Goal: Information Seeking & Learning: Learn about a topic

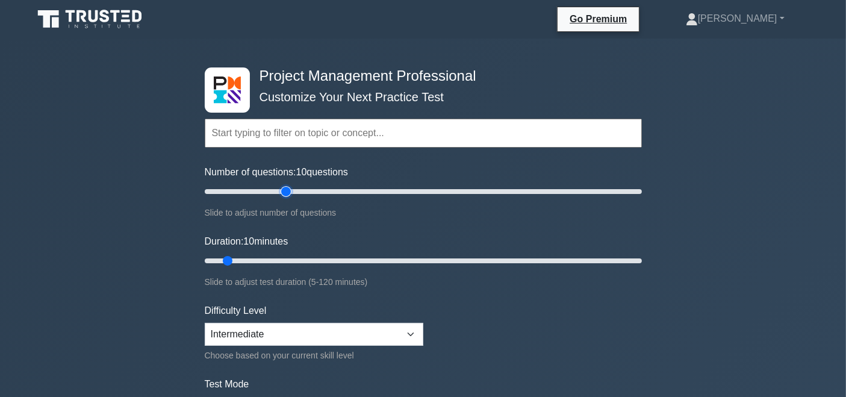
click at [282, 190] on input "Number of questions: 10 questions" at bounding box center [423, 191] width 437 height 14
click at [271, 187] on input "Number of questions: 40 questions" at bounding box center [423, 191] width 437 height 14
type input "30"
click at [268, 188] on input "Number of questions: 30 questions" at bounding box center [423, 191] width 437 height 14
click at [268, 262] on input "Duration: 10 minutes" at bounding box center [423, 260] width 437 height 14
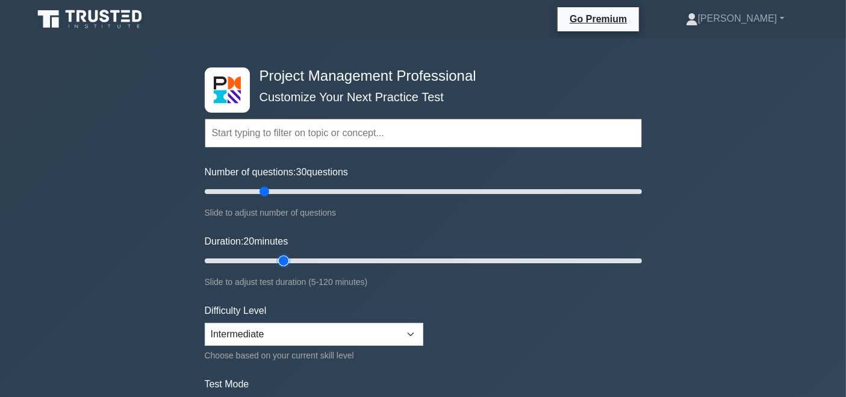
click at [274, 259] on input "Duration: 20 minutes" at bounding box center [423, 260] width 437 height 14
click at [285, 259] on input "Duration: 25 minutes" at bounding box center [423, 260] width 437 height 14
type input "30"
click at [297, 255] on input "Duration: 25 minutes" at bounding box center [423, 260] width 437 height 14
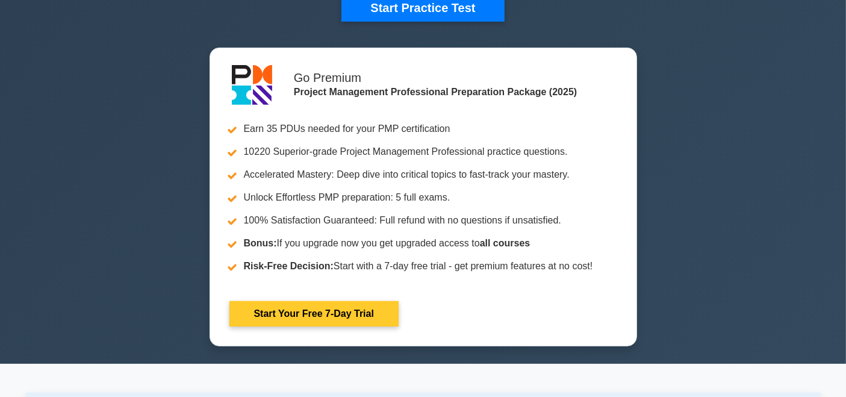
scroll to position [53, 0]
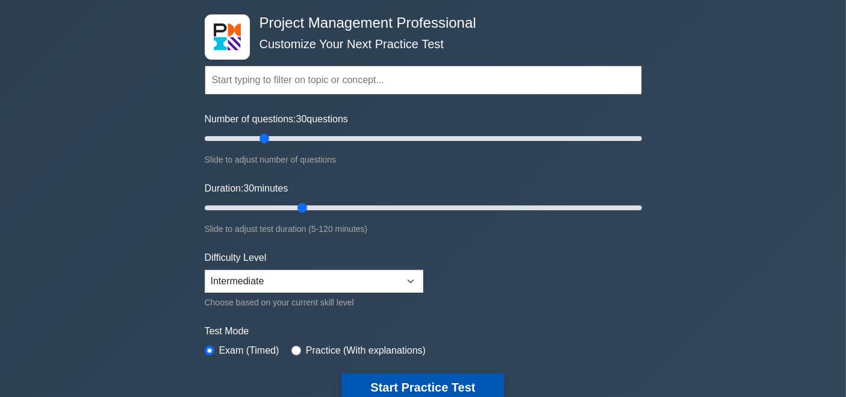
click at [442, 385] on button "Start Practice Test" at bounding box center [422, 387] width 162 height 28
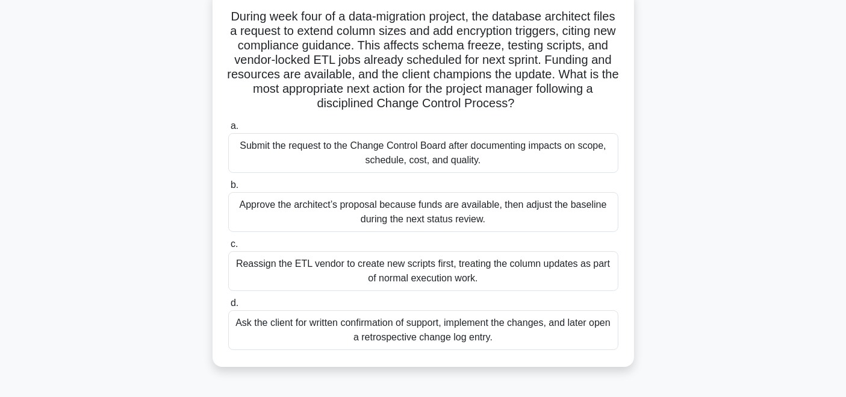
scroll to position [79, 0]
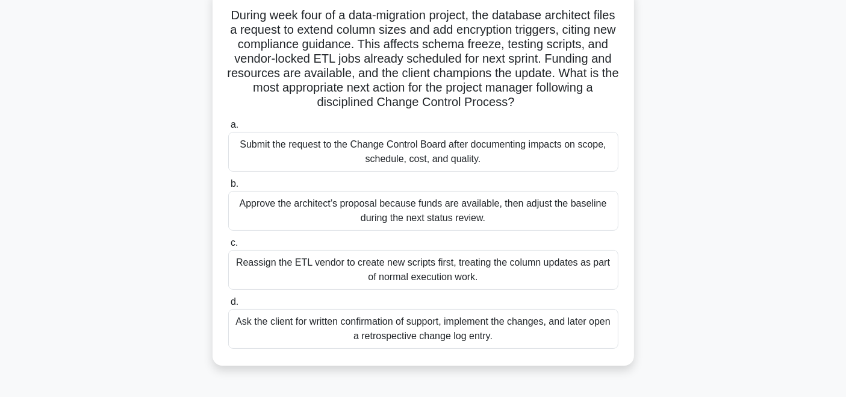
click at [521, 150] on div "Submit the request to the Change Control Board after documenting impacts on sco…" at bounding box center [423, 152] width 390 height 40
click at [228, 129] on input "a. Submit the request to the Change Control Board after documenting impacts on …" at bounding box center [228, 125] width 0 height 8
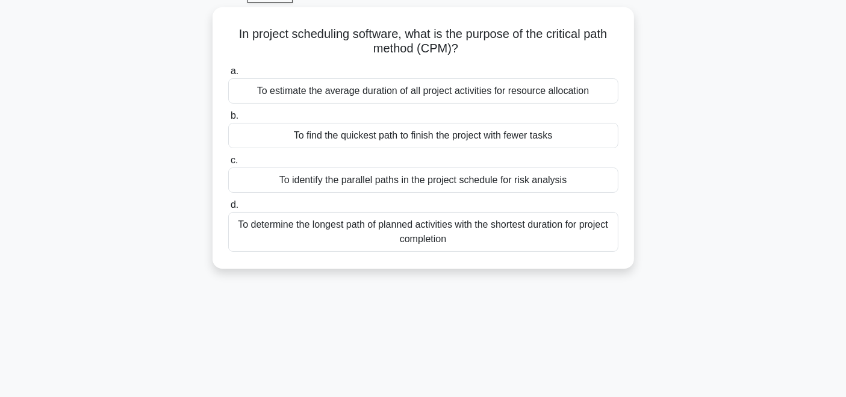
scroll to position [64, 0]
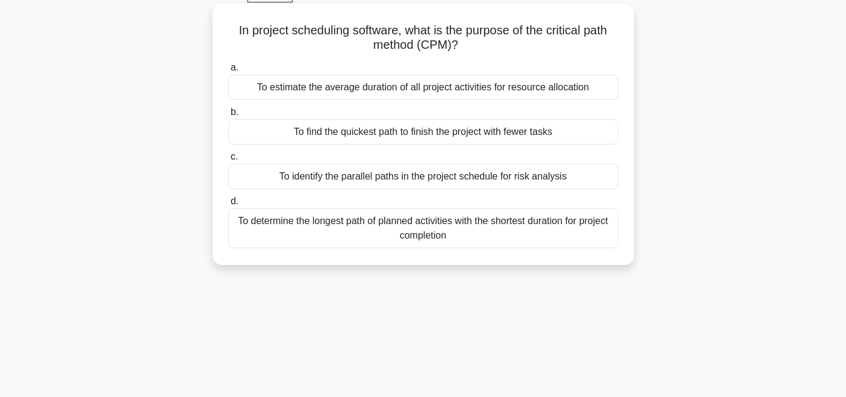
click at [534, 225] on div "To determine the longest path of planned activities with the shortest duration …" at bounding box center [423, 228] width 390 height 40
click at [228, 205] on input "d. To determine the longest path of planned activities with the shortest durati…" at bounding box center [228, 201] width 0 height 8
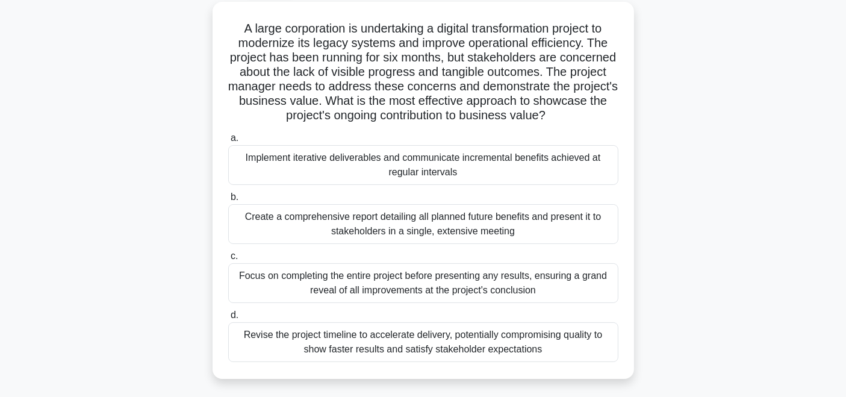
scroll to position [69, 0]
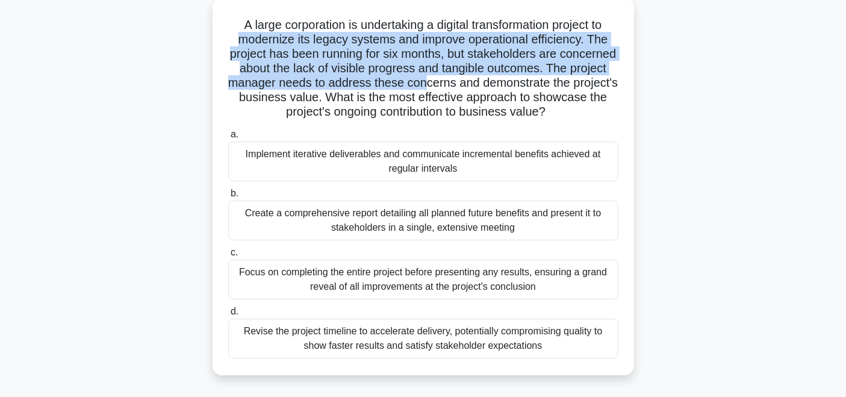
drag, startPoint x: 235, startPoint y: 33, endPoint x: 494, endPoint y: 79, distance: 262.3
click at [494, 79] on h5 "A large corporation is undertaking a digital transformation project to moderniz…" at bounding box center [423, 68] width 392 height 102
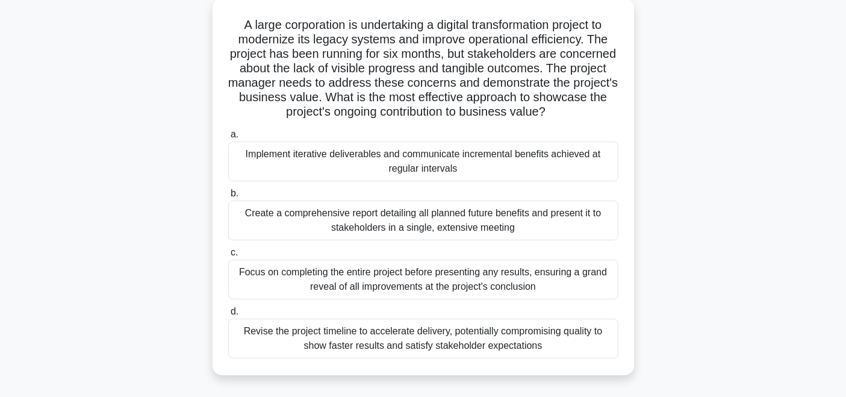
click at [560, 107] on icon ".spinner_0XTQ{transform-origin:center;animation:spinner_y6GP .75s linear infini…" at bounding box center [552, 112] width 14 height 14
click at [374, 169] on div "Implement iterative deliverables and communicate incremental benefits achieved …" at bounding box center [423, 161] width 390 height 40
click at [228, 138] on input "a. Implement iterative deliverables and communicate incremental benefits achiev…" at bounding box center [228, 135] width 0 height 8
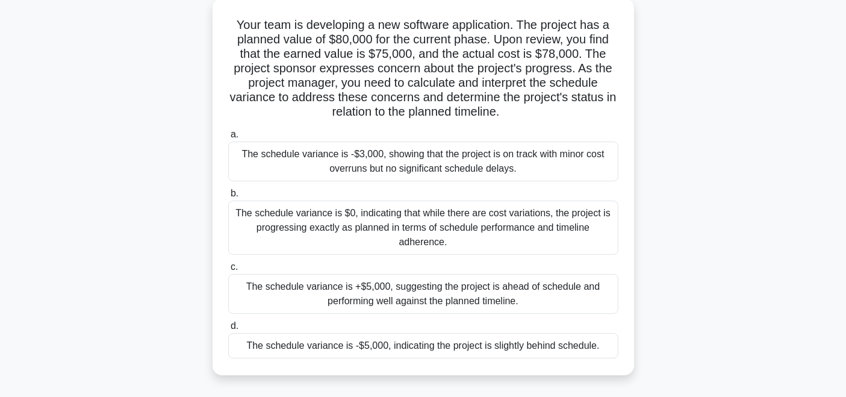
scroll to position [70, 0]
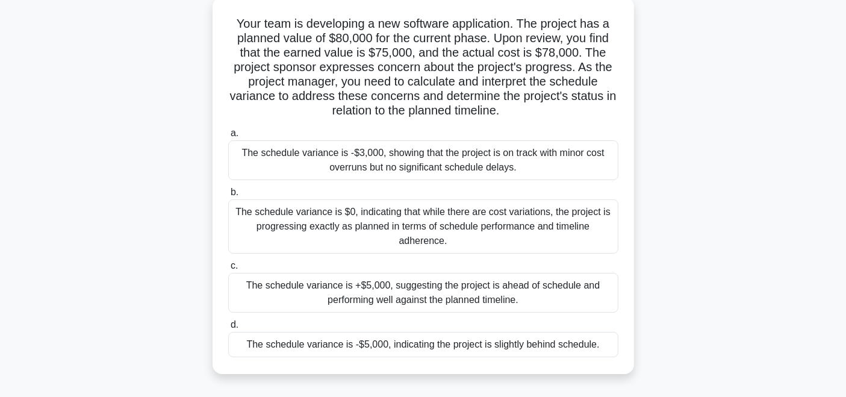
click at [433, 343] on div "The schedule variance is -$5,000, indicating the project is slightly behind sch…" at bounding box center [423, 344] width 390 height 25
click at [228, 329] on input "d. The schedule variance is -$5,000, indicating the project is slightly behind …" at bounding box center [228, 325] width 0 height 8
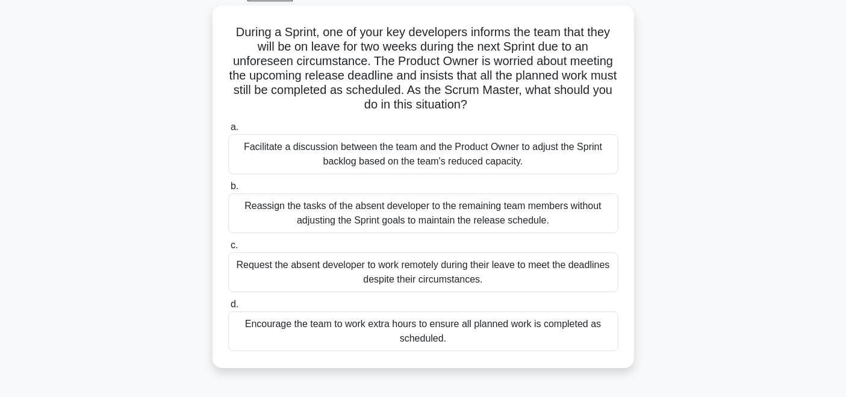
scroll to position [71, 0]
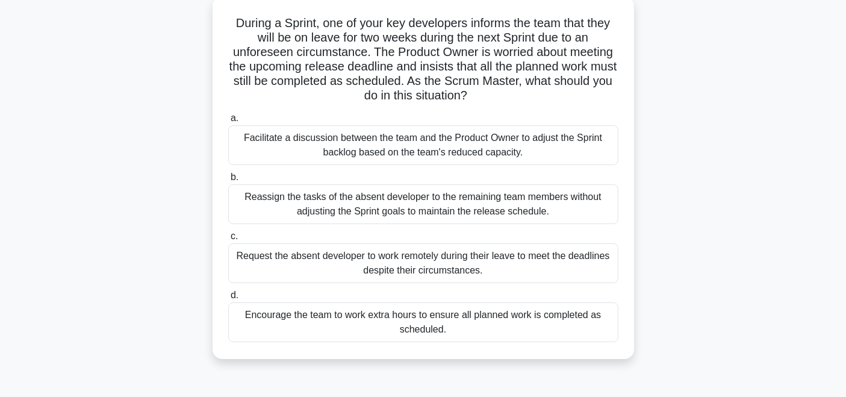
click at [501, 207] on div "Reassign the tasks of the absent developer to the remaining team members withou…" at bounding box center [423, 204] width 390 height 40
click at [228, 181] on input "b. Reassign the tasks of the absent developer to the remaining team members wit…" at bounding box center [228, 177] width 0 height 8
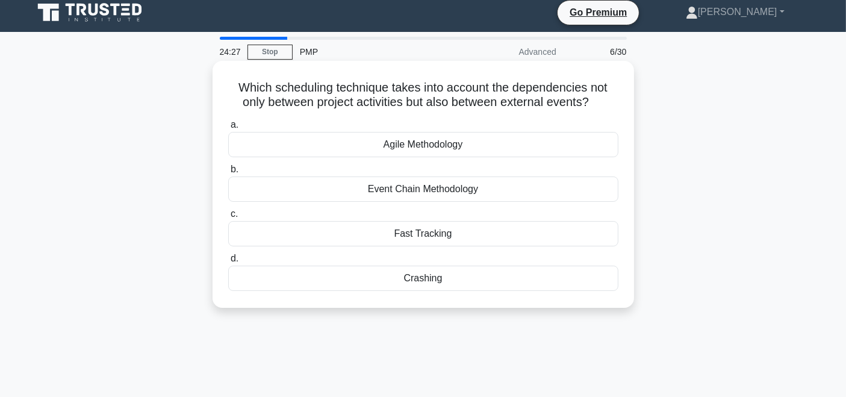
scroll to position [0, 0]
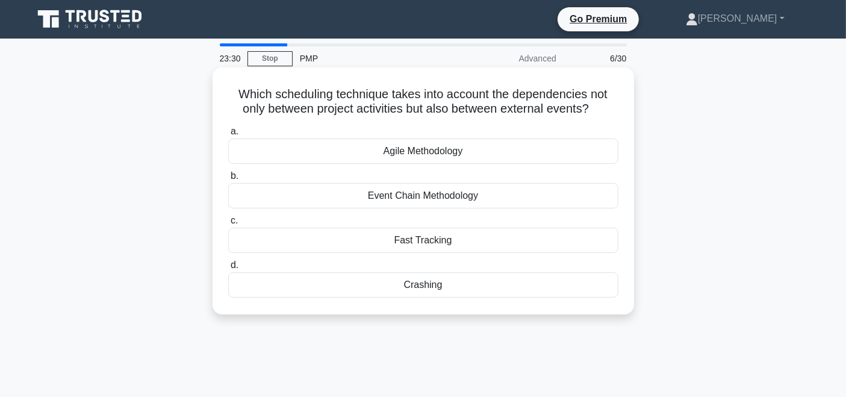
click at [394, 153] on div "Agile Methodology" at bounding box center [423, 150] width 390 height 25
click at [228, 135] on input "a. Agile Methodology" at bounding box center [228, 132] width 0 height 8
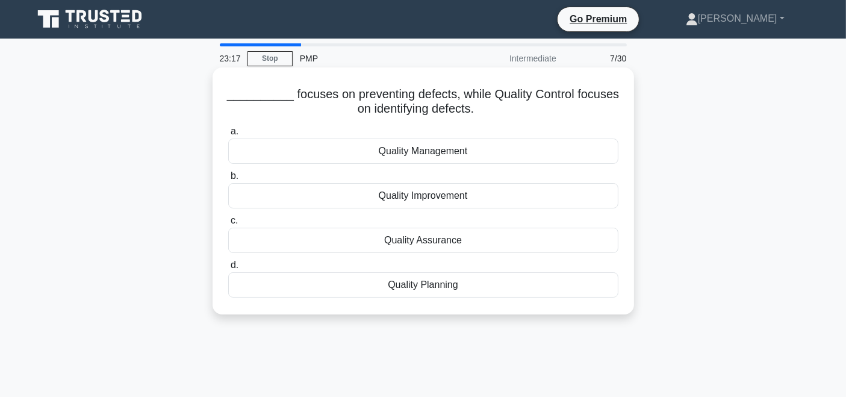
click at [476, 240] on div "Quality Assurance" at bounding box center [423, 239] width 390 height 25
click at [228, 224] on input "c. Quality Assurance" at bounding box center [228, 221] width 0 height 8
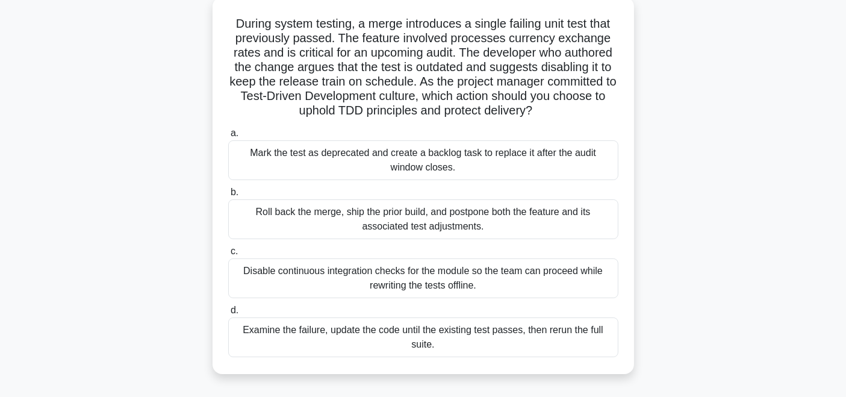
scroll to position [75, 0]
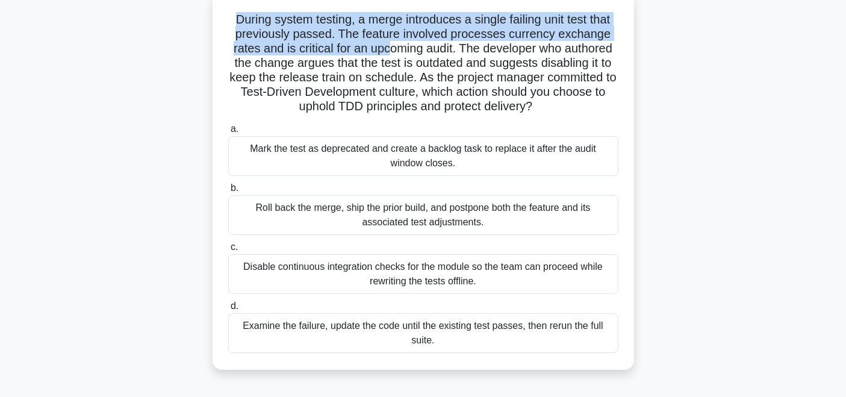
drag, startPoint x: 228, startPoint y: 21, endPoint x: 377, endPoint y: 35, distance: 149.9
click at [385, 45] on h5 "During system testing, a merge introduces a single failing unit test that previ…" at bounding box center [423, 63] width 392 height 102
click at [346, 40] on h5 "During system testing, a merge introduces a single failing unit test that previ…" at bounding box center [423, 63] width 392 height 102
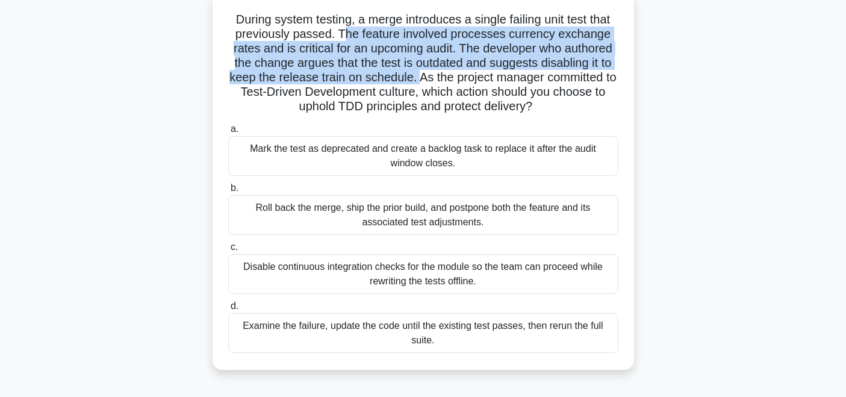
drag, startPoint x: 344, startPoint y: 39, endPoint x: 426, endPoint y: 82, distance: 92.6
click at [426, 82] on h5 "During system testing, a merge introduces a single failing unit test that previ…" at bounding box center [423, 63] width 392 height 102
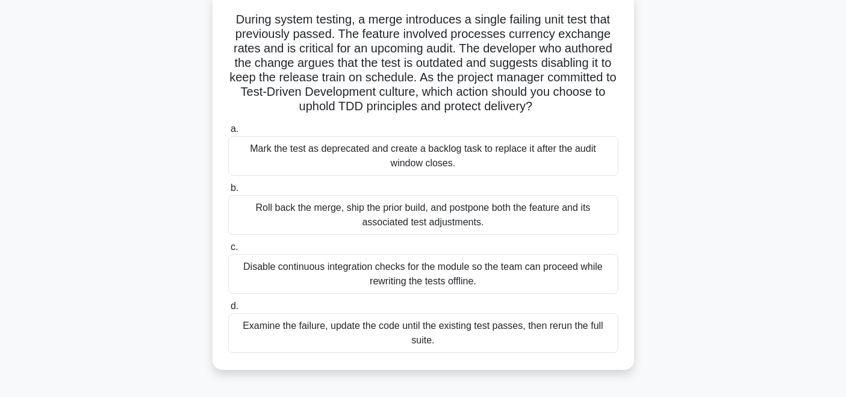
click at [596, 114] on h5 "During system testing, a merge introduces a single failing unit test that previ…" at bounding box center [423, 63] width 392 height 102
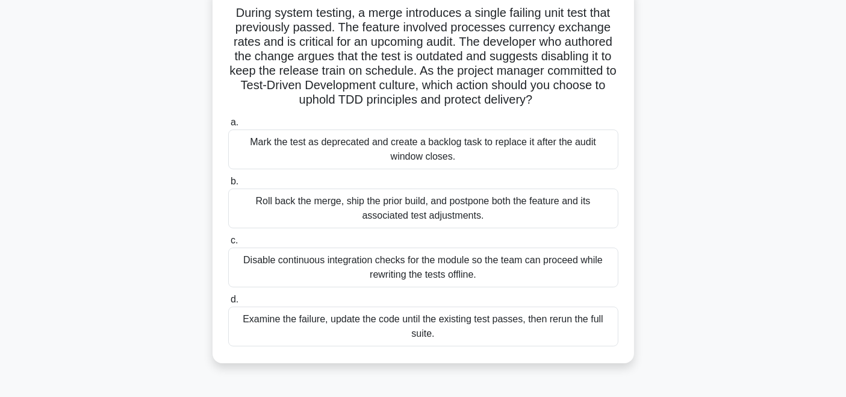
scroll to position [101, 0]
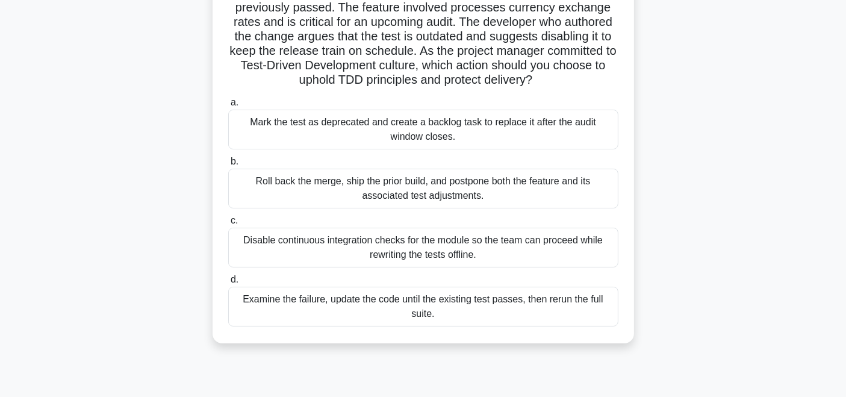
click at [367, 302] on div "Examine the failure, update the code until the existing test passes, then rerun…" at bounding box center [423, 306] width 390 height 40
click at [228, 283] on input "d. Examine the failure, update the code until the existing test passes, then re…" at bounding box center [228, 280] width 0 height 8
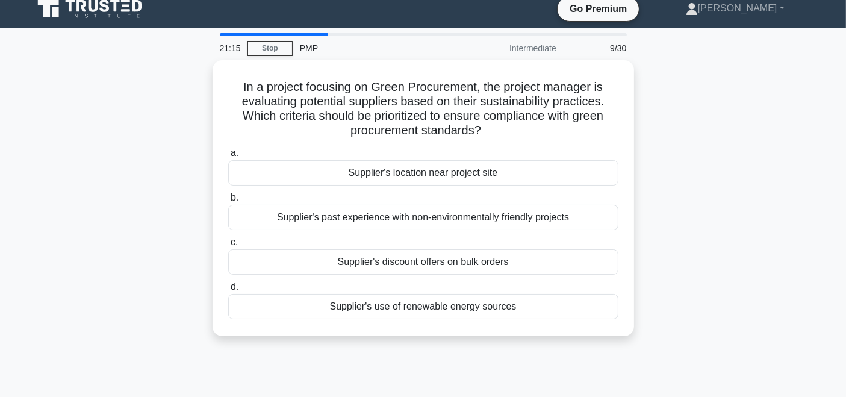
scroll to position [8, 0]
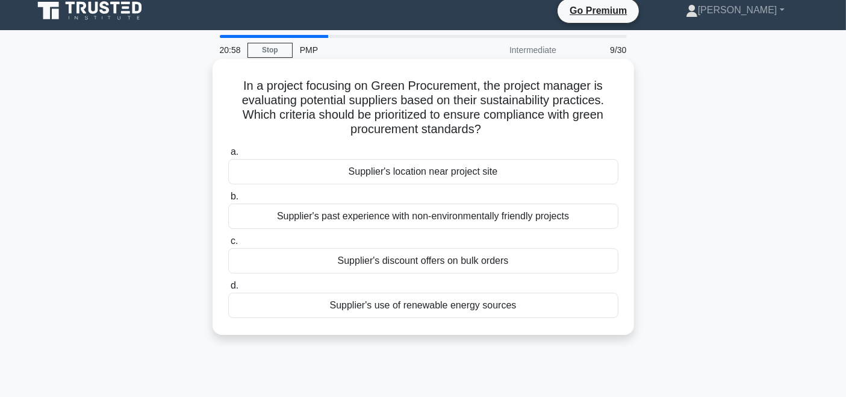
click at [476, 302] on div "Supplier's use of renewable energy sources" at bounding box center [423, 304] width 390 height 25
click at [228, 289] on input "d. Supplier's use of renewable energy sources" at bounding box center [228, 286] width 0 height 8
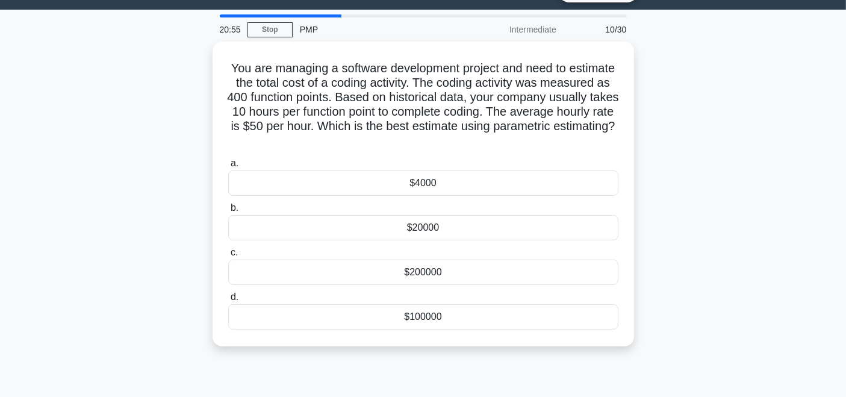
scroll to position [31, 0]
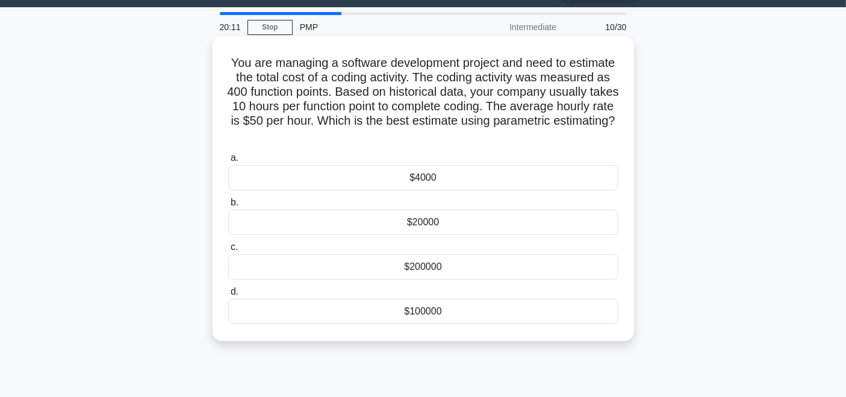
click at [469, 265] on div "$200000" at bounding box center [423, 266] width 390 height 25
click at [228, 251] on input "c. $200000" at bounding box center [228, 247] width 0 height 8
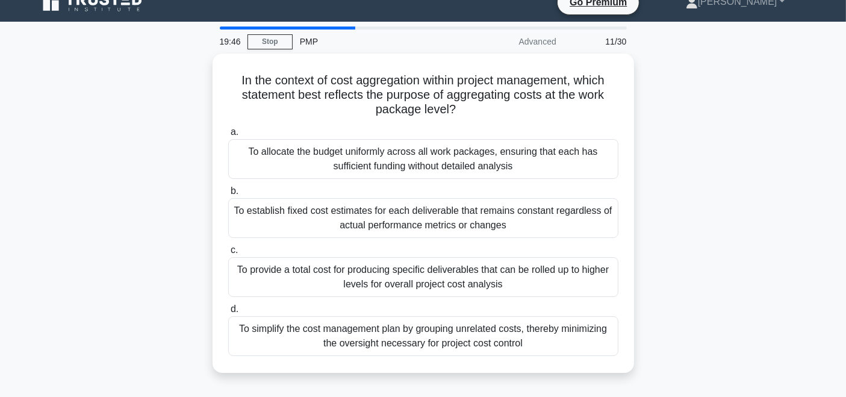
scroll to position [24, 0]
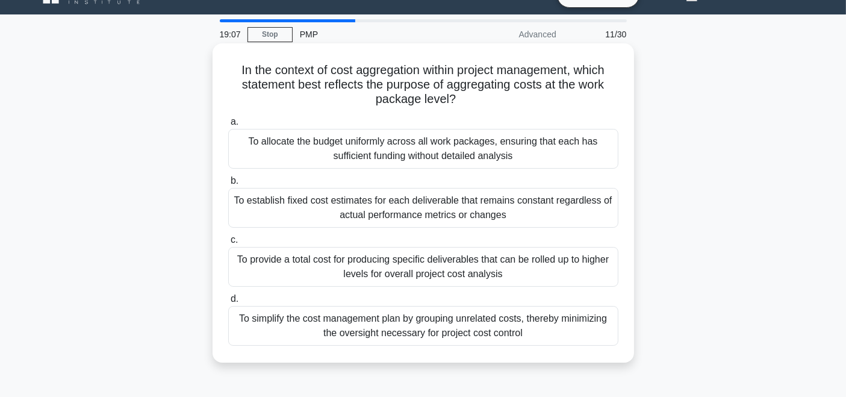
click at [508, 267] on div "To provide a total cost for producing specific deliverables that can be rolled …" at bounding box center [423, 267] width 390 height 40
click at [228, 244] on input "c. To provide a total cost for producing specific deliverables that can be roll…" at bounding box center [228, 240] width 0 height 8
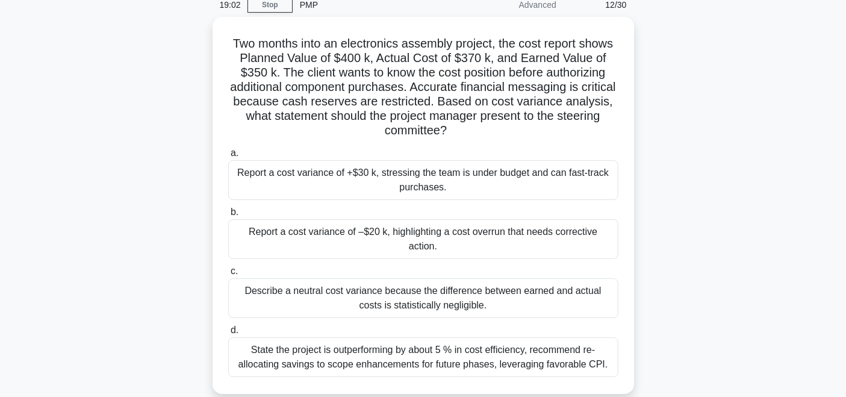
scroll to position [40, 0]
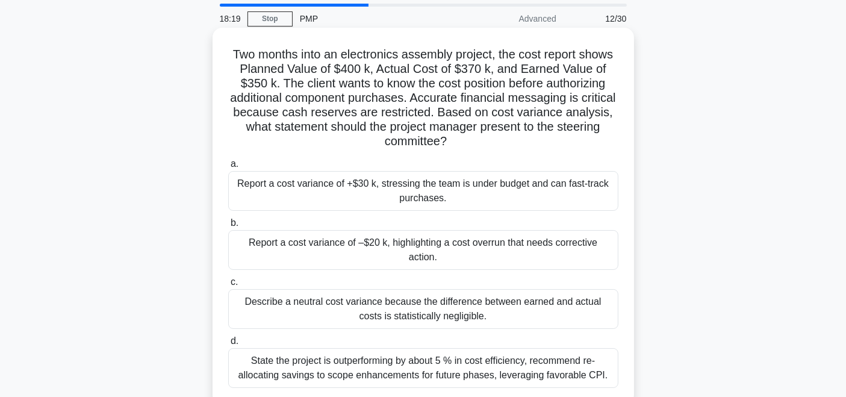
click at [483, 244] on div "Report a cost variance of –$20 k, highlighting a cost overrun that needs correc…" at bounding box center [423, 250] width 390 height 40
click at [228, 227] on input "b. Report a cost variance of –$20 k, highlighting a cost overrun that needs cor…" at bounding box center [228, 223] width 0 height 8
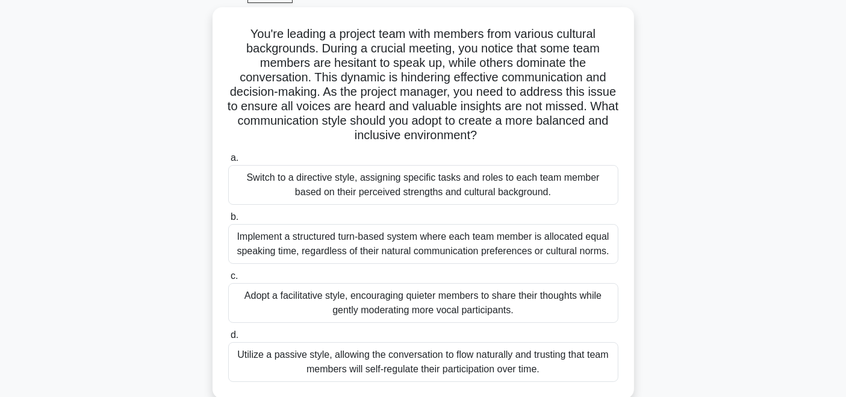
scroll to position [76, 0]
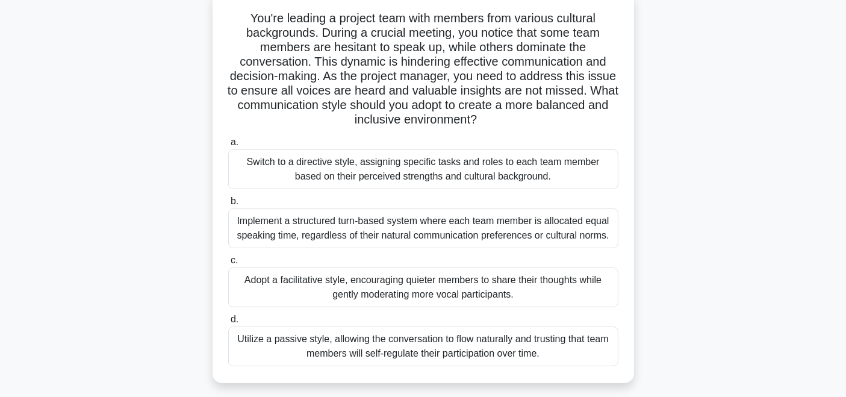
click at [531, 286] on div "Adopt a facilitative style, encouraging quieter members to share their thoughts…" at bounding box center [423, 287] width 390 height 40
click at [228, 264] on input "c. Adopt a facilitative style, encouraging quieter members to share their thoug…" at bounding box center [228, 260] width 0 height 8
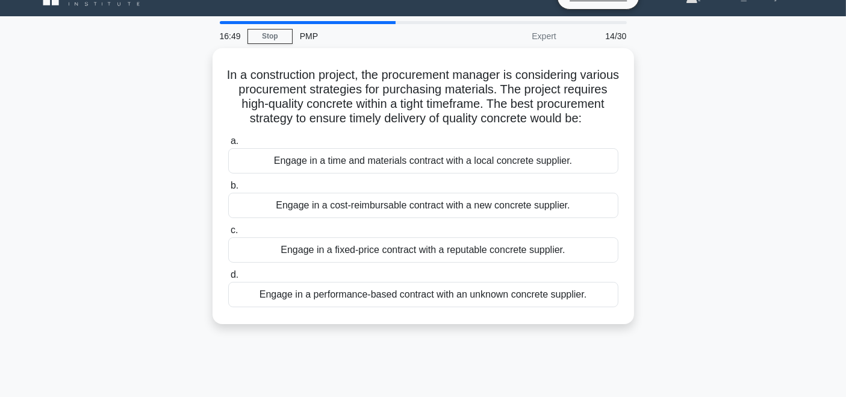
scroll to position [25, 0]
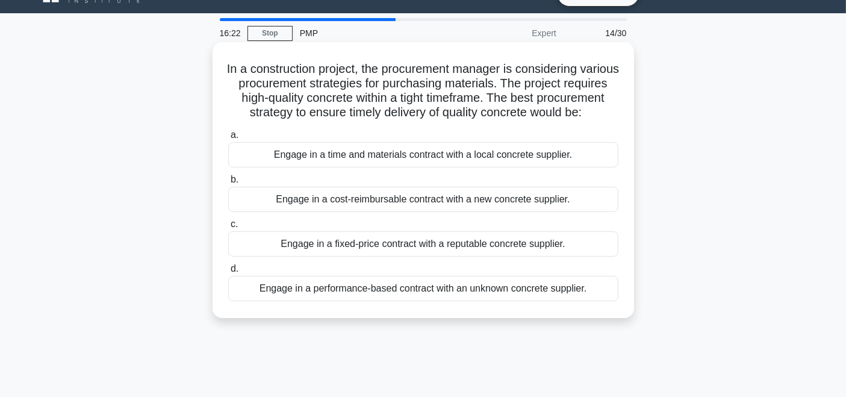
click at [564, 167] on div "Engage in a time and materials contract with a local concrete supplier." at bounding box center [423, 154] width 390 height 25
click at [228, 139] on input "a. Engage in a time and materials contract with a local concrete supplier." at bounding box center [228, 135] width 0 height 8
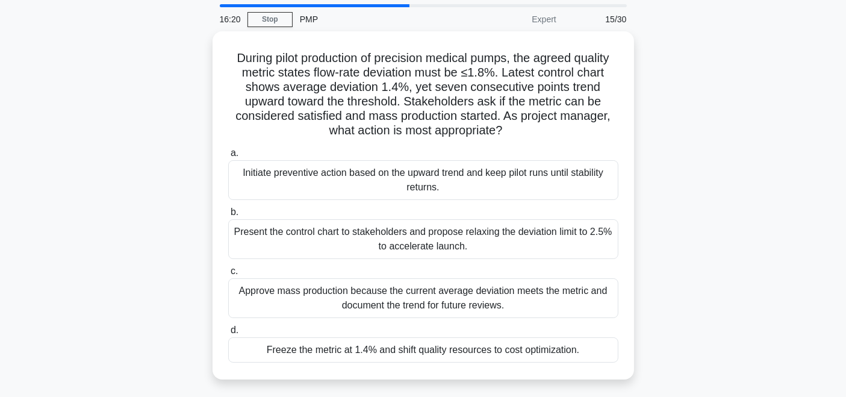
scroll to position [50, 0]
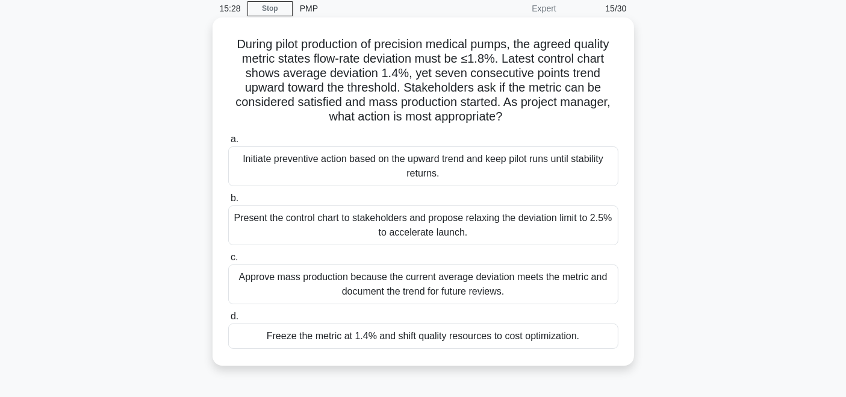
click at [467, 164] on div "Initiate preventive action based on the upward trend and keep pilot runs until …" at bounding box center [423, 166] width 390 height 40
click at [228, 143] on input "a. Initiate preventive action based on the upward trend and keep pilot runs unt…" at bounding box center [228, 139] width 0 height 8
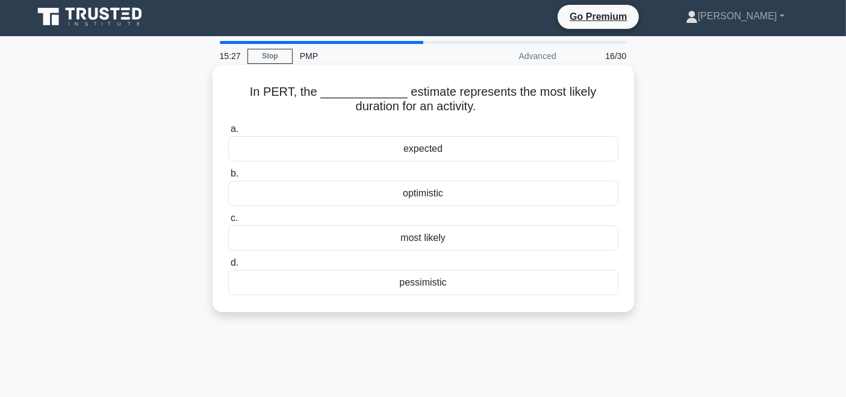
scroll to position [0, 0]
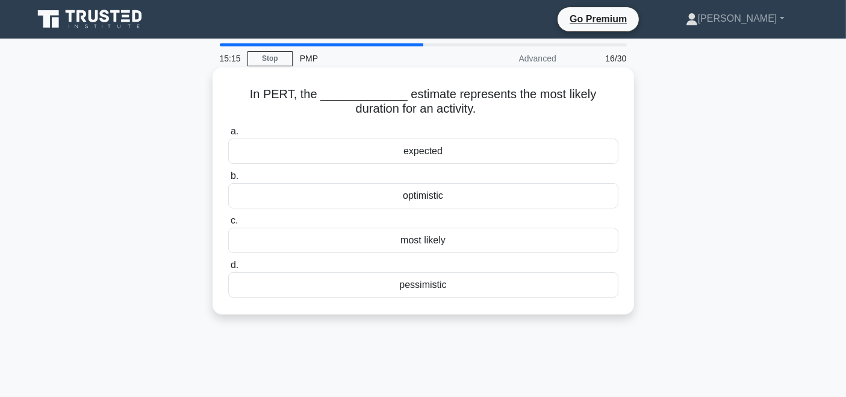
click at [447, 242] on div "most likely" at bounding box center [423, 239] width 390 height 25
click at [228, 224] on input "c. most likely" at bounding box center [228, 221] width 0 height 8
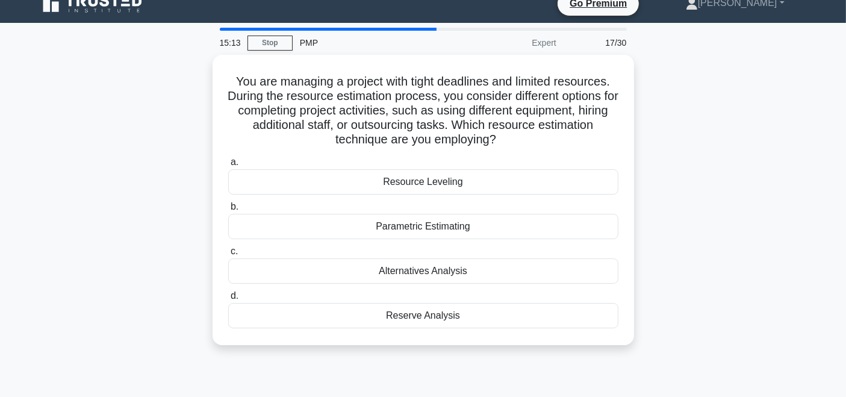
scroll to position [27, 0]
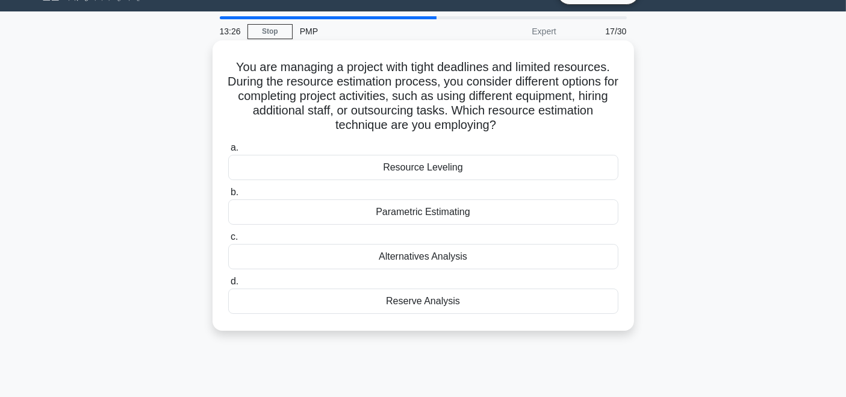
click at [448, 252] on div "Alternatives Analysis" at bounding box center [423, 256] width 390 height 25
click at [228, 241] on input "c. Alternatives Analysis" at bounding box center [228, 237] width 0 height 8
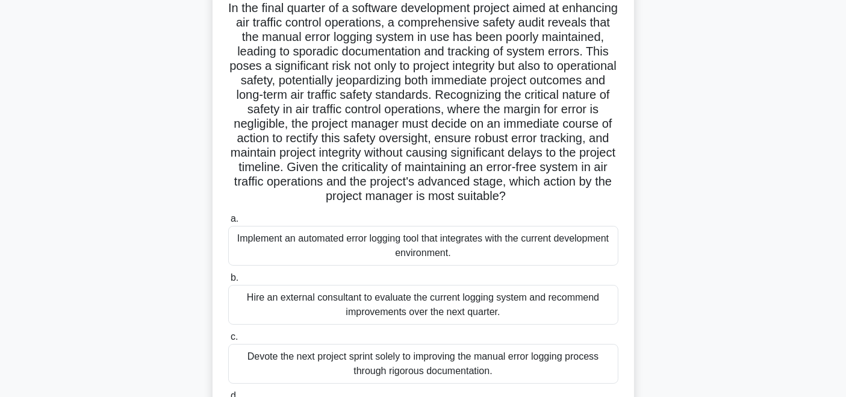
scroll to position [78, 0]
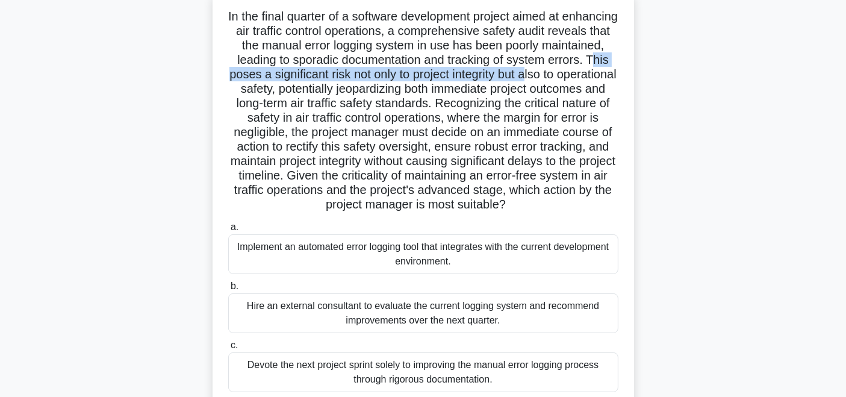
drag, startPoint x: 274, startPoint y: 73, endPoint x: 602, endPoint y: 79, distance: 327.5
click at [602, 79] on h5 "In the final quarter of a software development project aimed at enhancing air t…" at bounding box center [423, 110] width 392 height 203
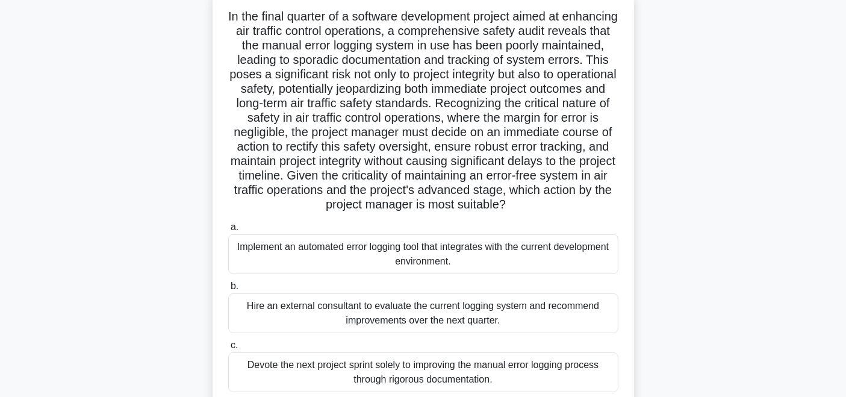
click at [258, 96] on h5 "In the final quarter of a software development project aimed at enhancing air t…" at bounding box center [423, 110] width 392 height 203
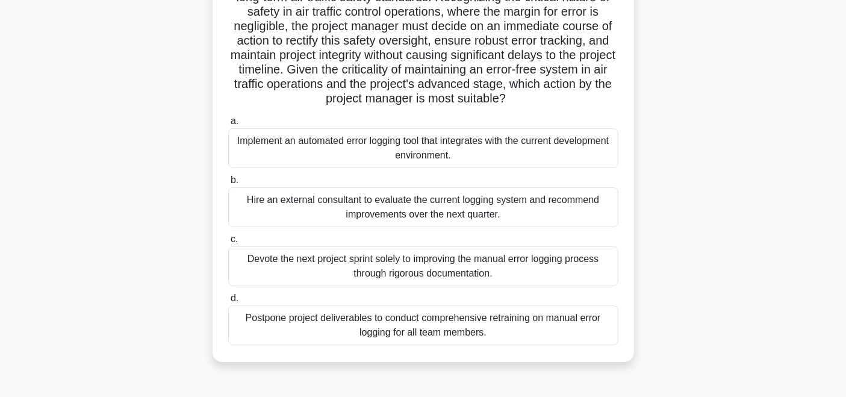
scroll to position [205, 0]
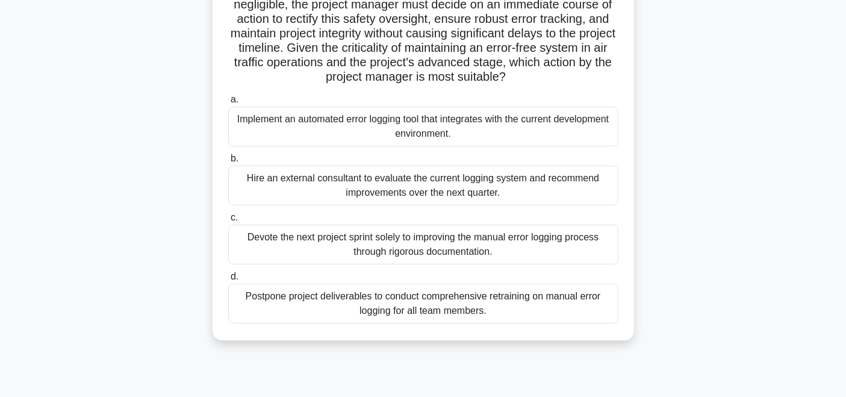
click at [573, 204] on div "Hire an external consultant to evaluate the current logging system and recommen…" at bounding box center [423, 186] width 390 height 40
click at [228, 162] on input "b. Hire an external consultant to evaluate the current logging system and recom…" at bounding box center [228, 159] width 0 height 8
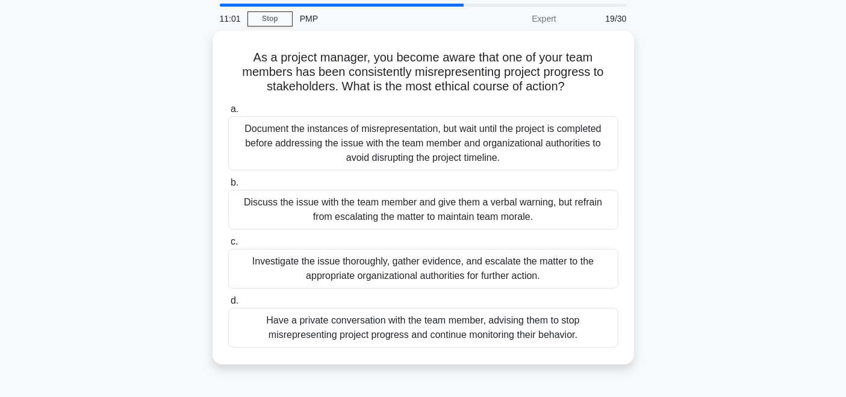
scroll to position [45, 0]
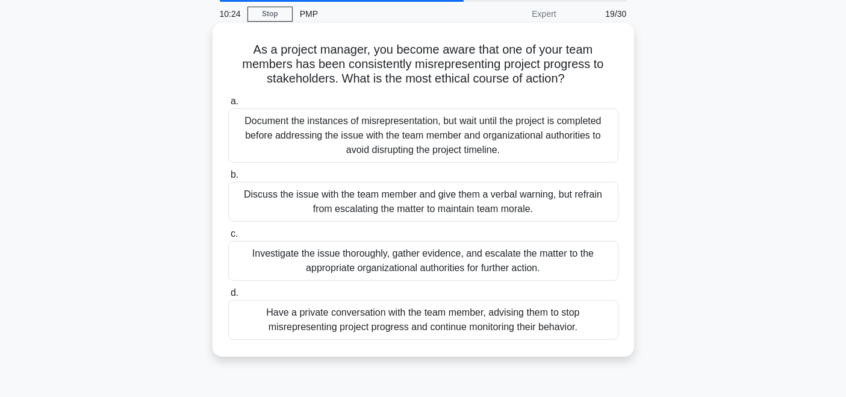
click at [507, 259] on div "Investigate the issue thoroughly, gather evidence, and escalate the matter to t…" at bounding box center [423, 261] width 390 height 40
click at [228, 238] on input "c. Investigate the issue thoroughly, gather evidence, and escalate the matter t…" at bounding box center [228, 234] width 0 height 8
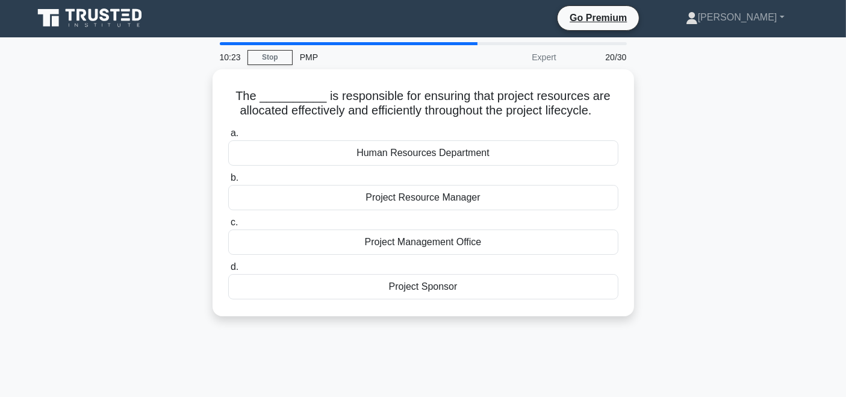
scroll to position [0, 0]
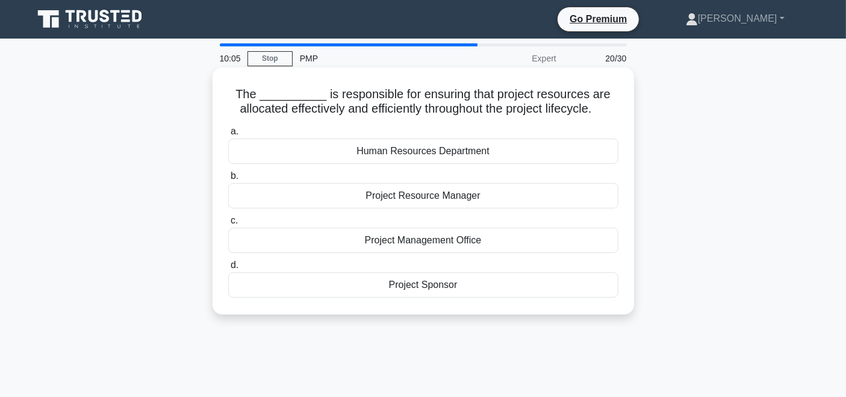
click at [448, 198] on div "Project Resource Manager" at bounding box center [423, 195] width 390 height 25
click at [228, 180] on input "b. Project Resource Manager" at bounding box center [228, 176] width 0 height 8
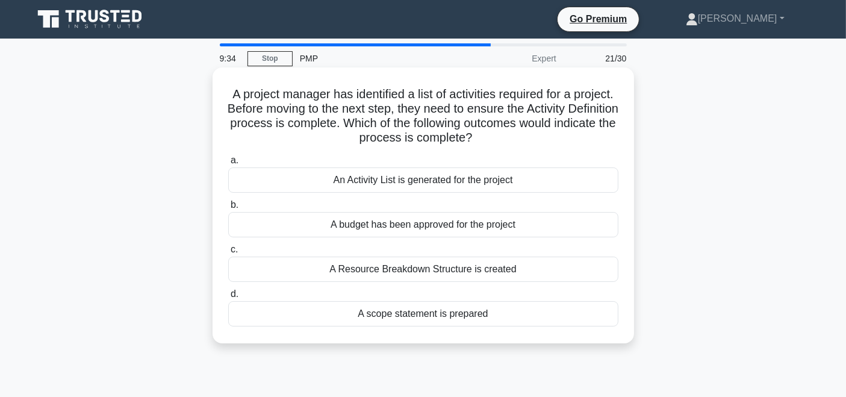
drag, startPoint x: 244, startPoint y: 123, endPoint x: 574, endPoint y: 141, distance: 330.9
click at [574, 141] on h5 "A project manager has identified a list of activities required for a project. B…" at bounding box center [423, 116] width 392 height 59
click at [224, 134] on div "A project manager has identified a list of activities required for a project. B…" at bounding box center [423, 205] width 412 height 266
click at [416, 182] on div "An Activity List is generated for the project" at bounding box center [423, 179] width 390 height 25
click at [228, 164] on input "a. An Activity List is generated for the project" at bounding box center [228, 160] width 0 height 8
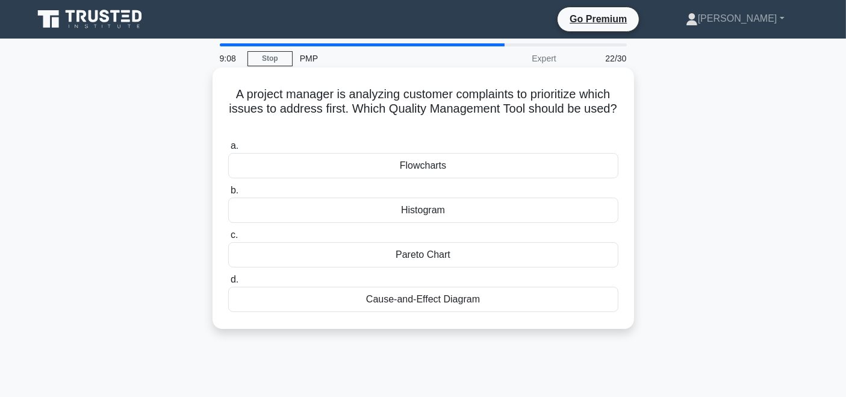
click at [456, 212] on div "Histogram" at bounding box center [423, 209] width 390 height 25
click at [228, 194] on input "b. Histogram" at bounding box center [228, 191] width 0 height 8
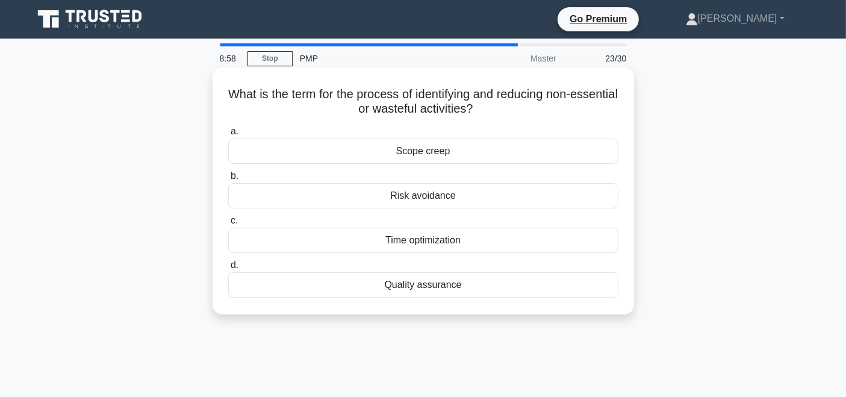
click at [485, 235] on div "Time optimization" at bounding box center [423, 239] width 390 height 25
click at [228, 224] on input "c. Time optimization" at bounding box center [228, 221] width 0 height 8
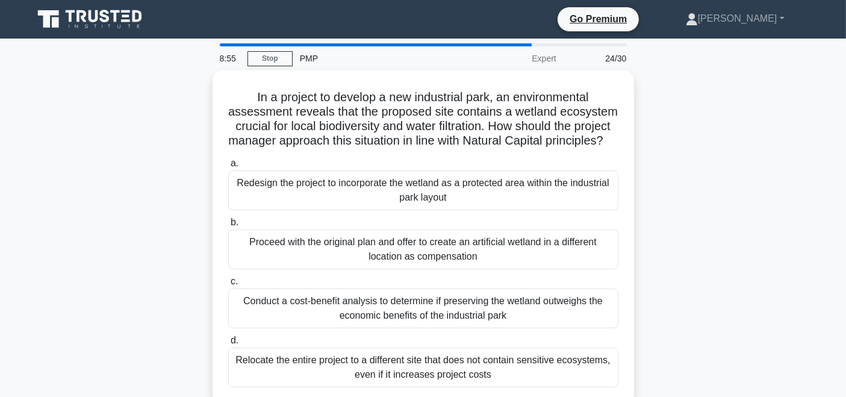
drag, startPoint x: 845, startPoint y: 176, endPoint x: 853, endPoint y: 201, distance: 26.6
click at [845, 201] on html "Go Premium [PERSON_NAME]" at bounding box center [423, 325] width 846 height 650
click at [674, 162] on div "In a project to develop a new industrial park, an environmental assessment reve…" at bounding box center [423, 244] width 794 height 348
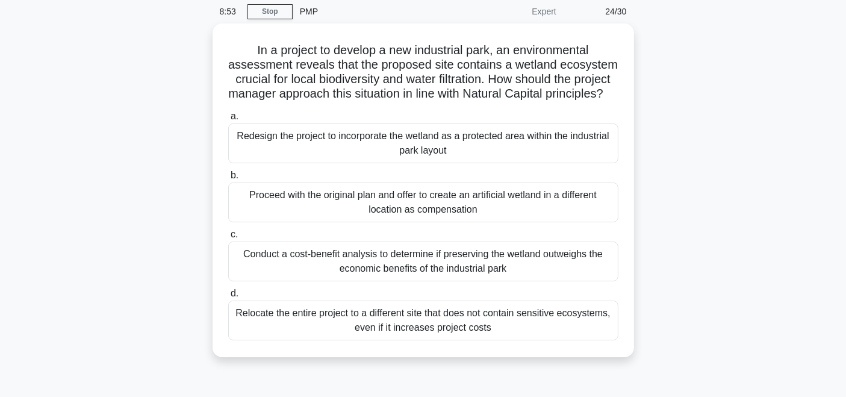
scroll to position [55, 0]
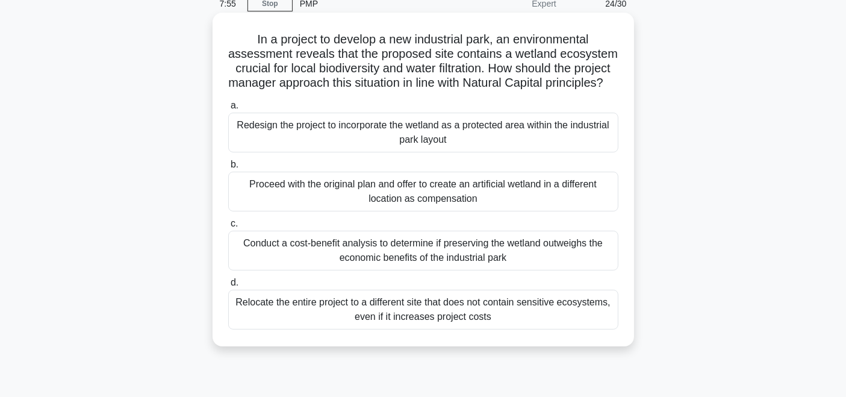
click at [464, 150] on div "Redesign the project to incorporate the wetland as a protected area within the …" at bounding box center [423, 133] width 390 height 40
click at [228, 110] on input "a. Redesign the project to incorporate the wetland as a protected area within t…" at bounding box center [228, 106] width 0 height 8
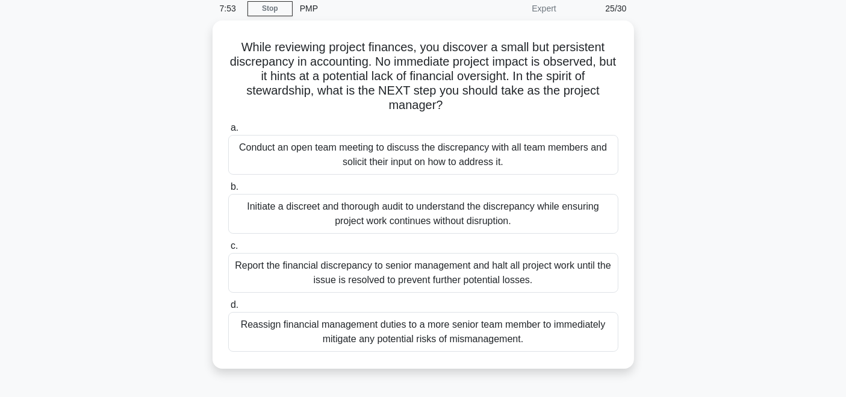
scroll to position [72, 0]
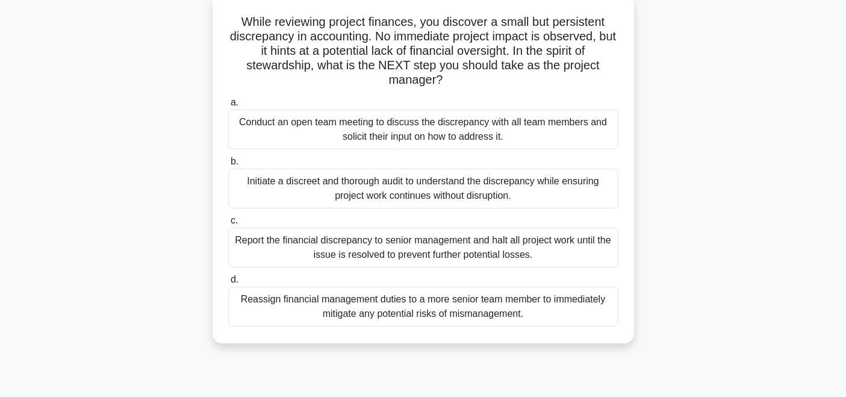
click at [497, 189] on div "Initiate a discreet and thorough audit to understand the discrepancy while ensu…" at bounding box center [423, 189] width 390 height 40
click at [228, 166] on input "b. Initiate a discreet and thorough audit to understand the discrepancy while e…" at bounding box center [228, 162] width 0 height 8
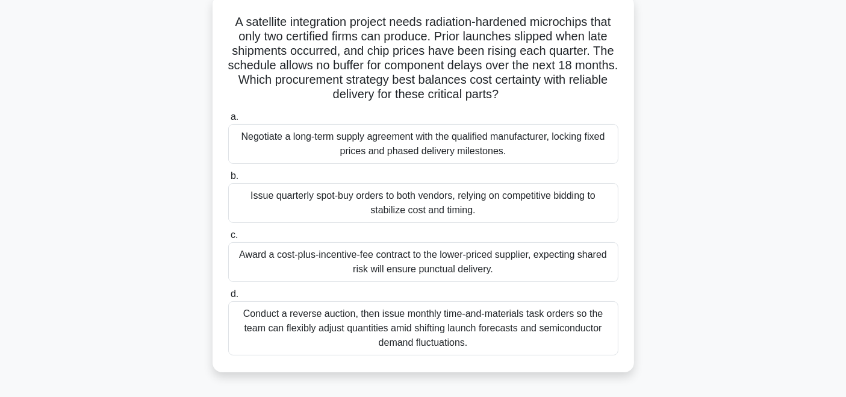
scroll to position [63, 0]
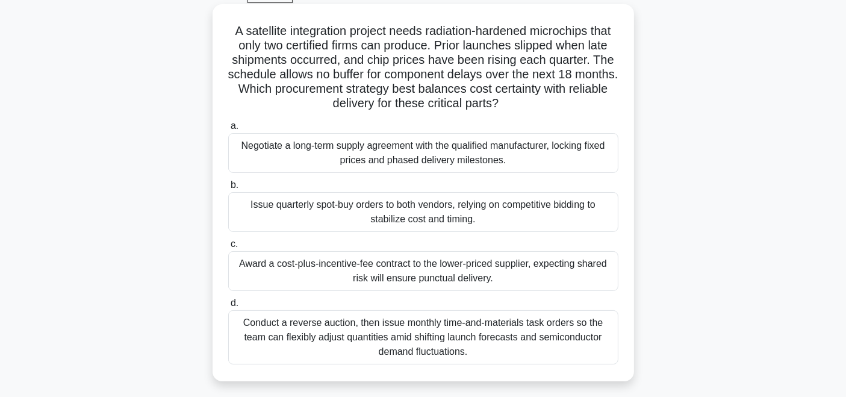
click at [389, 155] on div "Negotiate a long-term supply agreement with the qualified manufacturer, locking…" at bounding box center [423, 153] width 390 height 40
click at [228, 130] on input "a. Negotiate a long-term supply agreement with the qualified manufacturer, lock…" at bounding box center [228, 126] width 0 height 8
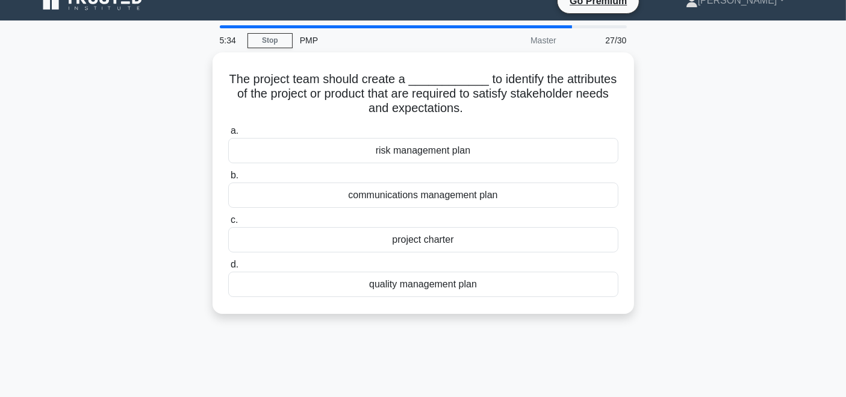
scroll to position [22, 0]
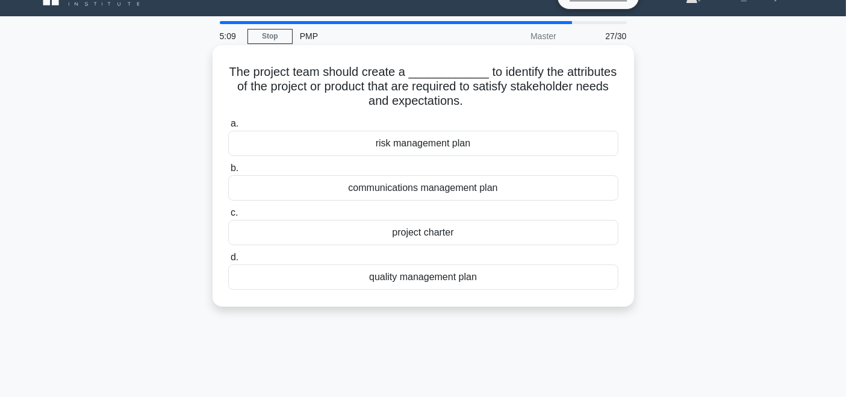
drag, startPoint x: 484, startPoint y: 99, endPoint x: 220, endPoint y: 71, distance: 266.3
click at [220, 71] on div "The project team should create a ____________ to identify the attributes of the…" at bounding box center [423, 176] width 412 height 252
copy h5 "The project team should create a ____________ to identify the attributes of the…"
click at [434, 187] on div "communications management plan" at bounding box center [423, 187] width 390 height 25
click at [228, 172] on input "b. communications management plan" at bounding box center [228, 168] width 0 height 8
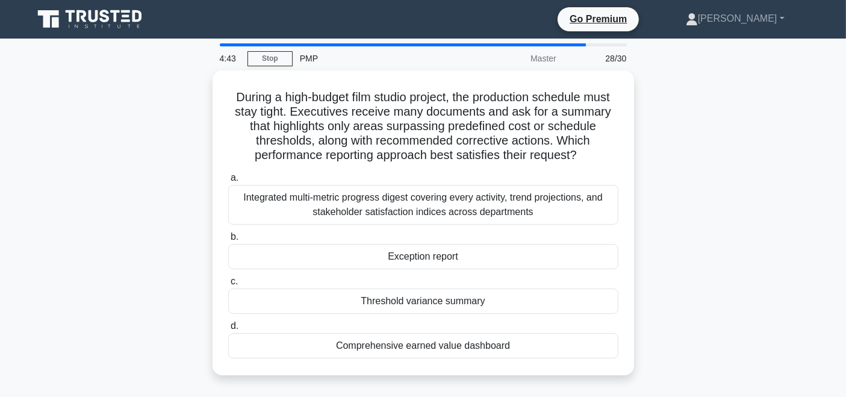
scroll to position [34, 0]
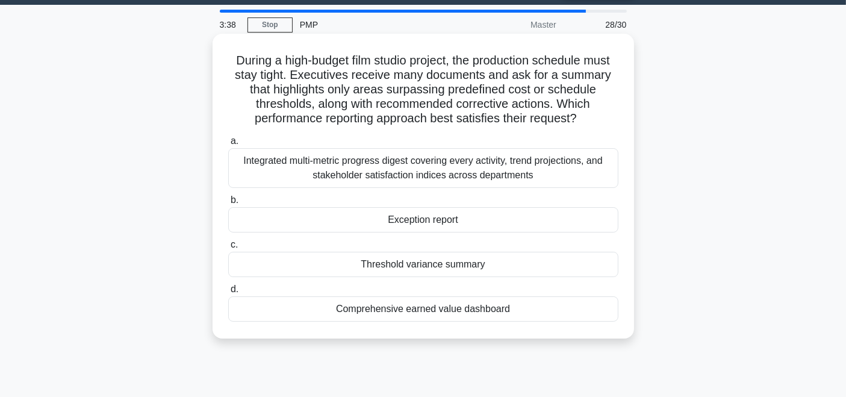
click at [418, 224] on div "Exception report" at bounding box center [423, 219] width 390 height 25
click at [228, 204] on input "b. Exception report" at bounding box center [228, 200] width 0 height 8
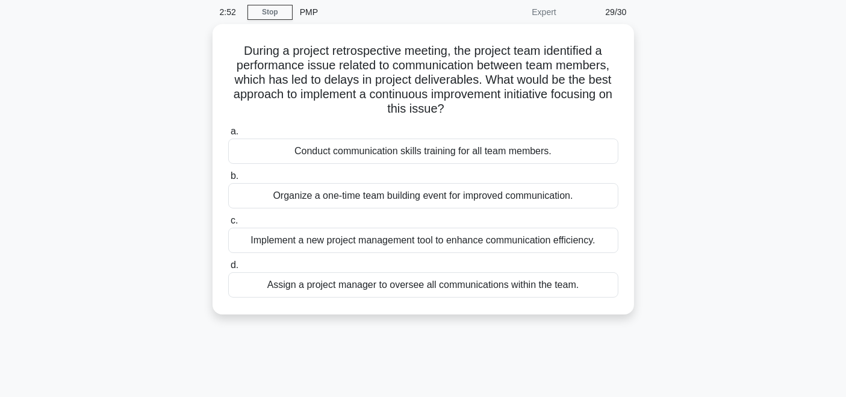
scroll to position [54, 0]
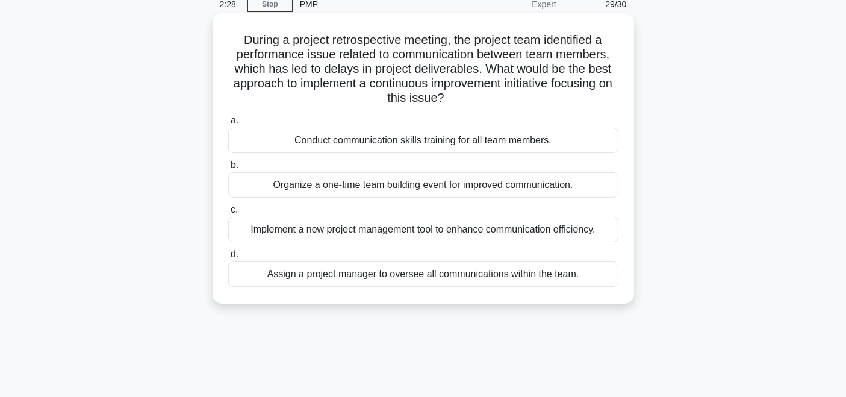
click at [424, 234] on div "Implement a new project management tool to enhance communication efficiency." at bounding box center [423, 229] width 390 height 25
click at [228, 214] on input "c. Implement a new project management tool to enhance communication efficiency." at bounding box center [228, 210] width 0 height 8
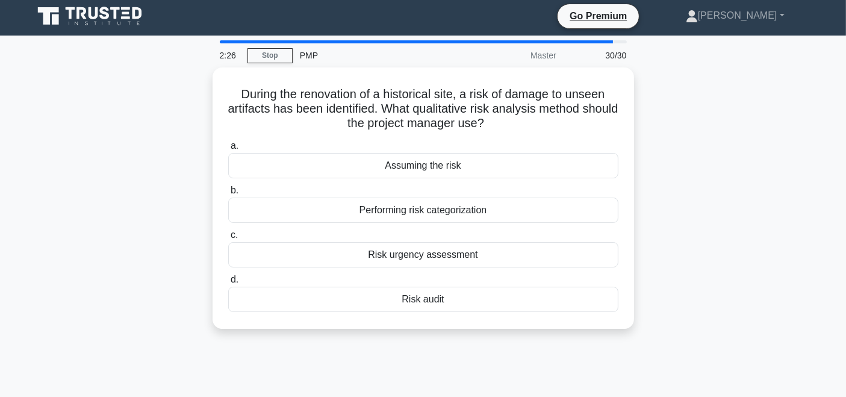
scroll to position [0, 0]
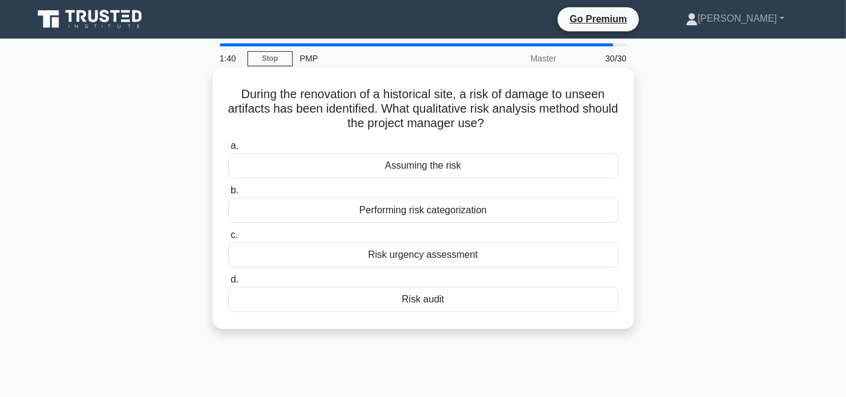
click at [468, 249] on div "Risk urgency assessment" at bounding box center [423, 254] width 390 height 25
click at [228, 239] on input "c. Risk urgency assessment" at bounding box center [228, 235] width 0 height 8
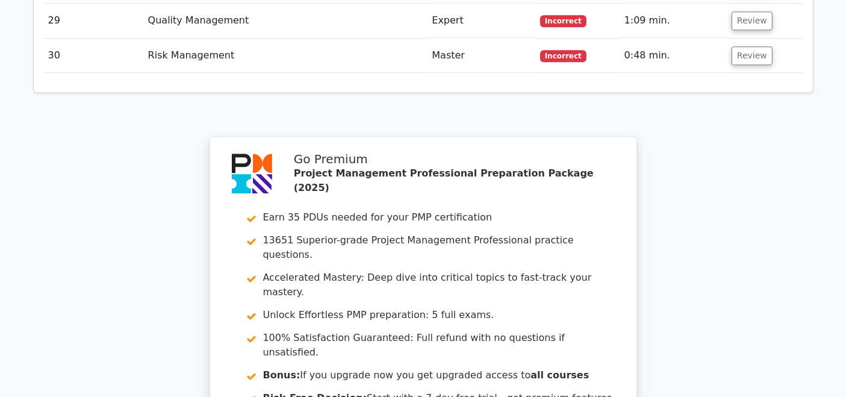
scroll to position [3025, 0]
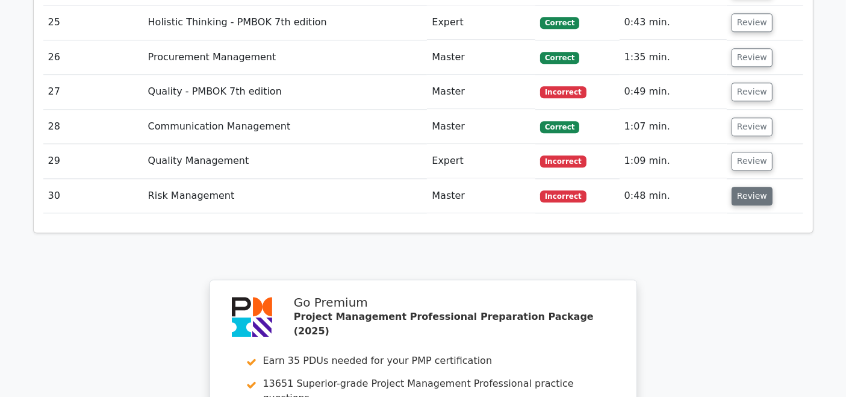
click at [737, 187] on button "Review" at bounding box center [751, 196] width 41 height 19
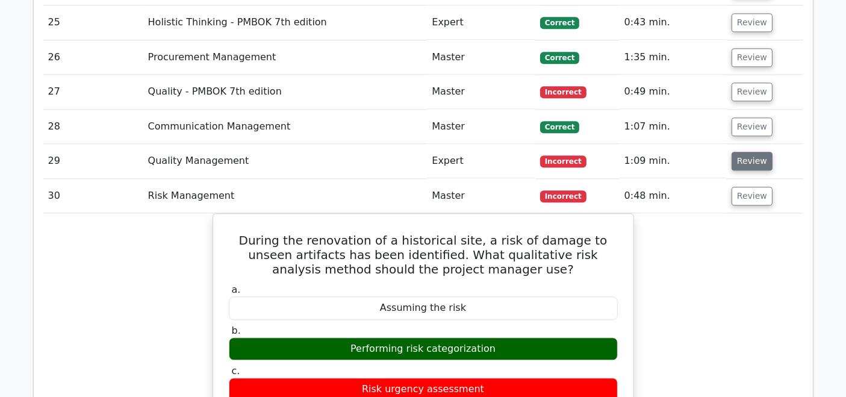
click at [758, 152] on button "Review" at bounding box center [751, 161] width 41 height 19
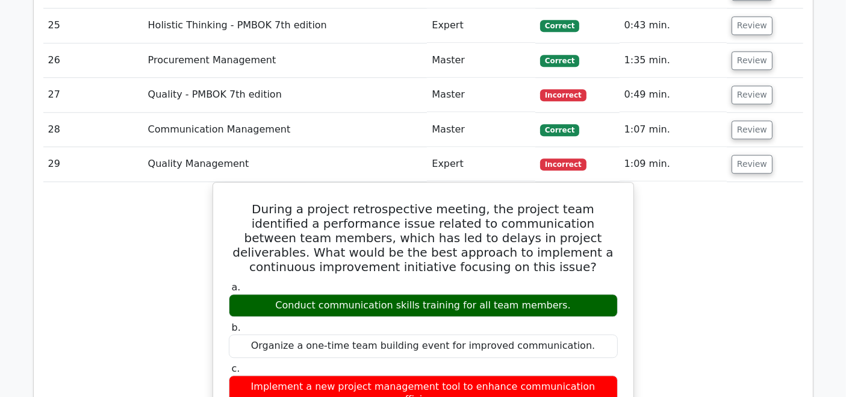
scroll to position [2840, 0]
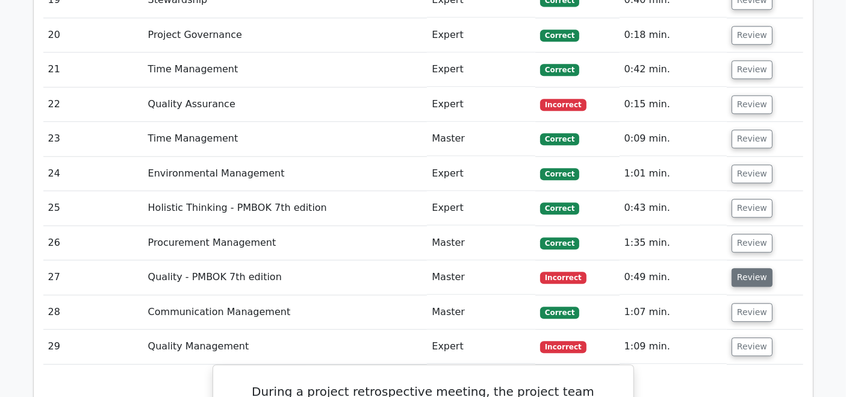
click at [757, 268] on button "Review" at bounding box center [751, 277] width 41 height 19
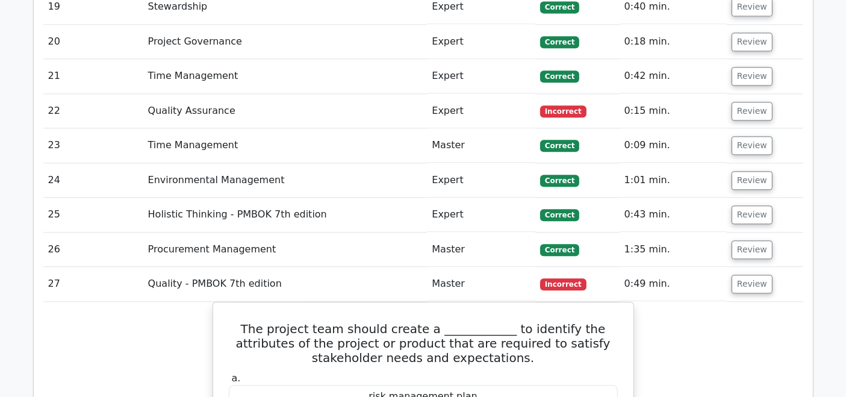
scroll to position [2918, 0]
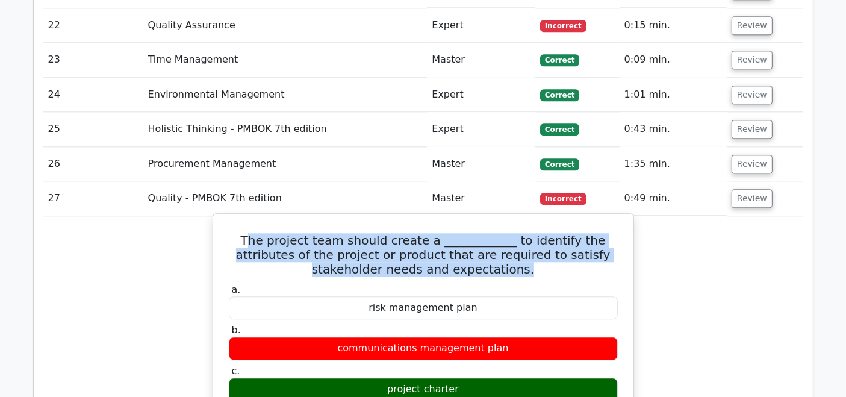
drag, startPoint x: 237, startPoint y: 135, endPoint x: 480, endPoint y: 164, distance: 245.5
click at [480, 233] on h5 "The project team should create a ____________ to identify the attributes of the…" at bounding box center [422, 254] width 391 height 43
copy h5 "he project team should create a ____________ to identify the attributes of the …"
click at [240, 233] on h5 "The project team should create a ____________ to identify the attributes of the…" at bounding box center [422, 254] width 391 height 43
drag, startPoint x: 224, startPoint y: 137, endPoint x: 494, endPoint y: 162, distance: 270.2
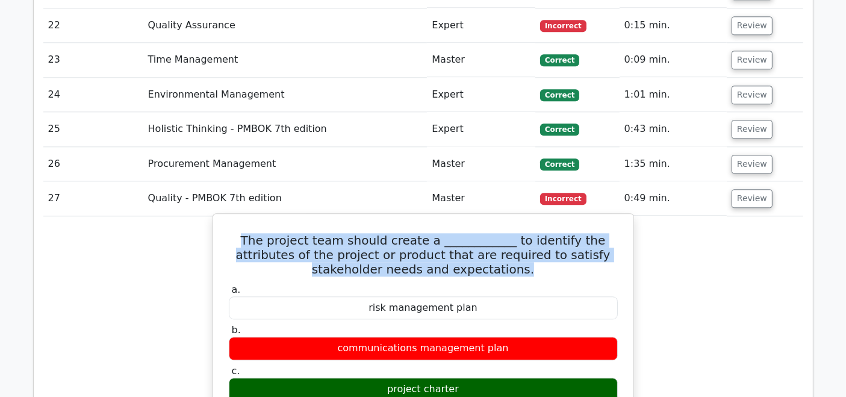
copy h5 "The project team should create a ____________ to identify the attributes of the…"
click at [307, 233] on h5 "The project team should create a ____________ to identify the attributes of the…" at bounding box center [422, 254] width 391 height 43
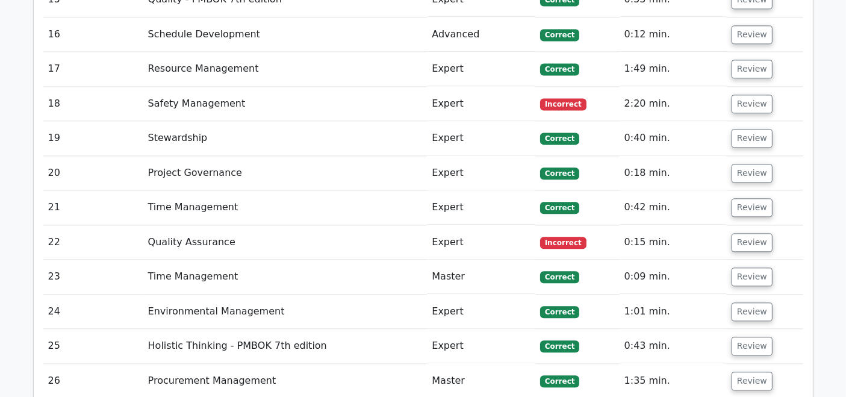
scroll to position [2678, 0]
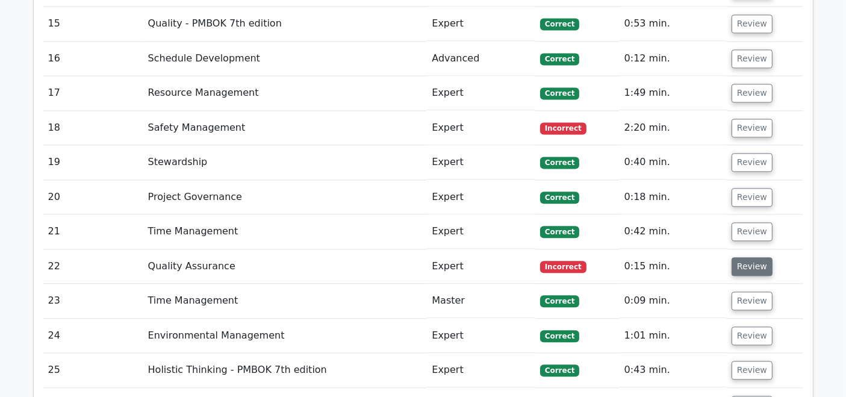
click at [758, 257] on button "Review" at bounding box center [751, 266] width 41 height 19
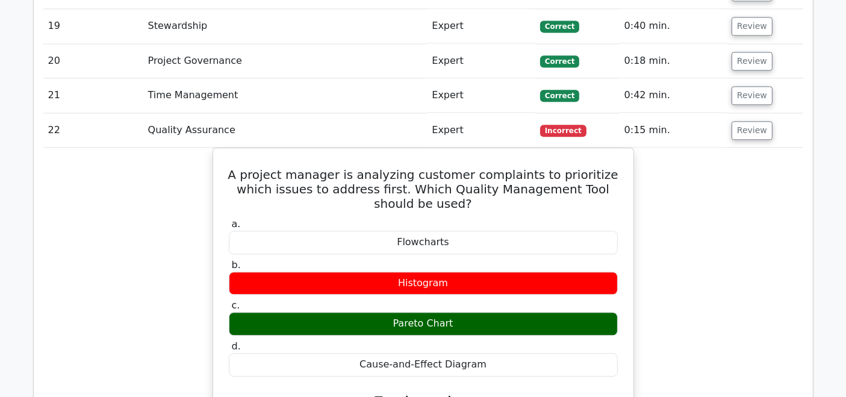
scroll to position [2772, 0]
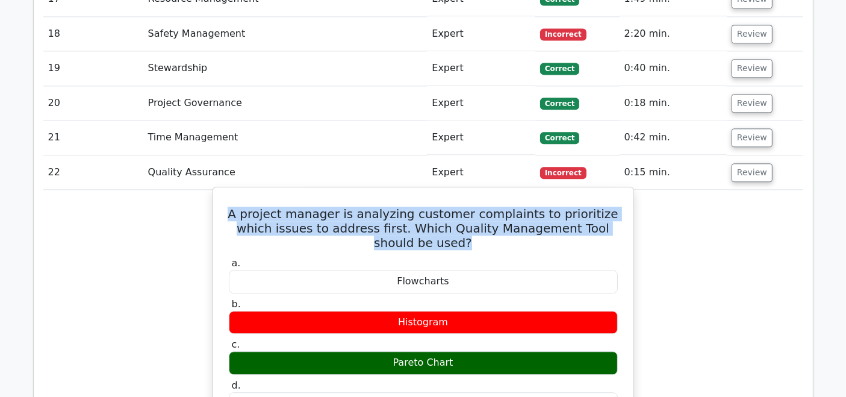
drag, startPoint x: 227, startPoint y: 102, endPoint x: 466, endPoint y: 133, distance: 240.9
click at [466, 206] on h5 "A project manager is analyzing customer complaints to prioritize which issues t…" at bounding box center [422, 227] width 391 height 43
copy h5 "A project manager is analyzing customer complaints to prioritize which issues t…"
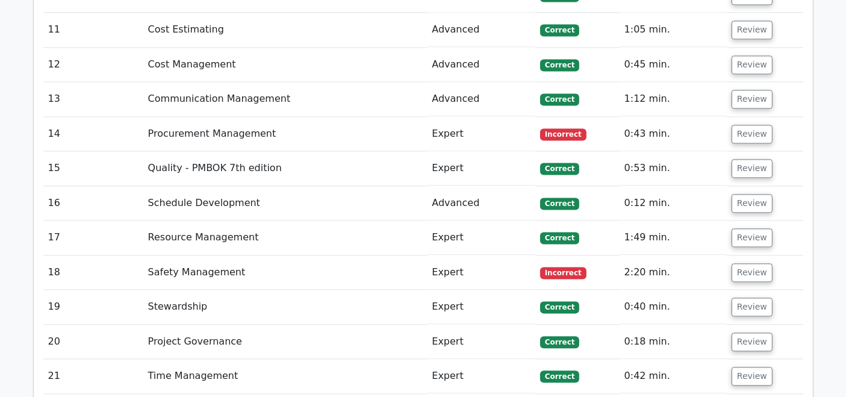
scroll to position [2521, 0]
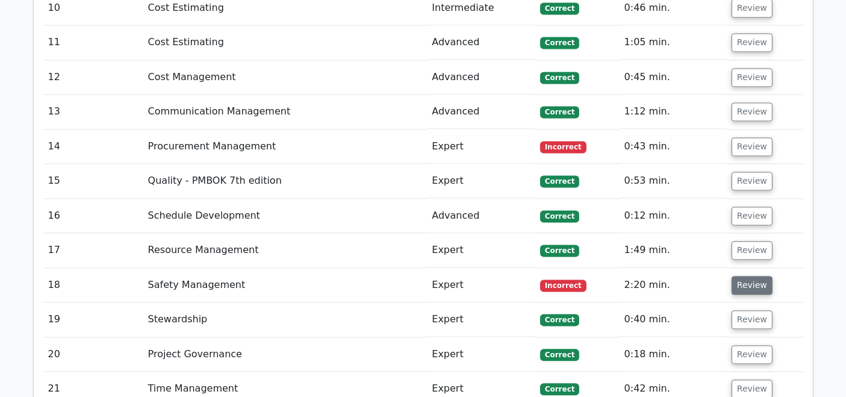
click at [763, 276] on button "Review" at bounding box center [751, 285] width 41 height 19
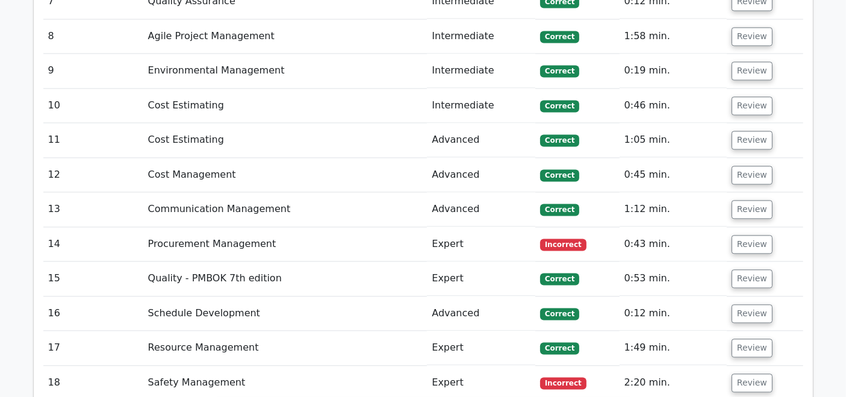
scroll to position [2400, 0]
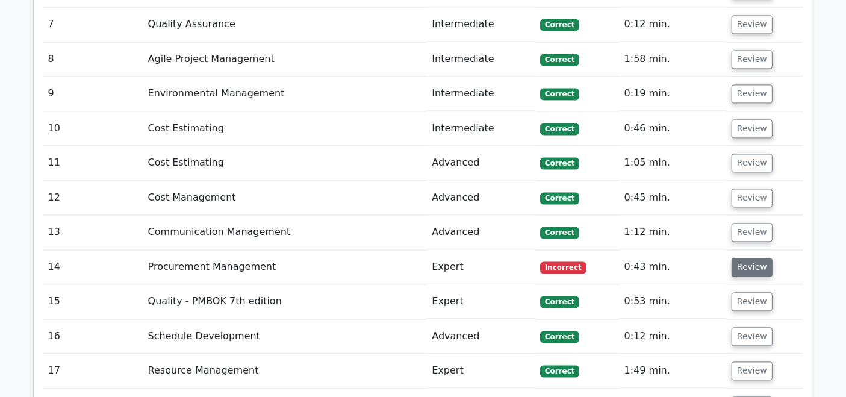
click at [757, 258] on button "Review" at bounding box center [751, 267] width 41 height 19
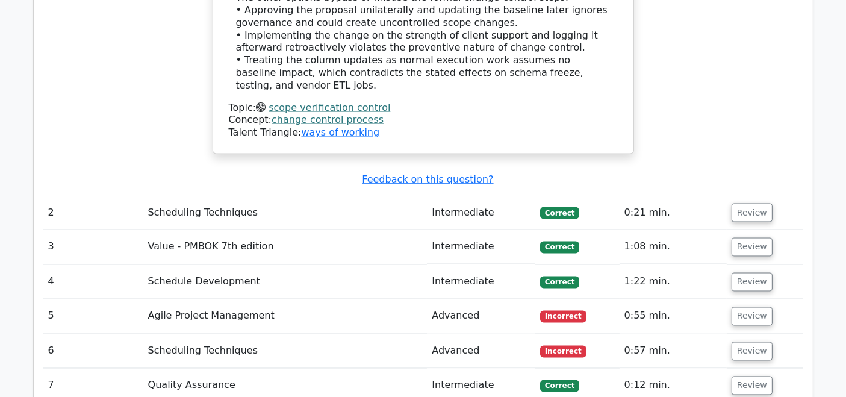
scroll to position [2117, 0]
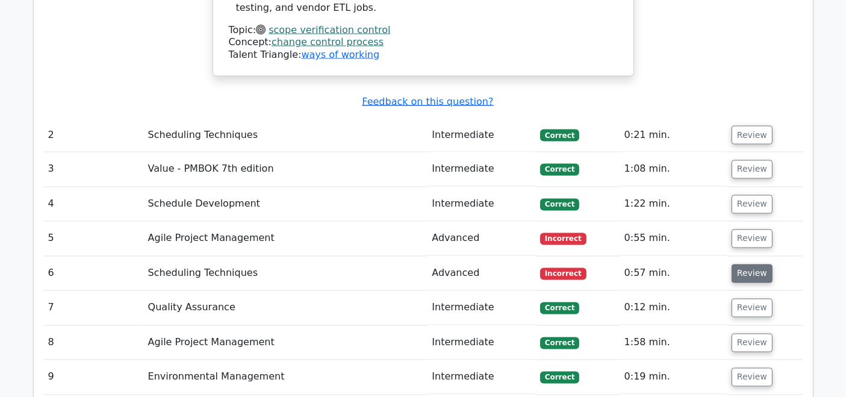
click at [747, 264] on button "Review" at bounding box center [751, 273] width 41 height 19
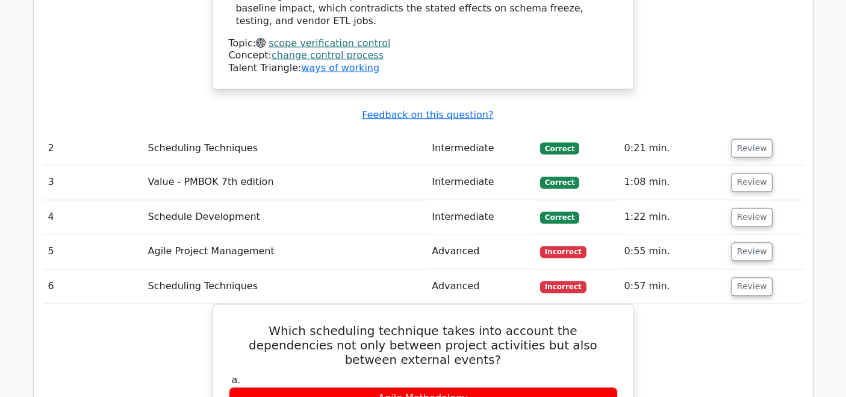
scroll to position [2047, 0]
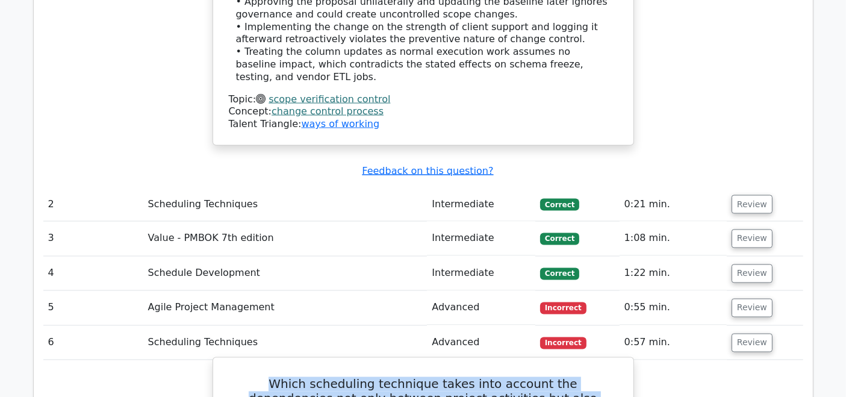
drag, startPoint x: 235, startPoint y: 283, endPoint x: 608, endPoint y: 295, distance: 373.3
click at [608, 377] on h5 "Which scheduling technique takes into account the dependencies not only between…" at bounding box center [422, 398] width 391 height 43
copy h5 "Which scheduling technique takes into account the dependencies not only between…"
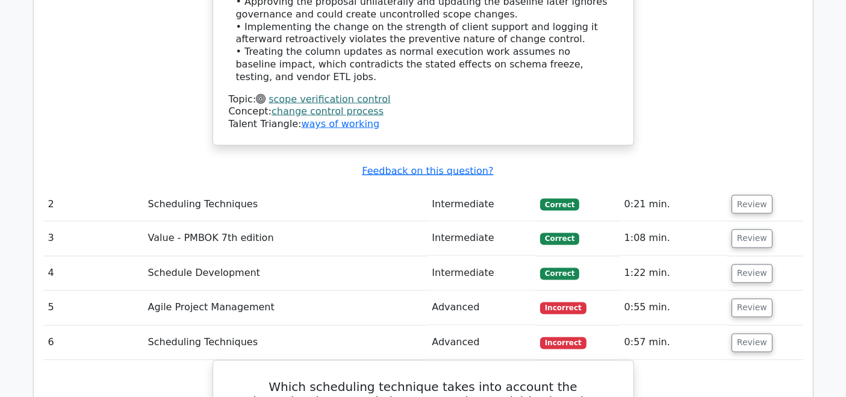
click at [766, 299] on button "Review" at bounding box center [751, 308] width 41 height 19
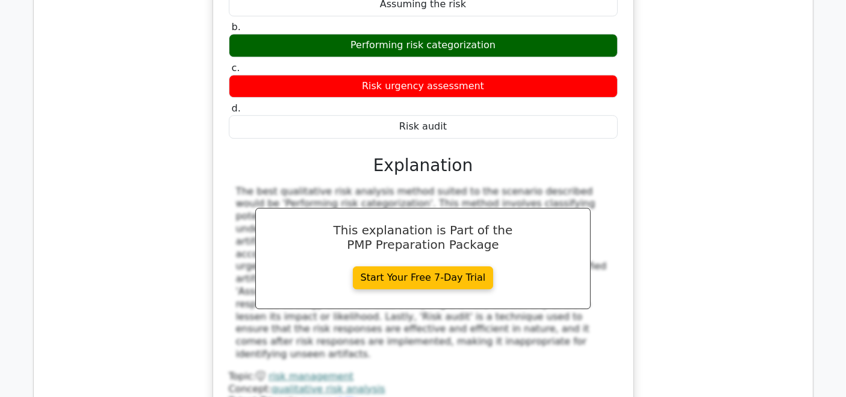
scroll to position [8429, 0]
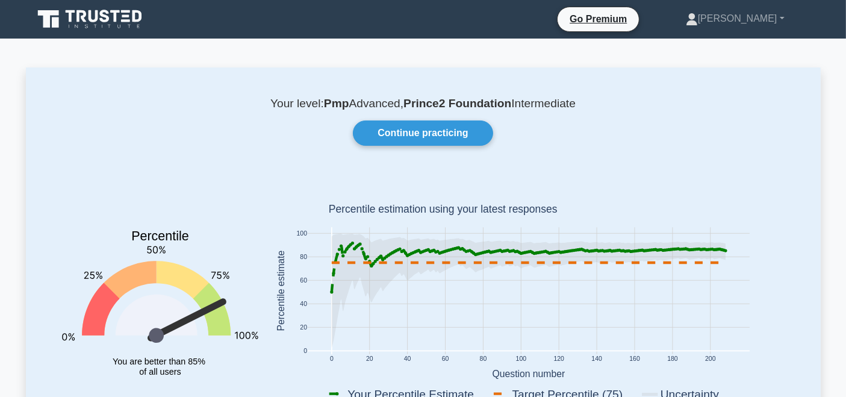
scroll to position [26, 0]
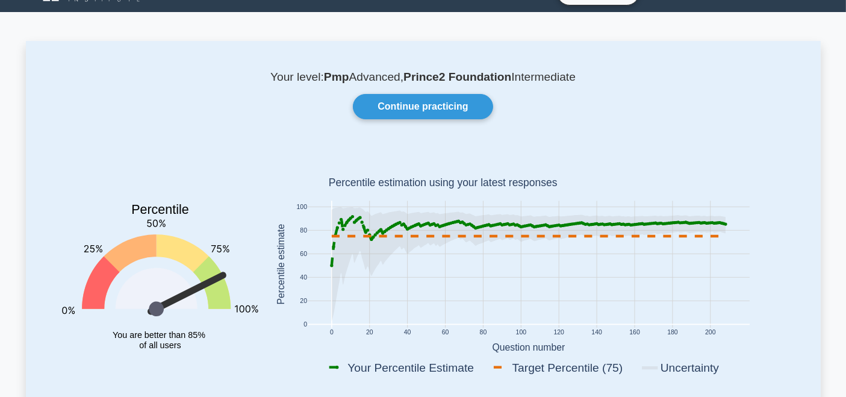
click at [548, 111] on div "Continue practicing" at bounding box center [423, 106] width 751 height 25
click at [388, 107] on link "Continue practicing" at bounding box center [423, 106] width 140 height 25
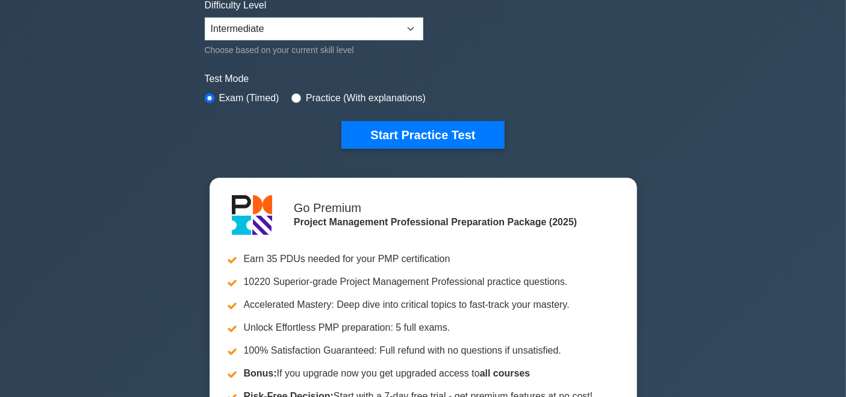
scroll to position [150, 0]
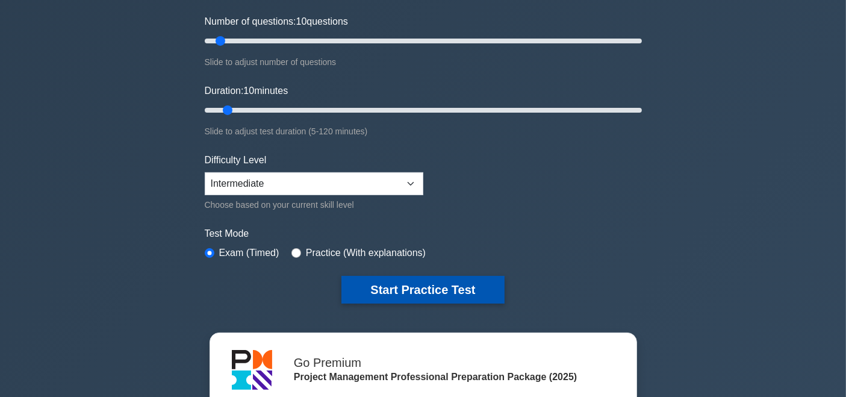
click at [424, 277] on button "Start Practice Test" at bounding box center [422, 290] width 162 height 28
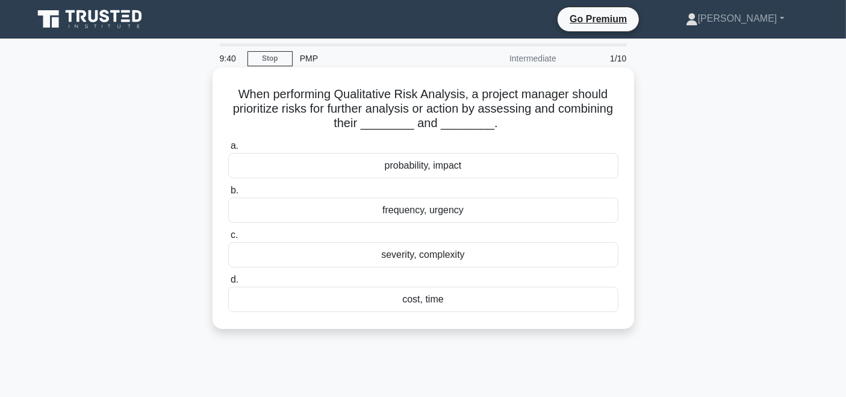
click at [443, 164] on div "probability, impact" at bounding box center [423, 165] width 390 height 25
click at [228, 150] on input "a. probability, impact" at bounding box center [228, 146] width 0 height 8
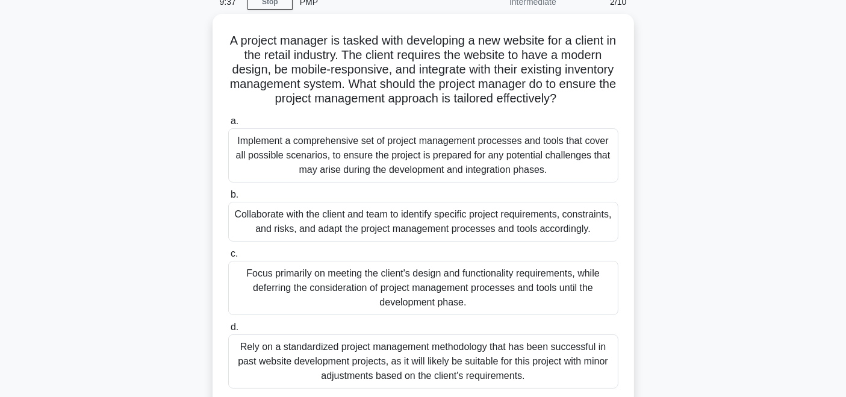
scroll to position [65, 0]
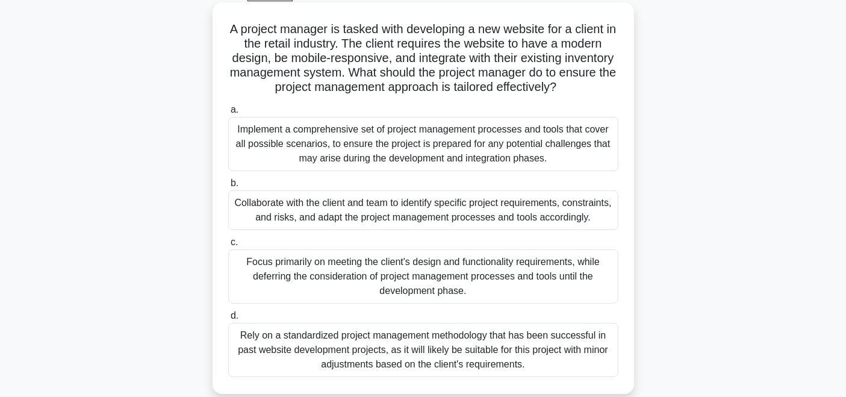
click at [528, 215] on div "Collaborate with the client and team to identify specific project requirements,…" at bounding box center [423, 210] width 390 height 40
click at [228, 187] on input "b. Collaborate with the client and team to identify specific project requiremen…" at bounding box center [228, 183] width 0 height 8
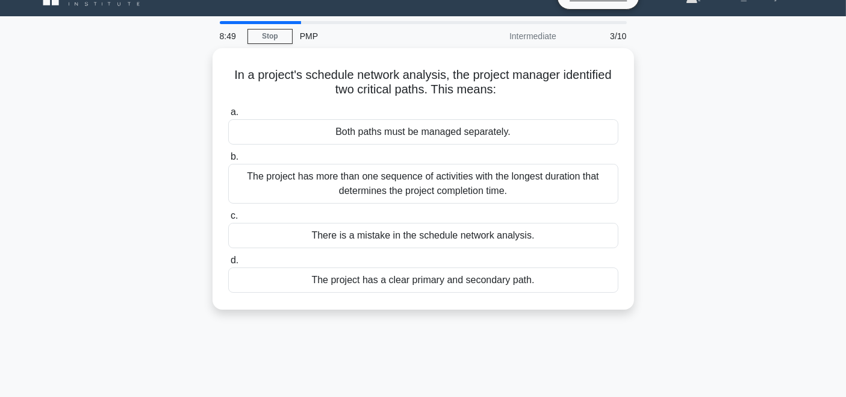
scroll to position [26, 0]
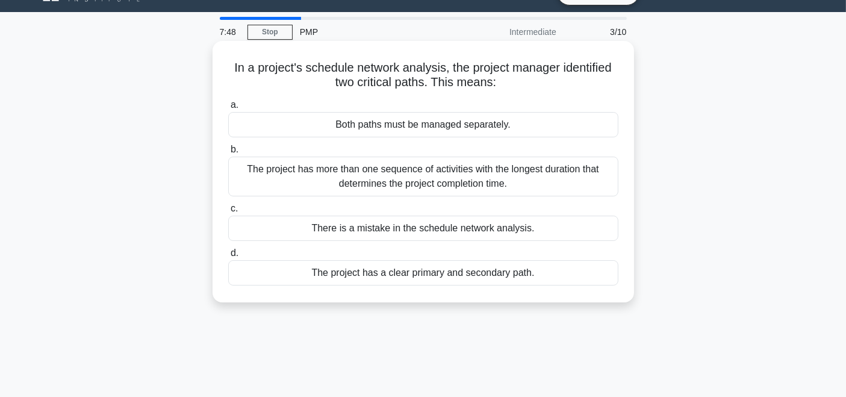
click at [373, 179] on div "The project has more than one sequence of activities with the longest duration …" at bounding box center [423, 176] width 390 height 40
click at [228, 153] on input "b. The project has more than one sequence of activities with the longest durati…" at bounding box center [228, 150] width 0 height 8
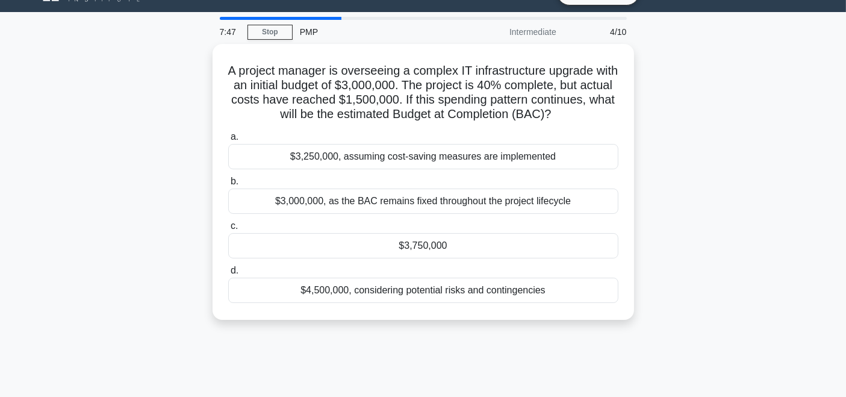
scroll to position [0, 0]
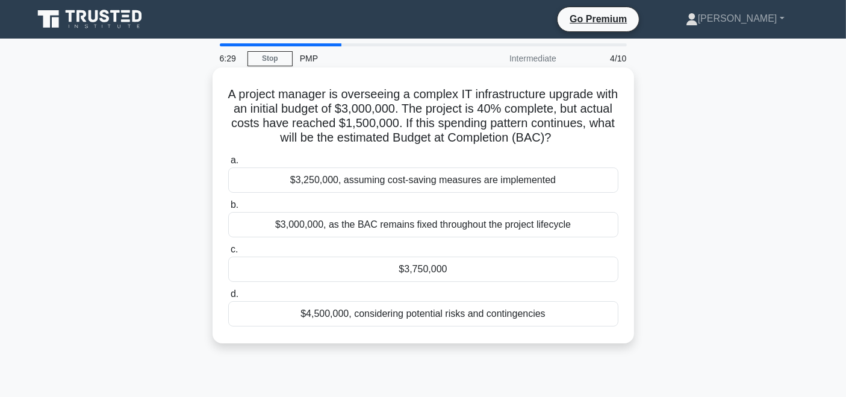
click at [476, 269] on div "$3,750,000" at bounding box center [423, 268] width 390 height 25
click at [228, 253] on input "c. $3,750,000" at bounding box center [228, 250] width 0 height 8
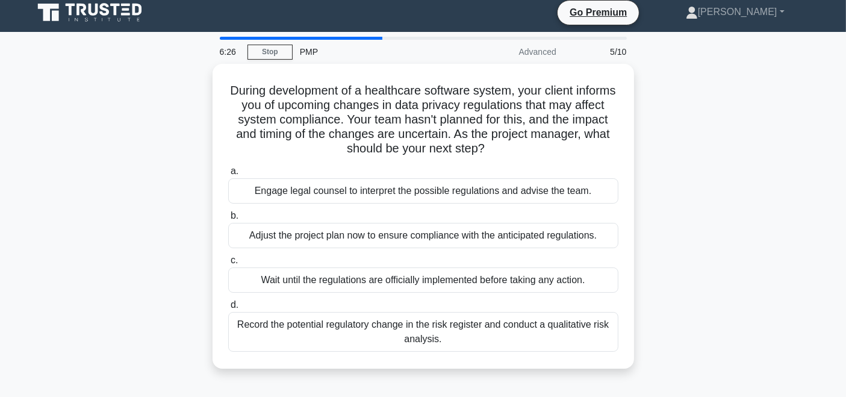
scroll to position [8, 0]
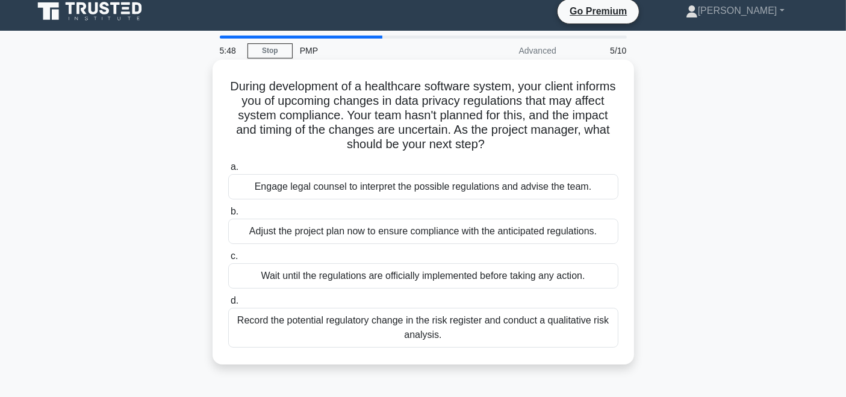
click at [454, 190] on div "Engage legal counsel to interpret the possible regulations and advise the team." at bounding box center [423, 186] width 390 height 25
click at [228, 171] on input "a. Engage legal counsel to interpret the possible regulations and advise the te…" at bounding box center [228, 167] width 0 height 8
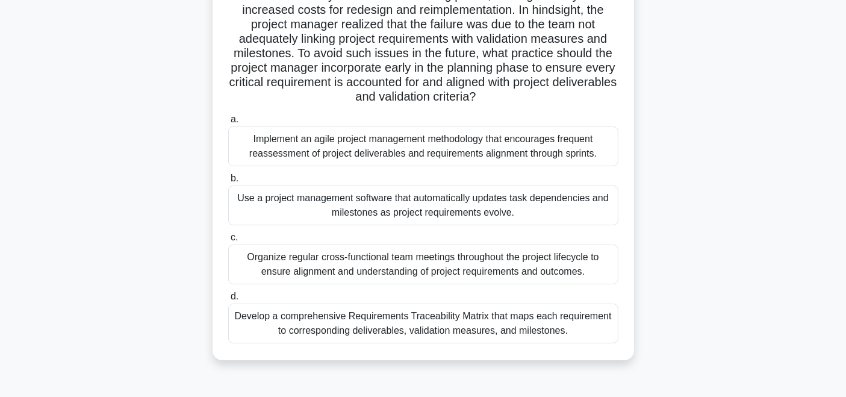
scroll to position [156, 0]
click at [478, 142] on div "Implement an agile project management methodology that encourages frequent reas…" at bounding box center [423, 146] width 390 height 40
click at [228, 123] on input "a. Implement an agile project management methodology that encourages frequent r…" at bounding box center [228, 120] width 0 height 8
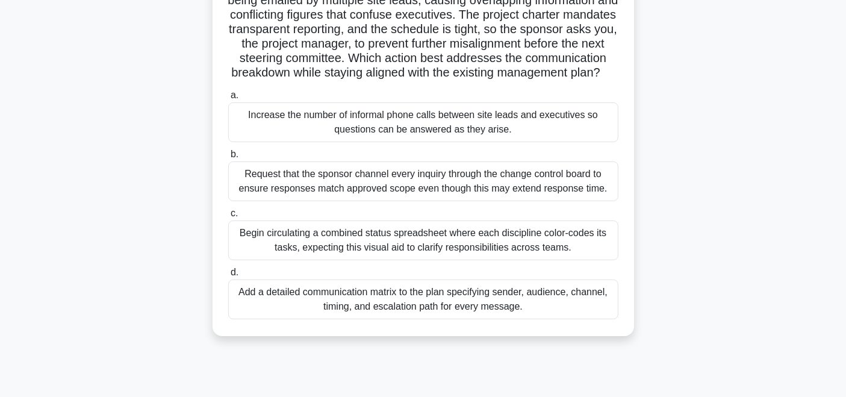
scroll to position [121, 0]
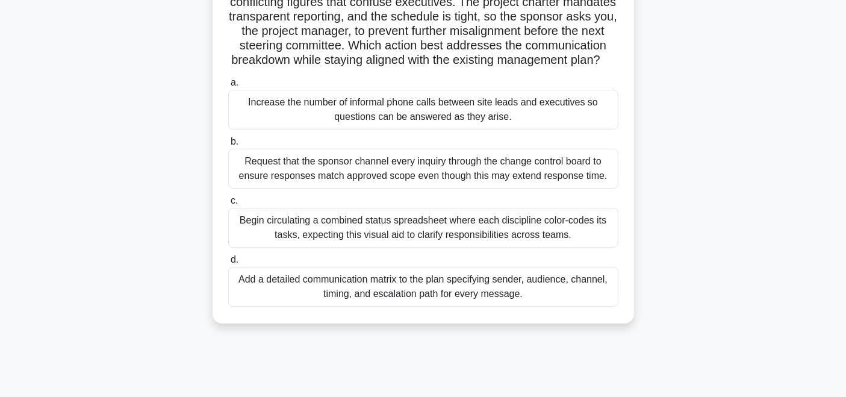
click at [538, 302] on div "Add a detailed communication matrix to the plan specifying sender, audience, ch…" at bounding box center [423, 287] width 390 height 40
click at [228, 264] on input "d. Add a detailed communication matrix to the plan specifying sender, audience,…" at bounding box center [228, 260] width 0 height 8
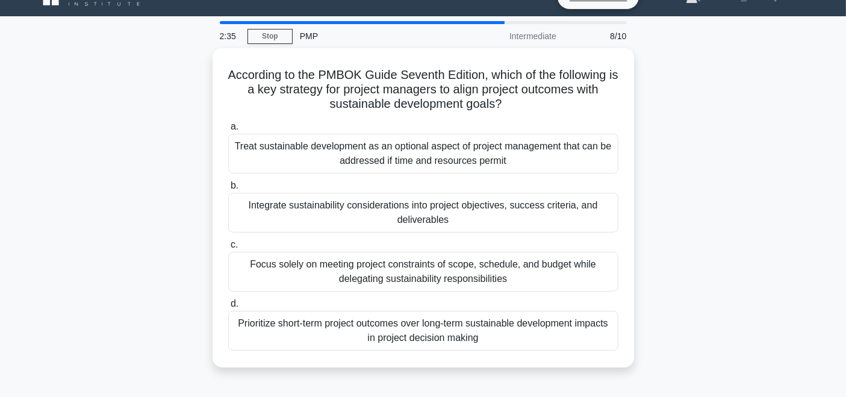
scroll to position [22, 0]
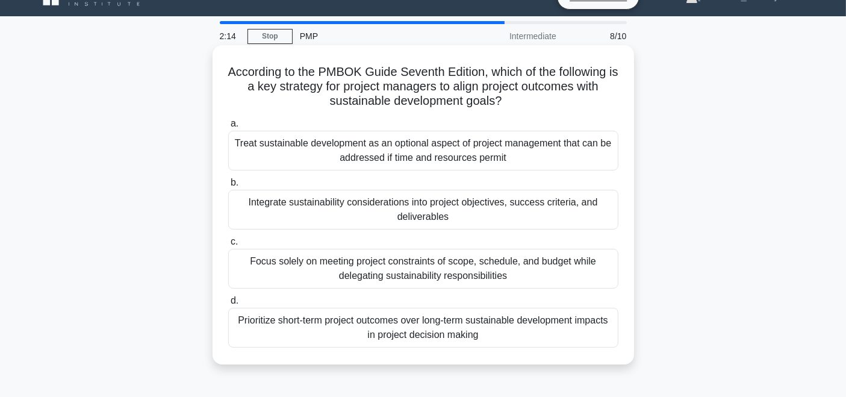
click at [507, 211] on div "Integrate sustainability considerations into project objectives, success criter…" at bounding box center [423, 210] width 390 height 40
click at [228, 187] on input "b. Integrate sustainability considerations into project objectives, success cri…" at bounding box center [228, 183] width 0 height 8
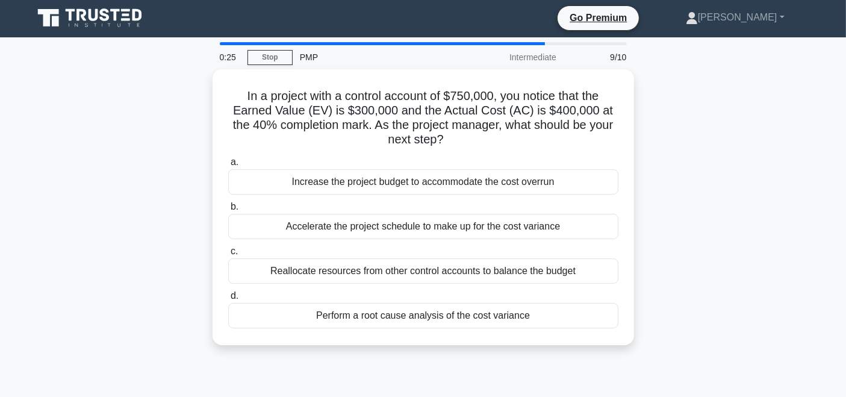
scroll to position [0, 0]
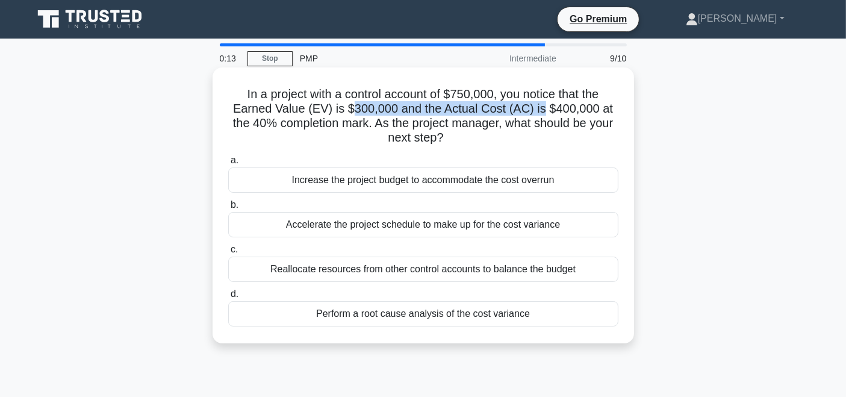
drag, startPoint x: 352, startPoint y: 109, endPoint x: 541, endPoint y: 114, distance: 189.1
click at [541, 114] on h5 "In a project with a control account of $750,000, you notice that the Earned Val…" at bounding box center [423, 116] width 392 height 59
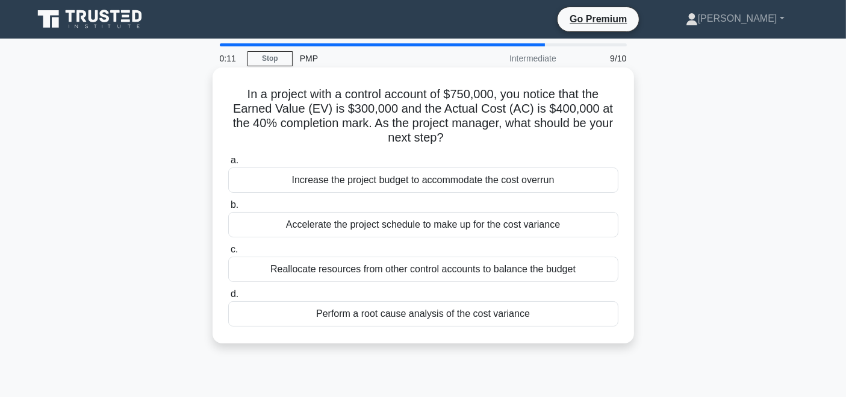
click at [545, 136] on h5 "In a project with a control account of $750,000, you notice that the Earned Val…" at bounding box center [423, 116] width 392 height 59
click at [462, 214] on div "Accelerate the project schedule to make up for the cost variance" at bounding box center [423, 224] width 390 height 25
click at [228, 209] on input "b. Accelerate the project schedule to make up for the cost variance" at bounding box center [228, 205] width 0 height 8
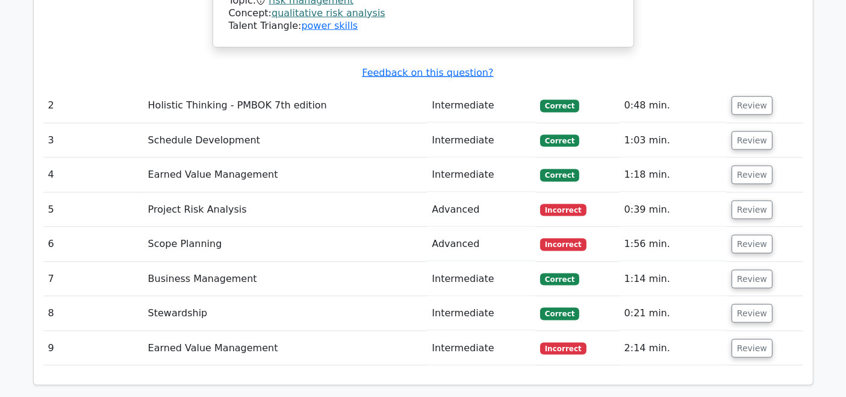
scroll to position [1633, 0]
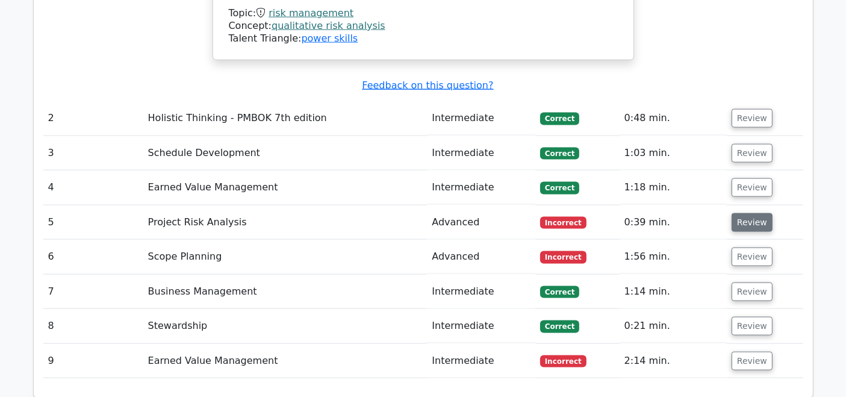
click at [760, 213] on button "Review" at bounding box center [751, 222] width 41 height 19
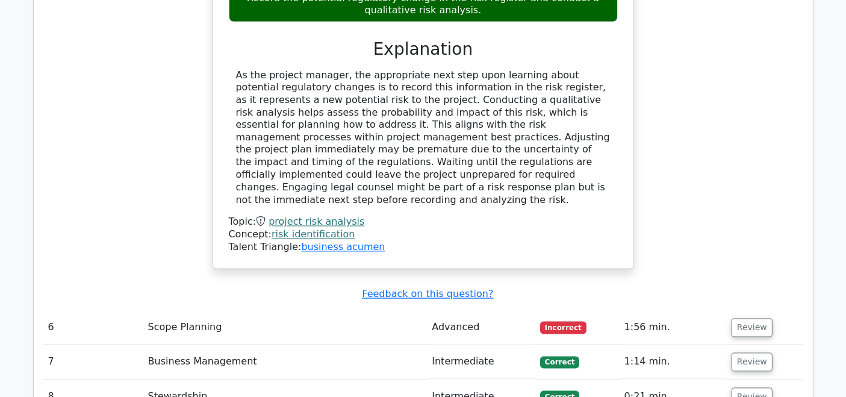
scroll to position [2193, 0]
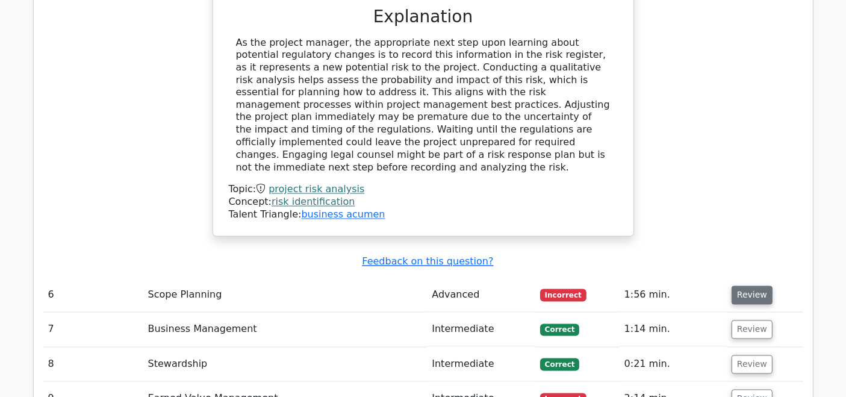
click at [760, 286] on button "Review" at bounding box center [751, 295] width 41 height 19
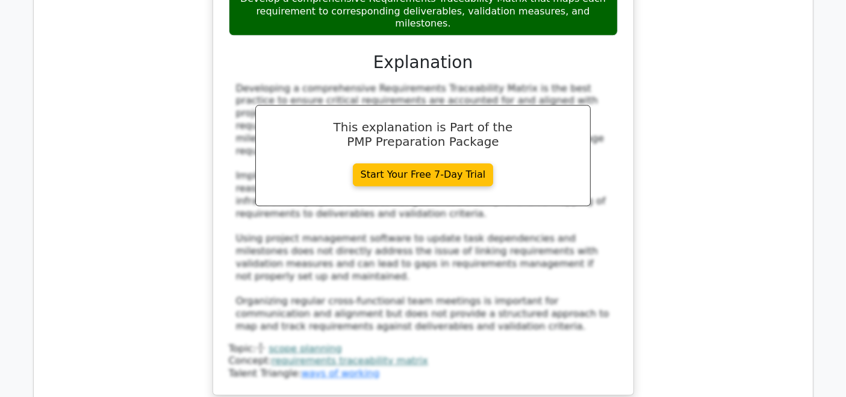
scroll to position [3086, 0]
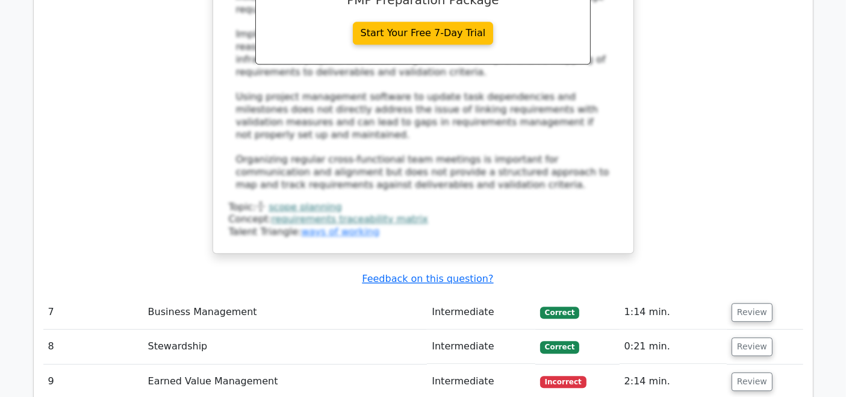
click at [768, 364] on td "Review" at bounding box center [764, 381] width 76 height 34
click at [758, 372] on button "Review" at bounding box center [751, 381] width 41 height 19
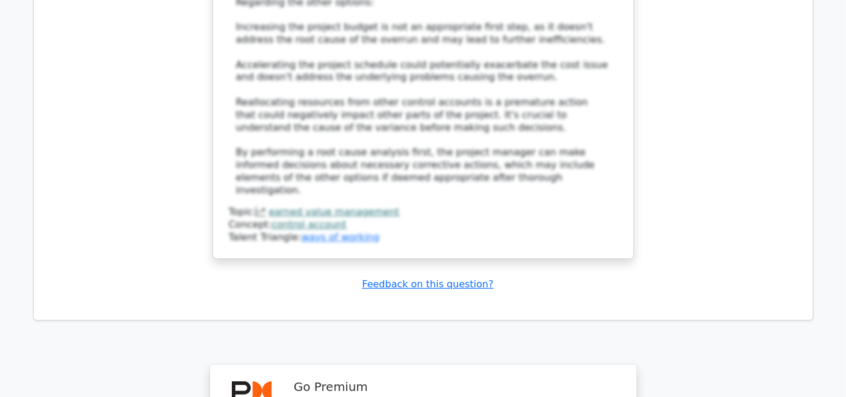
scroll to position [4250, 0]
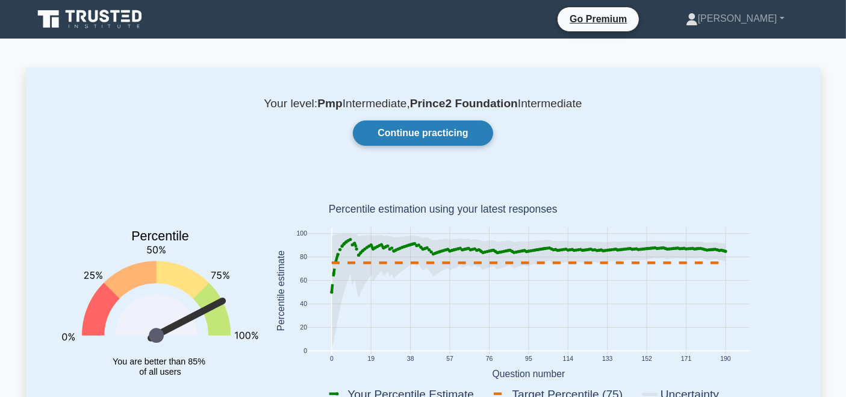
click at [438, 137] on link "Continue practicing" at bounding box center [423, 132] width 140 height 25
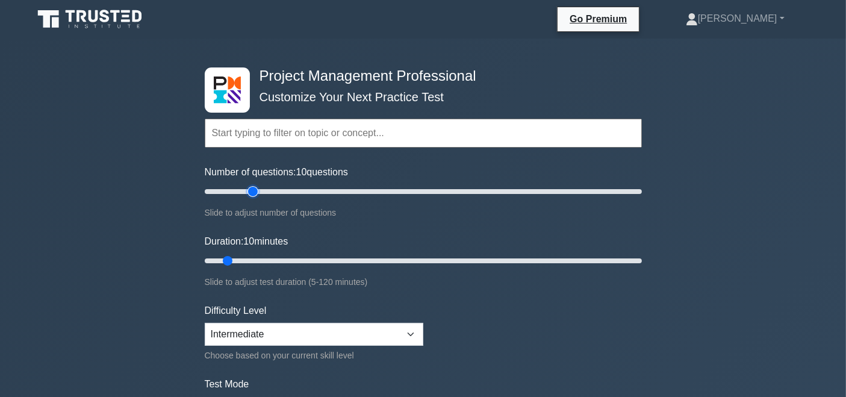
click at [255, 193] on input "Number of questions: 10 questions" at bounding box center [423, 191] width 437 height 14
type input "20"
click at [243, 190] on input "Number of questions: 25 questions" at bounding box center [423, 191] width 437 height 14
type input "20"
click at [270, 259] on input "Duration: 10 minutes" at bounding box center [423, 260] width 437 height 14
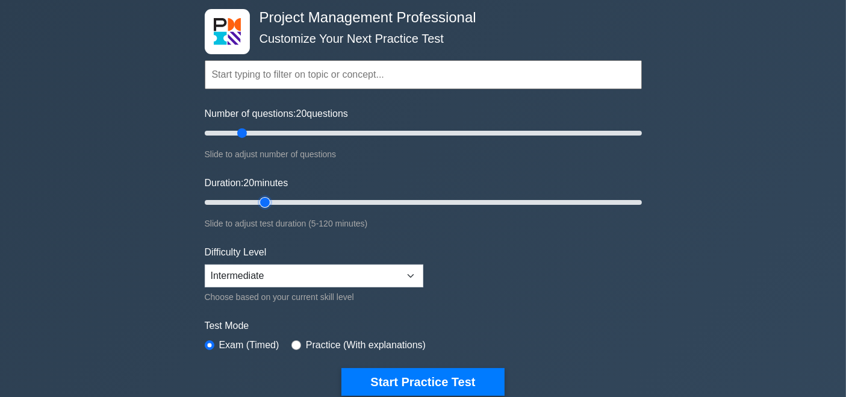
scroll to position [58, 0]
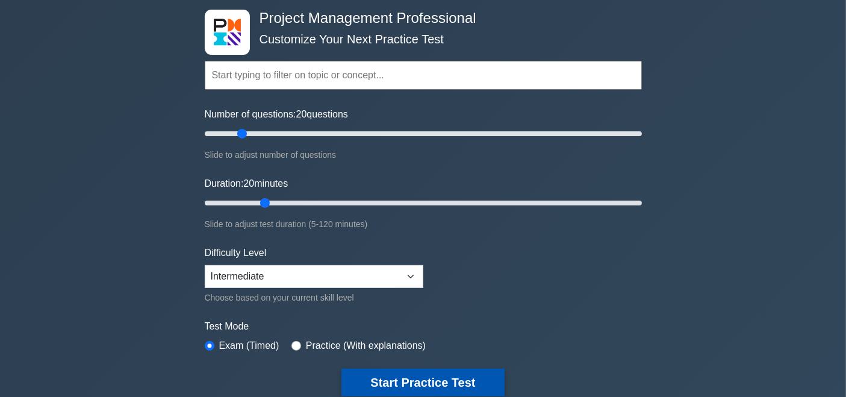
click at [440, 377] on button "Start Practice Test" at bounding box center [422, 382] width 162 height 28
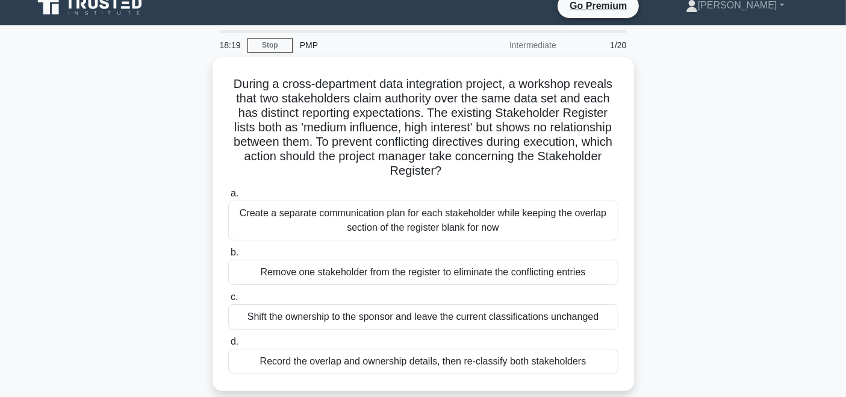
scroll to position [25, 0]
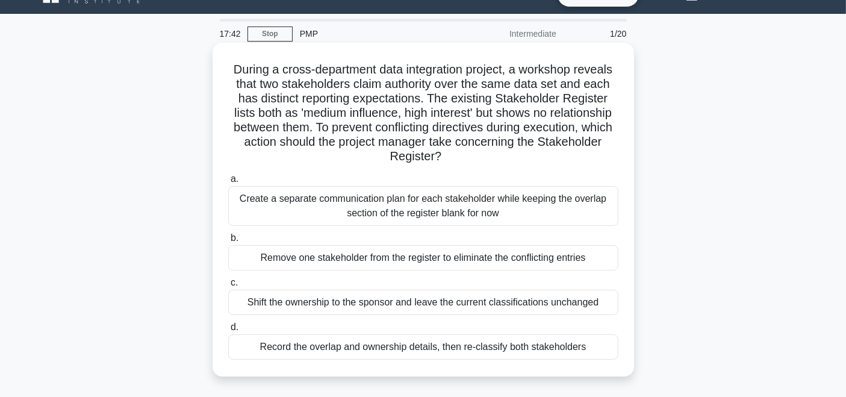
click at [468, 208] on div "Create a separate communication plan for each stakeholder while keeping the ove…" at bounding box center [423, 206] width 390 height 40
click at [228, 183] on input "a. Create a separate communication plan for each stakeholder while keeping the …" at bounding box center [228, 179] width 0 height 8
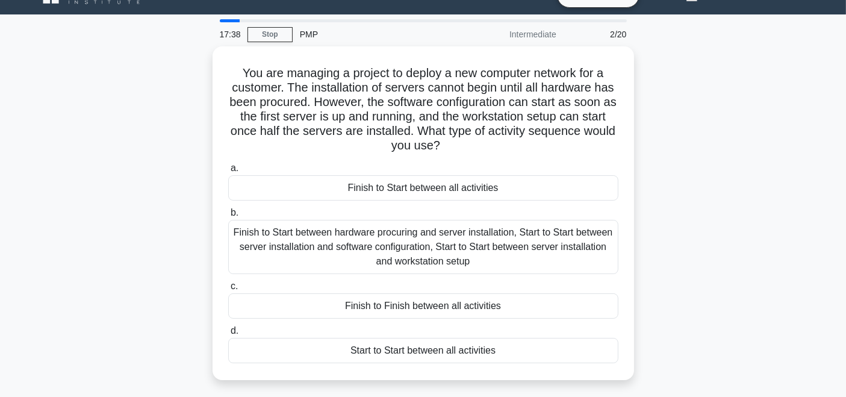
scroll to position [23, 0]
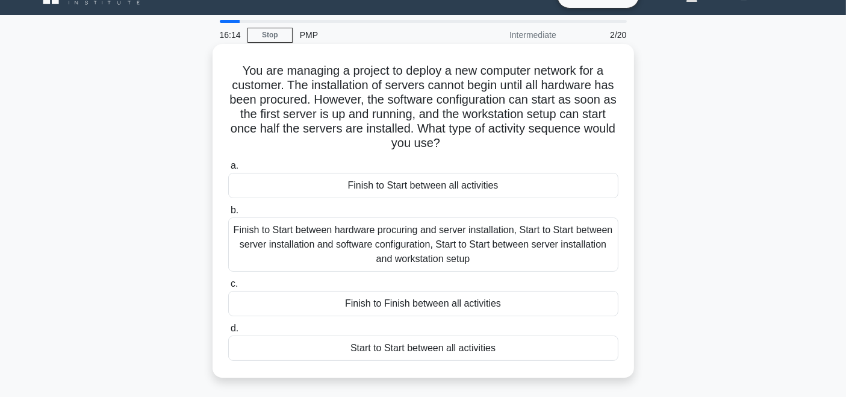
click at [481, 245] on div "Finish to Start between hardware procuring and server installation, Start to St…" at bounding box center [423, 244] width 390 height 54
click at [228, 214] on input "b. Finish to Start between hardware procuring and server installation, Start to…" at bounding box center [228, 210] width 0 height 8
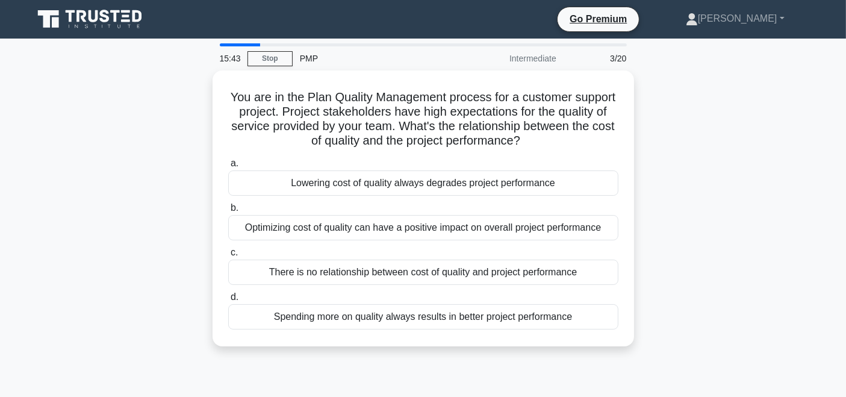
scroll to position [16, 0]
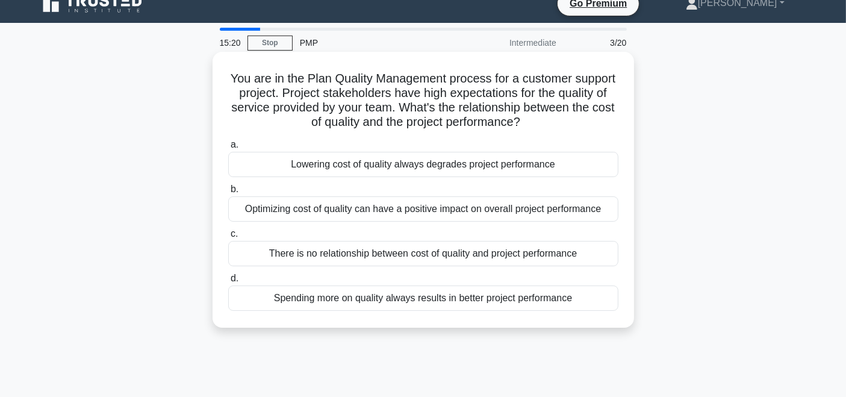
click at [465, 212] on div "Optimizing cost of quality can have a positive impact on overall project perfor…" at bounding box center [423, 208] width 390 height 25
click at [228, 193] on input "b. Optimizing cost of quality can have a positive impact on overall project per…" at bounding box center [228, 189] width 0 height 8
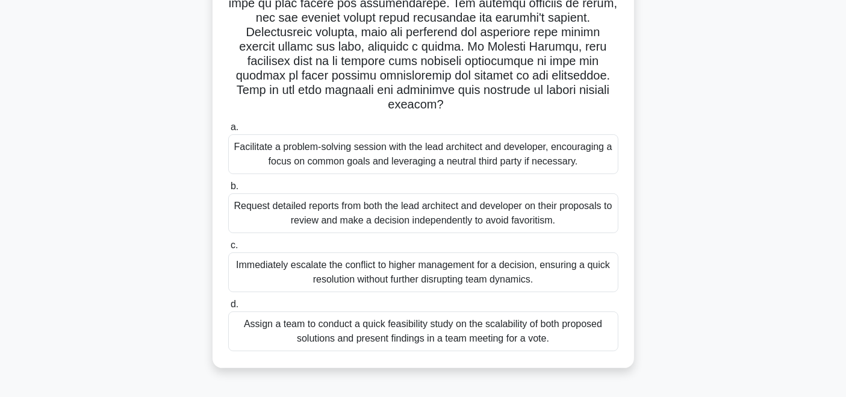
scroll to position [215, 0]
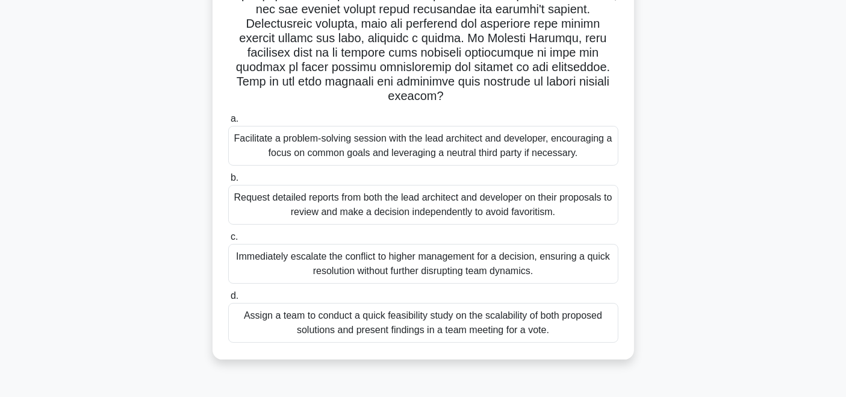
click at [422, 148] on div "Facilitate a problem-solving session with the lead architect and developer, enc…" at bounding box center [423, 146] width 390 height 40
click at [228, 123] on input "a. Facilitate a problem-solving session with the lead architect and developer, …" at bounding box center [228, 119] width 0 height 8
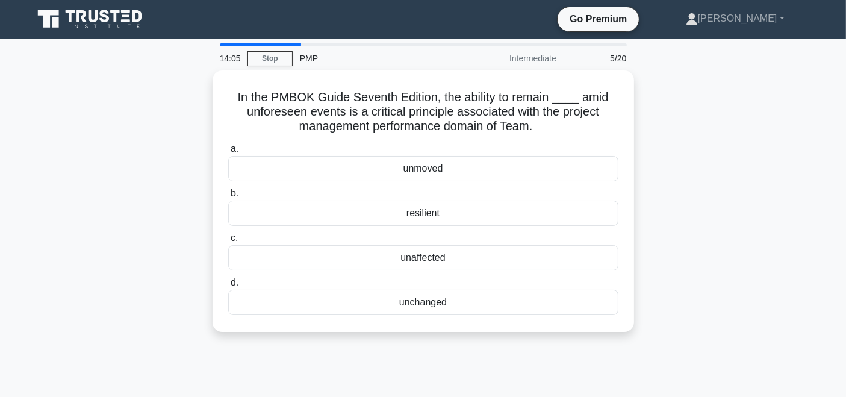
scroll to position [29, 0]
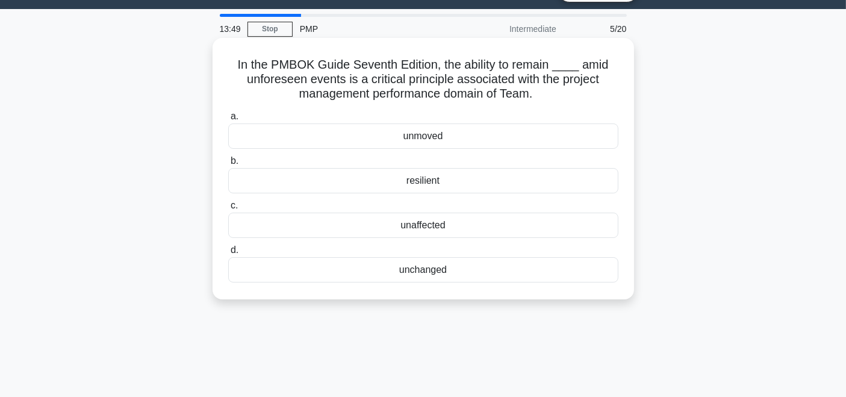
click at [460, 183] on div "resilient" at bounding box center [423, 180] width 390 height 25
click at [228, 165] on input "b. resilient" at bounding box center [228, 161] width 0 height 8
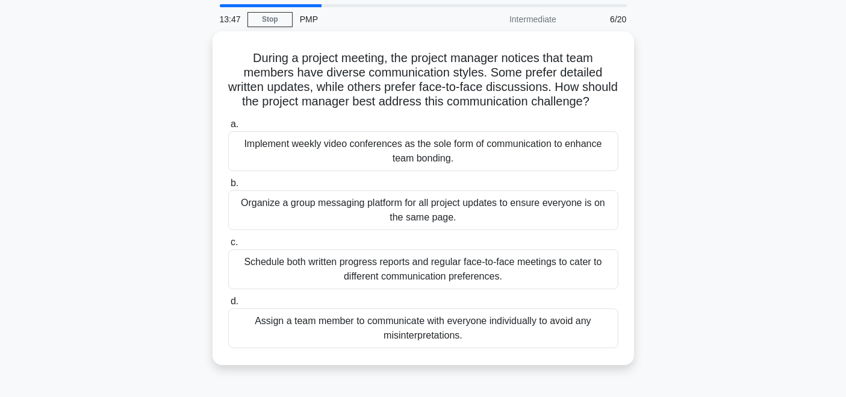
scroll to position [47, 0]
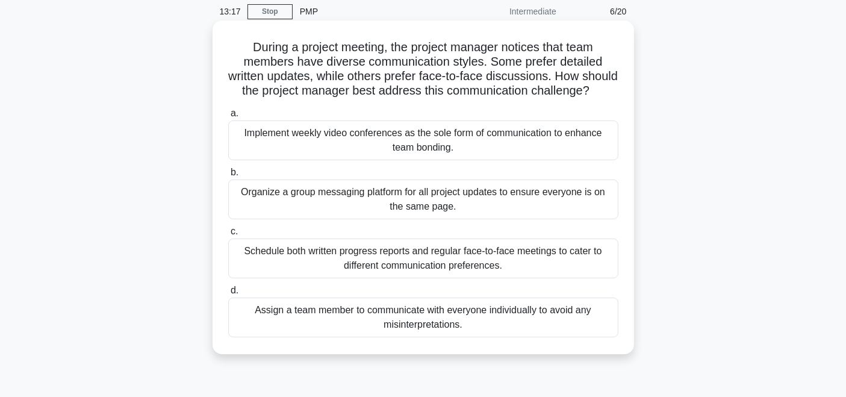
click at [466, 276] on div "Schedule both written progress reports and regular face-to-face meetings to cat…" at bounding box center [423, 258] width 390 height 40
click at [228, 235] on input "c. Schedule both written progress reports and regular face-to-face meetings to …" at bounding box center [228, 231] width 0 height 8
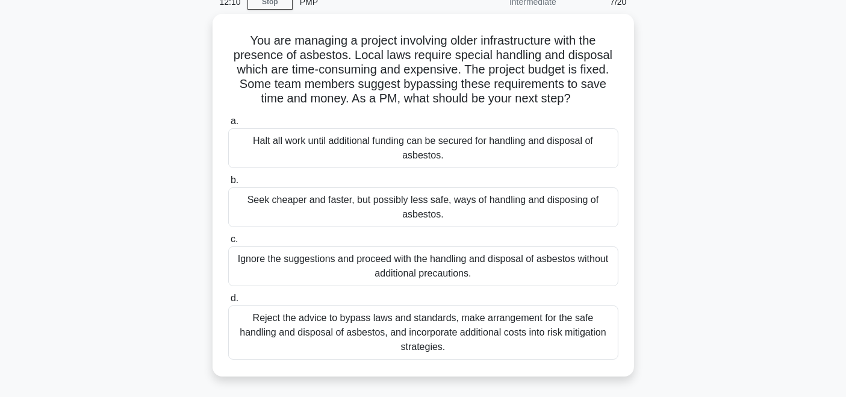
scroll to position [78, 0]
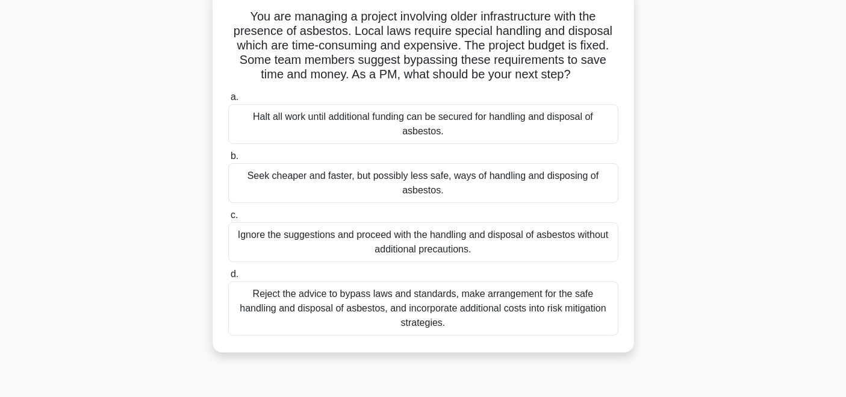
click at [336, 295] on div "Reject the advice to bypass laws and standards, make arrangement for the safe h…" at bounding box center [423, 308] width 390 height 54
click at [228, 278] on input "d. Reject the advice to bypass laws and standards, make arrangement for the saf…" at bounding box center [228, 274] width 0 height 8
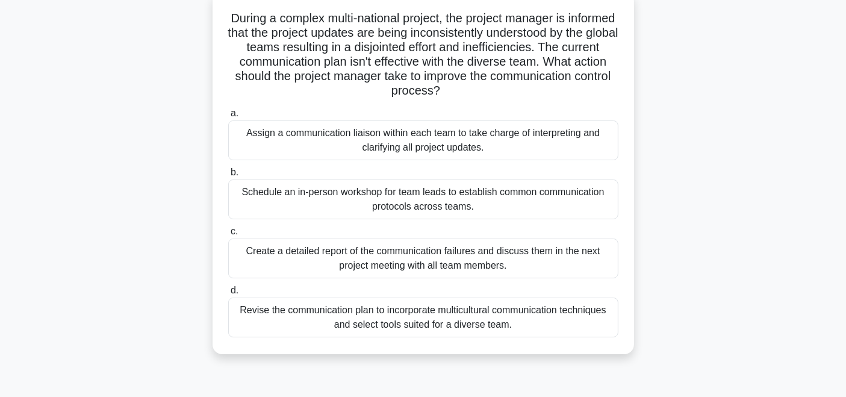
scroll to position [70, 0]
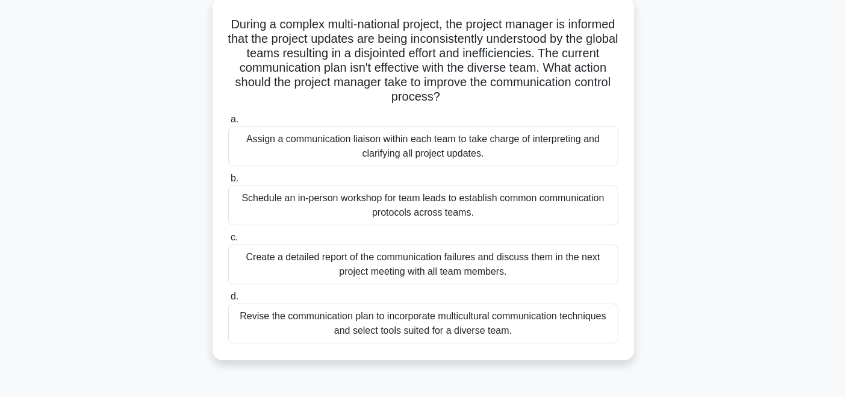
click at [468, 324] on div "Revise the communication plan to incorporate multicultural communication techni…" at bounding box center [423, 323] width 390 height 40
click at [228, 300] on input "d. Revise the communication plan to incorporate multicultural communication tec…" at bounding box center [228, 296] width 0 height 8
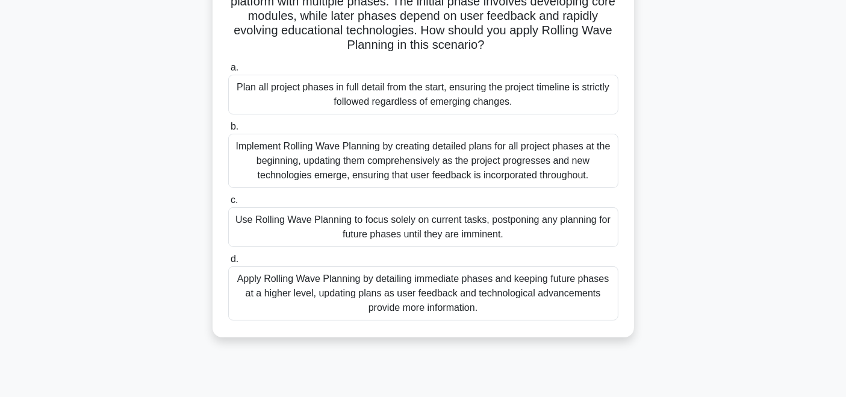
scroll to position [110, 0]
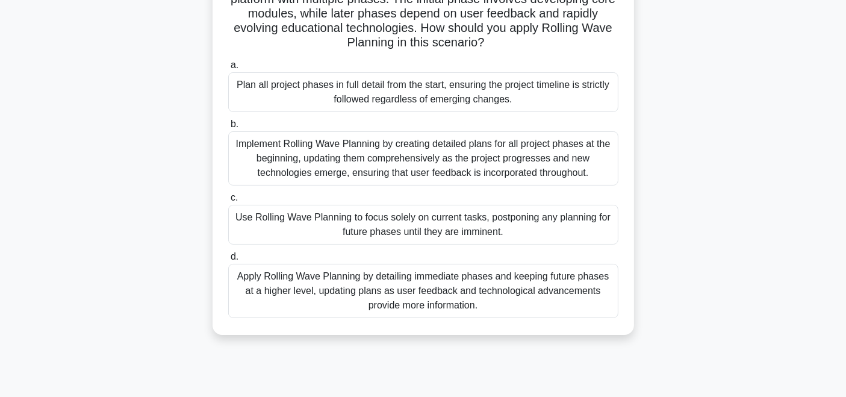
click at [455, 291] on div "Apply Rolling Wave Planning by detailing immediate phases and keeping future ph…" at bounding box center [423, 291] width 390 height 54
click at [228, 261] on input "d. Apply Rolling Wave Planning by detailing immediate phases and keeping future…" at bounding box center [228, 257] width 0 height 8
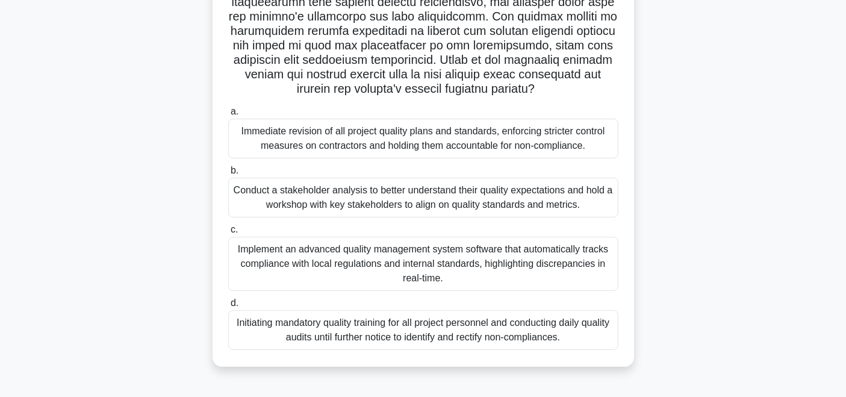
scroll to position [243, 0]
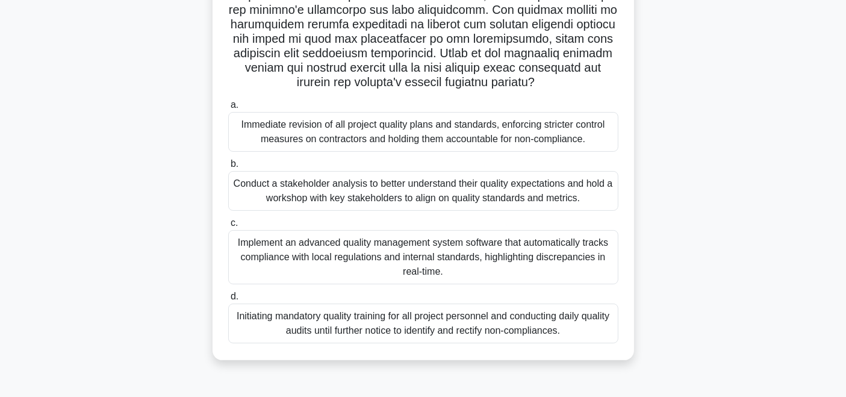
click at [419, 193] on div "Conduct a stakeholder analysis to better understand their quality expectations …" at bounding box center [423, 191] width 390 height 40
click at [228, 168] on input "b. Conduct a stakeholder analysis to better understand their quality expectatio…" at bounding box center [228, 164] width 0 height 8
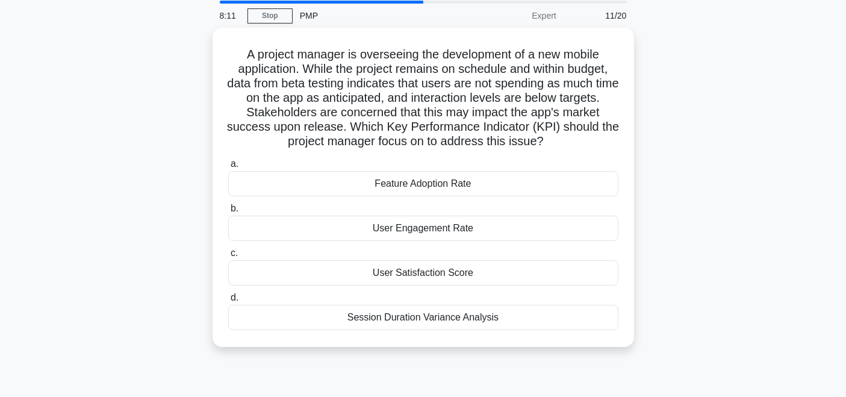
scroll to position [46, 0]
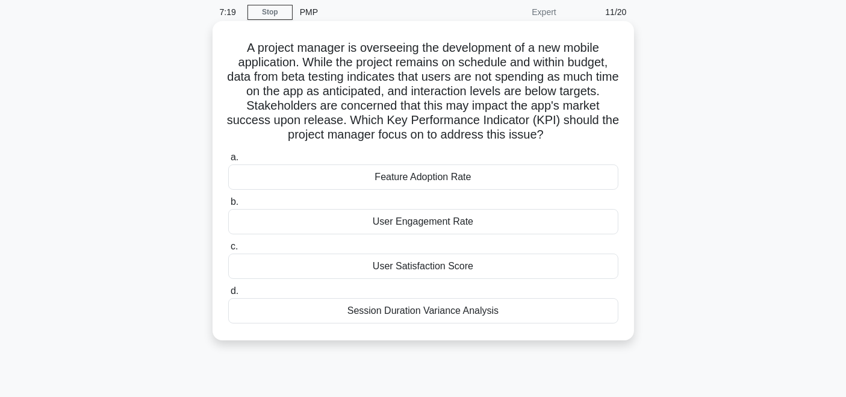
click at [518, 220] on div "User Engagement Rate" at bounding box center [423, 221] width 390 height 25
click at [228, 206] on input "b. User Engagement Rate" at bounding box center [228, 202] width 0 height 8
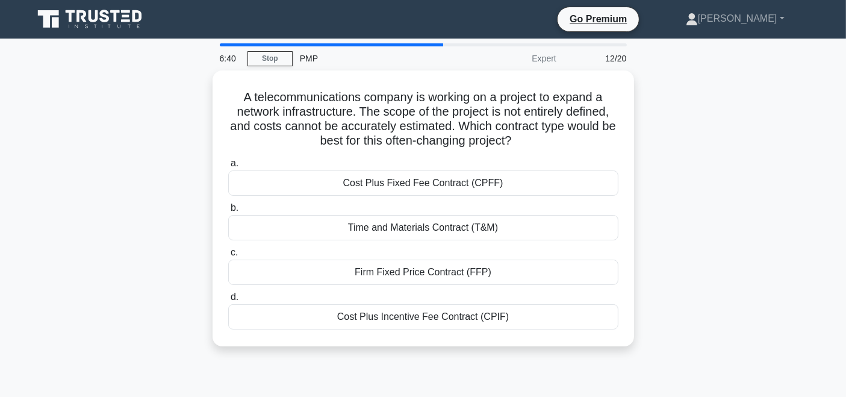
scroll to position [5, 0]
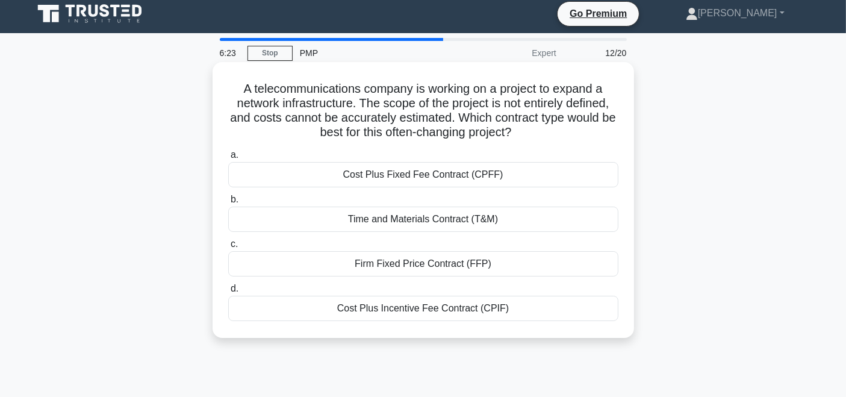
click at [481, 214] on div "Time and Materials Contract (T&M)" at bounding box center [423, 218] width 390 height 25
click at [228, 203] on input "b. Time and Materials Contract (T&M)" at bounding box center [228, 200] width 0 height 8
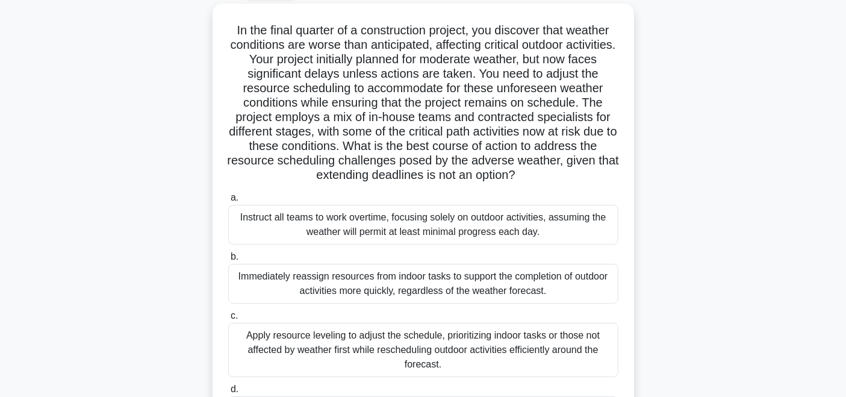
scroll to position [72, 0]
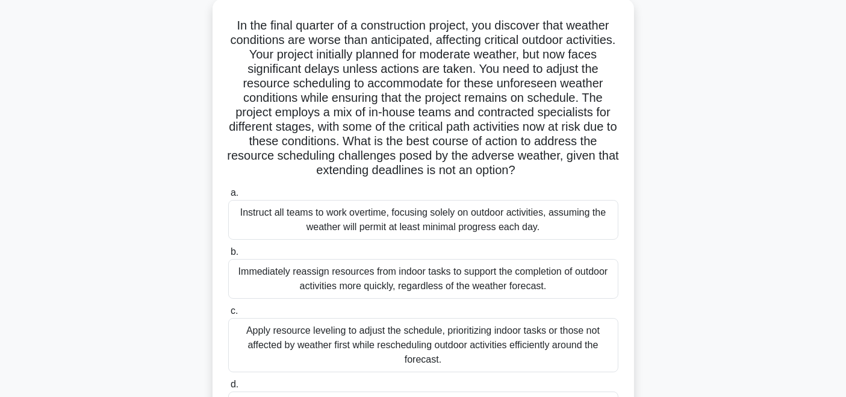
drag, startPoint x: 844, startPoint y: 138, endPoint x: 849, endPoint y: 148, distance: 11.0
click at [845, 148] on html "Go Premium [PERSON_NAME]" at bounding box center [423, 253] width 846 height 650
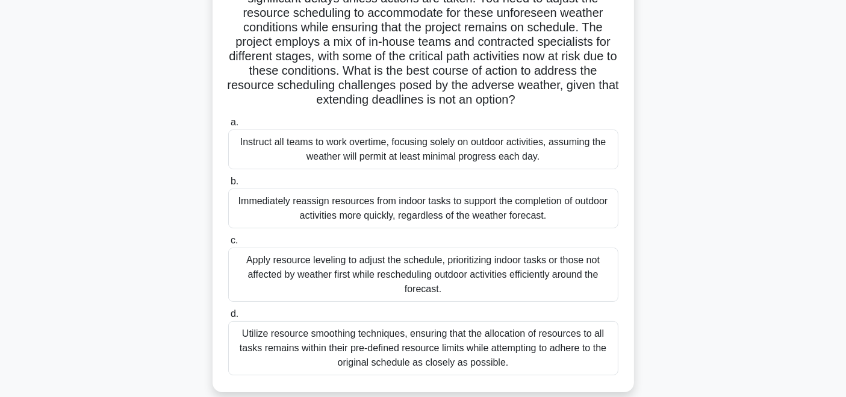
scroll to position [163, 0]
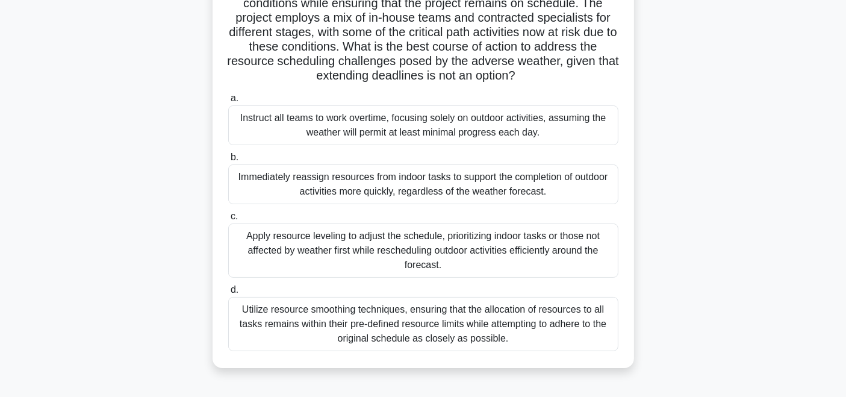
click at [502, 326] on div "Utilize resource smoothing techniques, ensuring that the allocation of resource…" at bounding box center [423, 324] width 390 height 54
click at [228, 294] on input "d. Utilize resource smoothing techniques, ensuring that the allocation of resou…" at bounding box center [228, 290] width 0 height 8
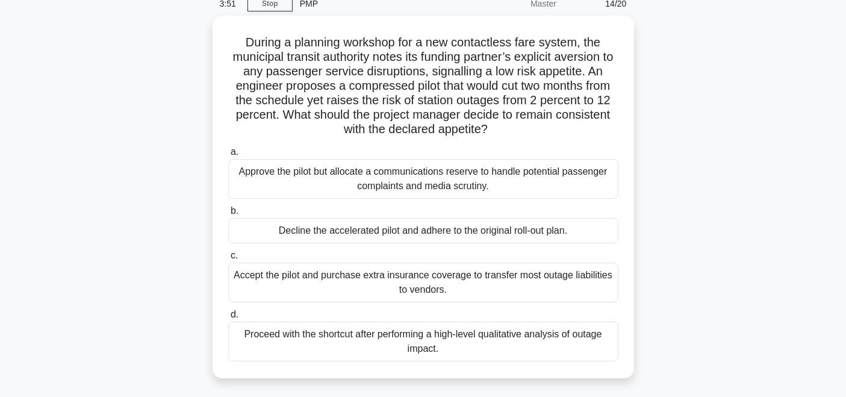
scroll to position [65, 0]
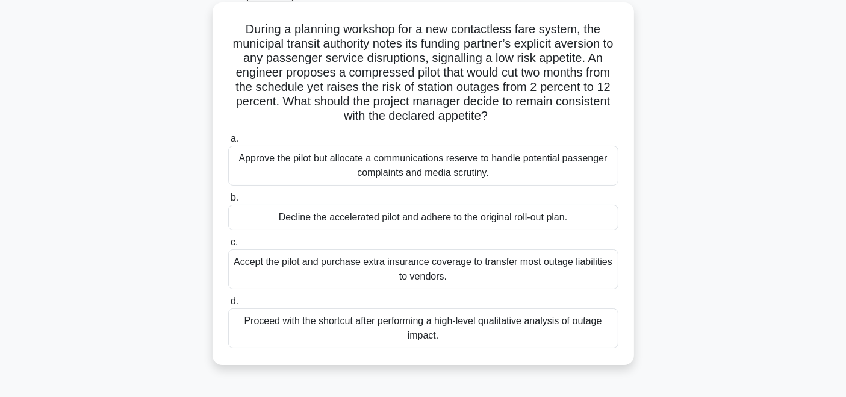
drag, startPoint x: 463, startPoint y: 313, endPoint x: 463, endPoint y: 302, distance: 10.9
click at [463, 302] on label "d. Proceed with the shortcut after performing a high-level qualitative analysis…" at bounding box center [423, 321] width 390 height 54
click at [572, 112] on h5 "During a planning workshop for a new contactless fare system, the municipal tra…" at bounding box center [423, 73] width 392 height 102
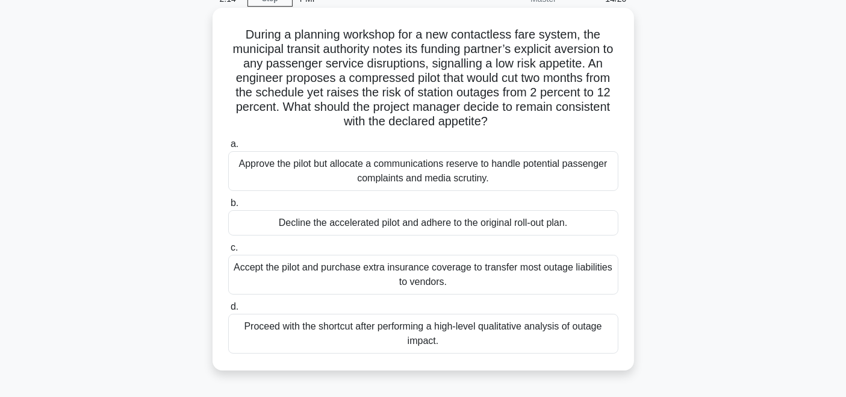
click at [492, 282] on div "Accept the pilot and purchase extra insurance coverage to transfer most outage …" at bounding box center [423, 275] width 390 height 40
click at [228, 252] on input "c. Accept the pilot and purchase extra insurance coverage to transfer most outa…" at bounding box center [228, 248] width 0 height 8
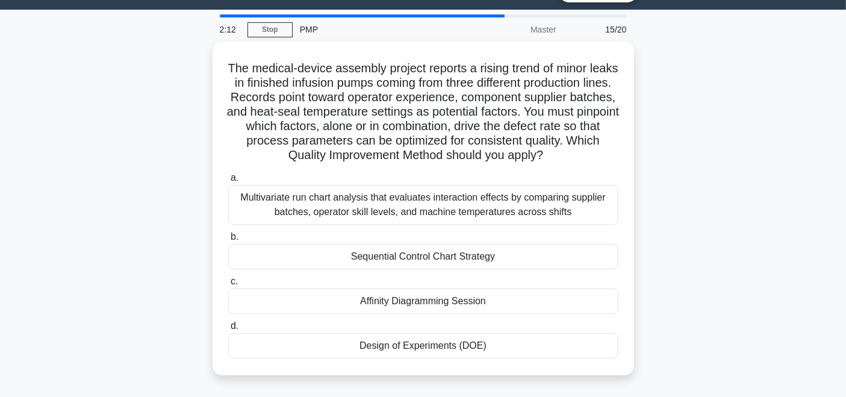
scroll to position [40, 0]
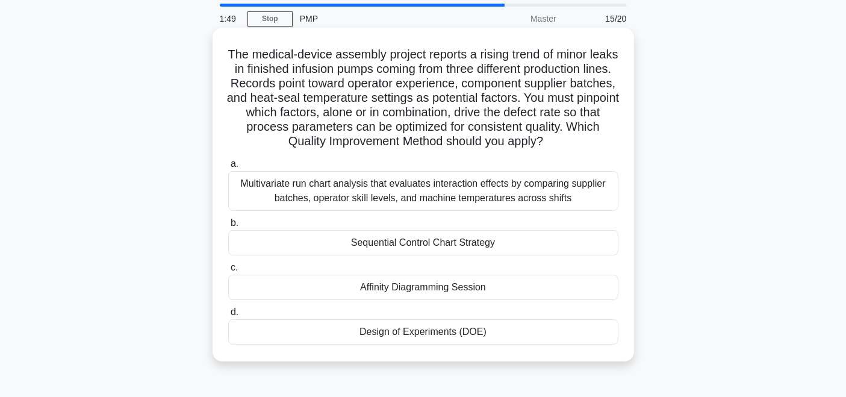
click at [485, 255] on div "Sequential Control Chart Strategy" at bounding box center [423, 242] width 390 height 25
click at [228, 227] on input "b. Sequential Control Chart Strategy" at bounding box center [228, 223] width 0 height 8
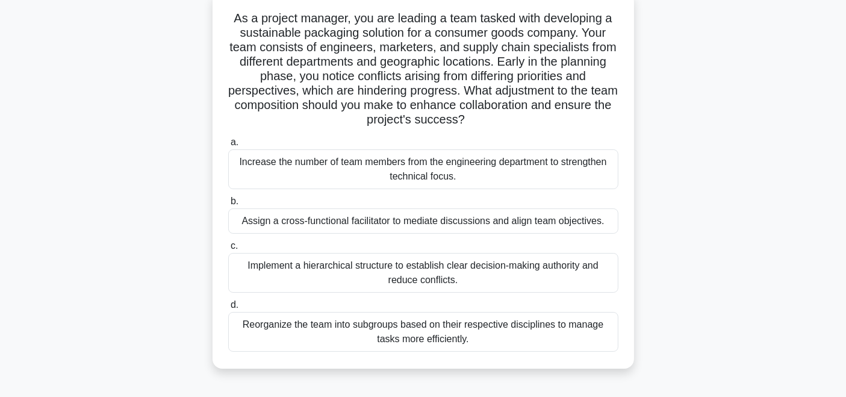
scroll to position [63, 0]
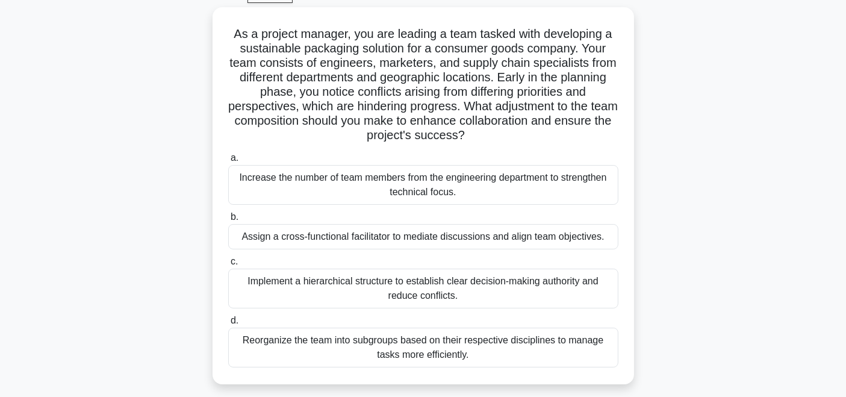
click at [488, 288] on div "Implement a hierarchical structure to establish clear decision-making authority…" at bounding box center [423, 288] width 390 height 40
click at [228, 265] on input "c. Implement a hierarchical structure to establish clear decision-making author…" at bounding box center [228, 262] width 0 height 8
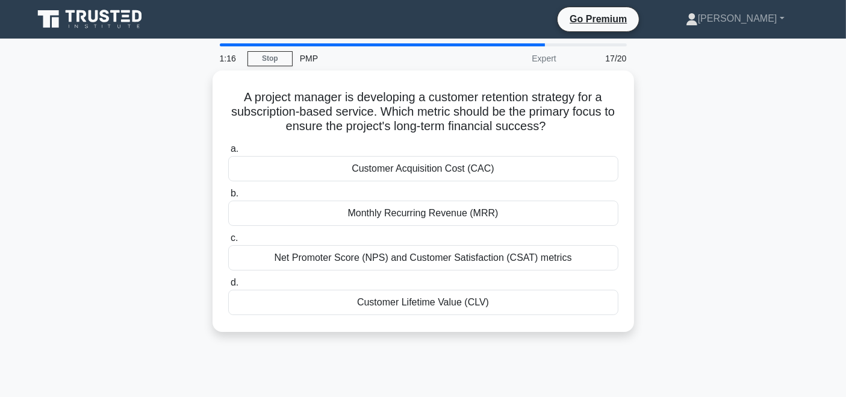
scroll to position [18, 0]
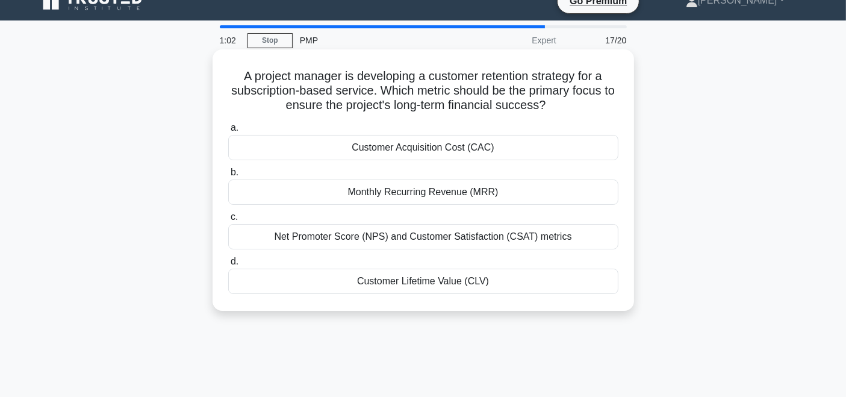
click at [397, 241] on div "Net Promoter Score (NPS) and Customer Satisfaction (CSAT) metrics" at bounding box center [423, 236] width 390 height 25
click at [228, 221] on input "c. Net Promoter Score (NPS) and Customer Satisfaction (CSAT) metrics" at bounding box center [228, 217] width 0 height 8
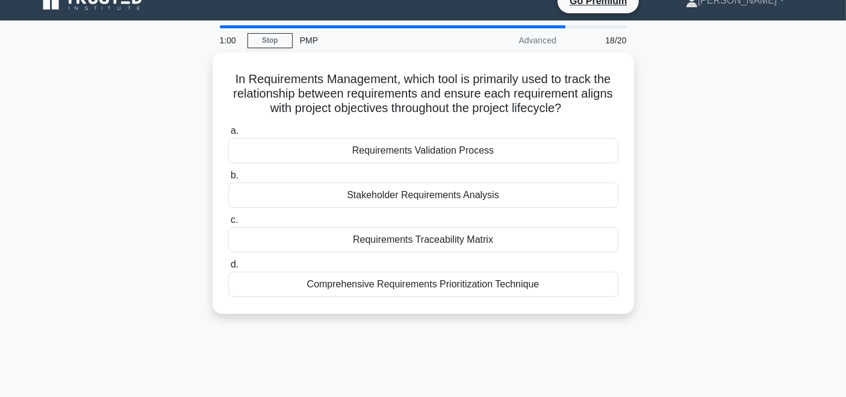
scroll to position [0, 0]
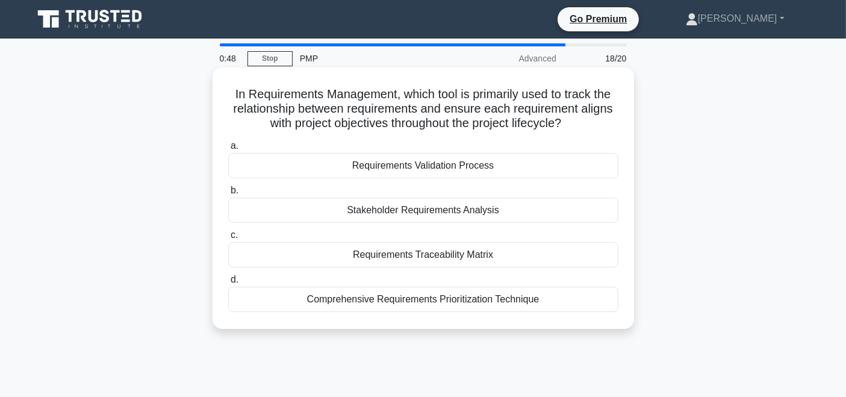
click at [486, 166] on div "Requirements Validation Process" at bounding box center [423, 165] width 390 height 25
click at [228, 150] on input "a. Requirements Validation Process" at bounding box center [228, 146] width 0 height 8
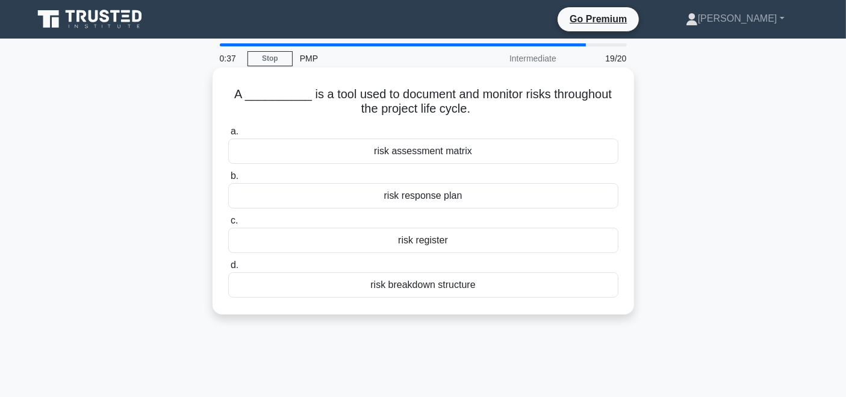
click at [472, 243] on div "risk register" at bounding box center [423, 239] width 390 height 25
click at [228, 224] on input "c. risk register" at bounding box center [228, 221] width 0 height 8
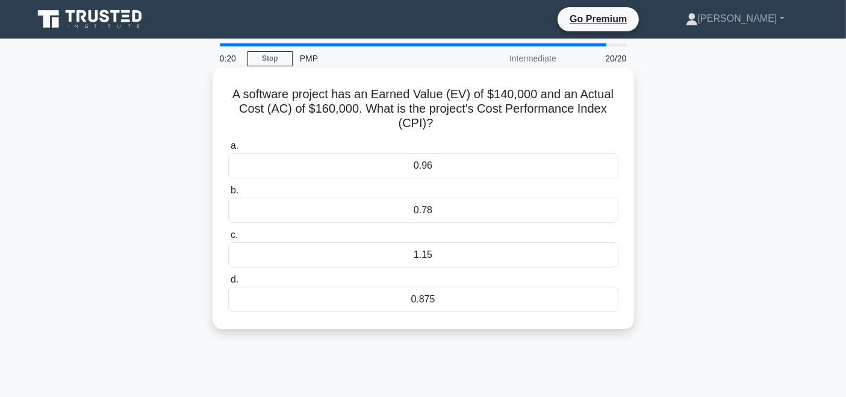
click at [453, 167] on div "0.96" at bounding box center [423, 165] width 390 height 25
click at [228, 150] on input "a. 0.96" at bounding box center [228, 146] width 0 height 8
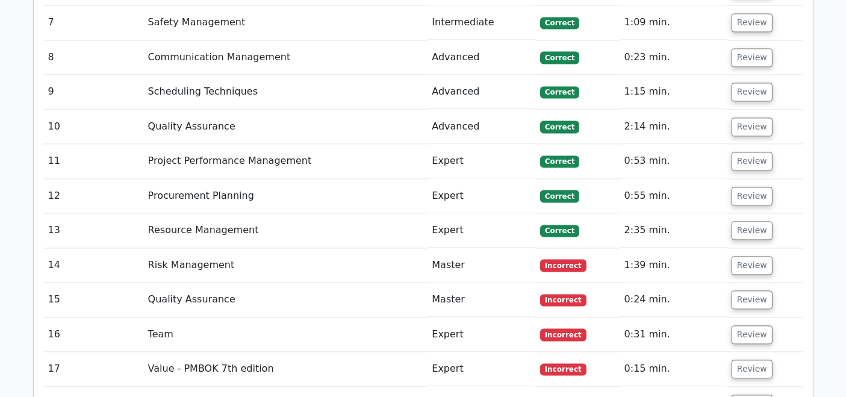
scroll to position [2377, 0]
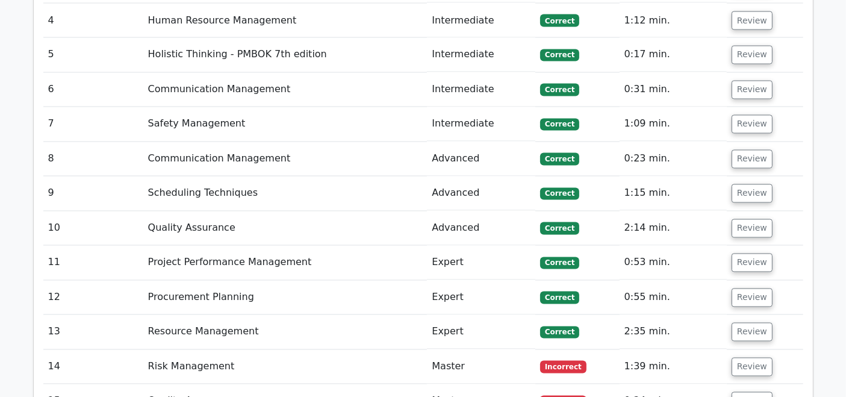
scroll to position [2395, 0]
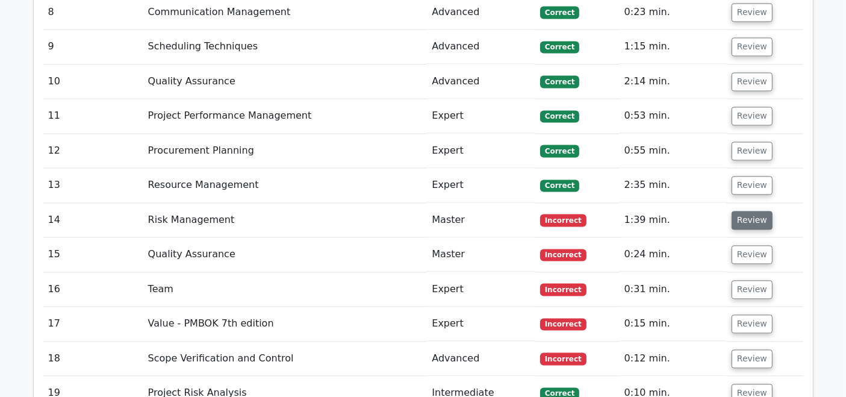
click at [754, 211] on button "Review" at bounding box center [751, 220] width 41 height 19
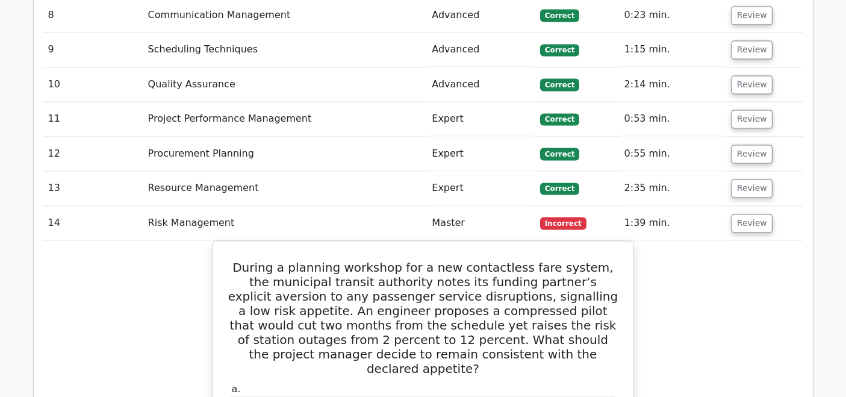
drag, startPoint x: 845, startPoint y: 237, endPoint x: 847, endPoint y: 244, distance: 6.9
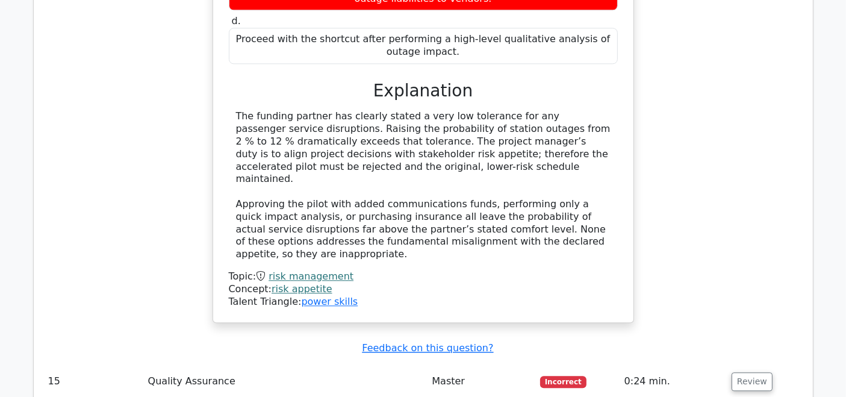
scroll to position [2983, 0]
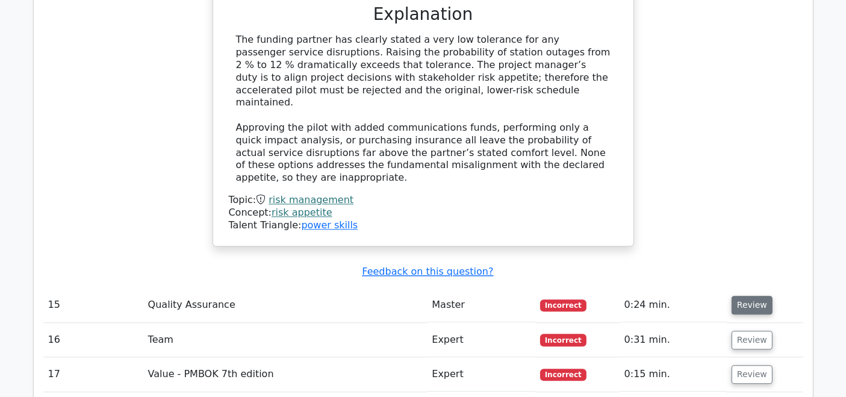
click at [758, 296] on button "Review" at bounding box center [751, 305] width 41 height 19
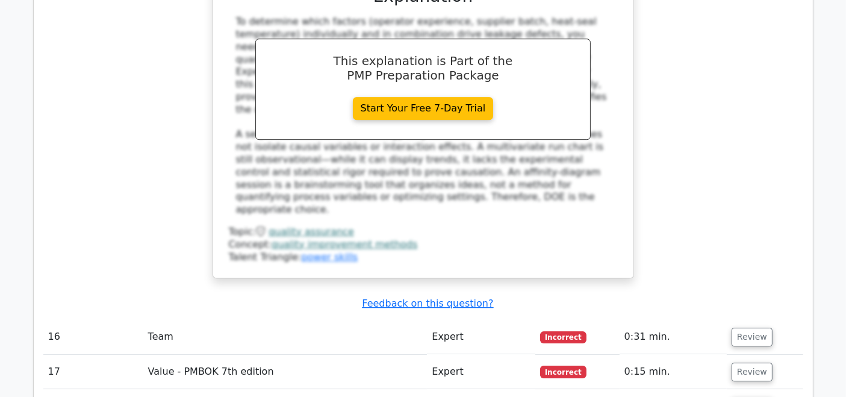
scroll to position [3730, 0]
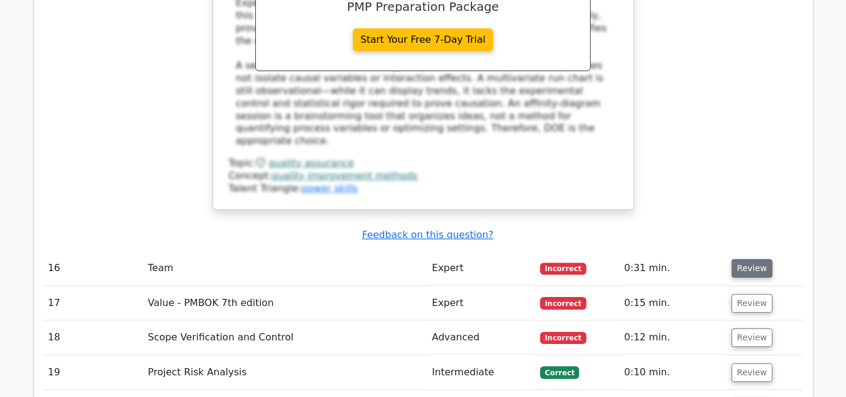
click at [751, 259] on button "Review" at bounding box center [751, 268] width 41 height 19
click at [741, 259] on button "Review" at bounding box center [751, 268] width 41 height 19
click at [742, 259] on button "Review" at bounding box center [751, 268] width 41 height 19
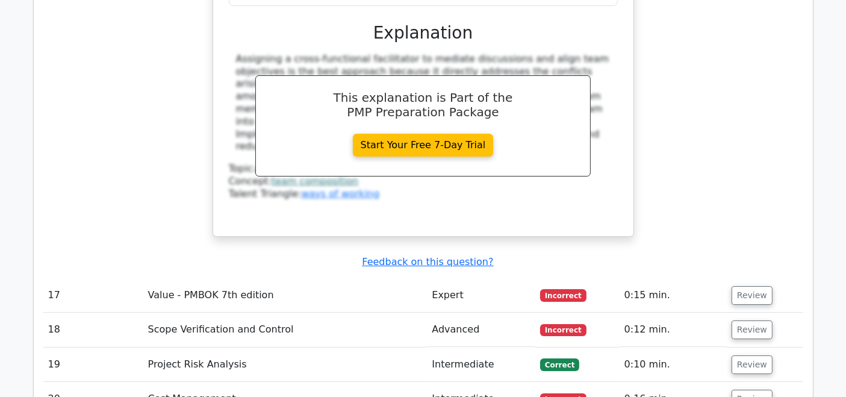
scroll to position [4264, 0]
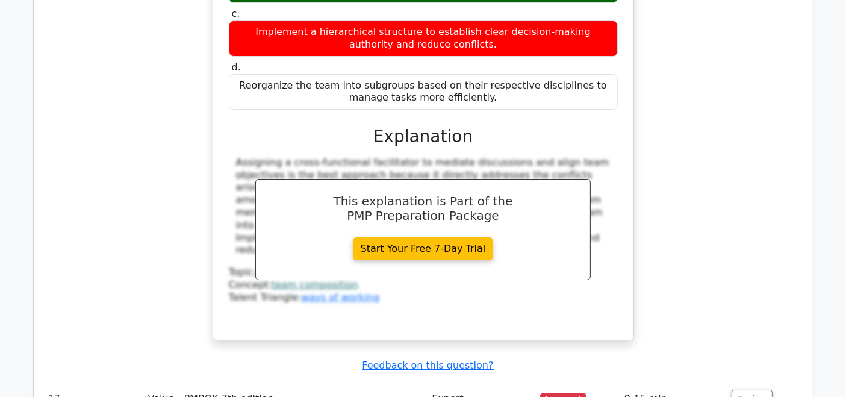
scroll to position [4348, 0]
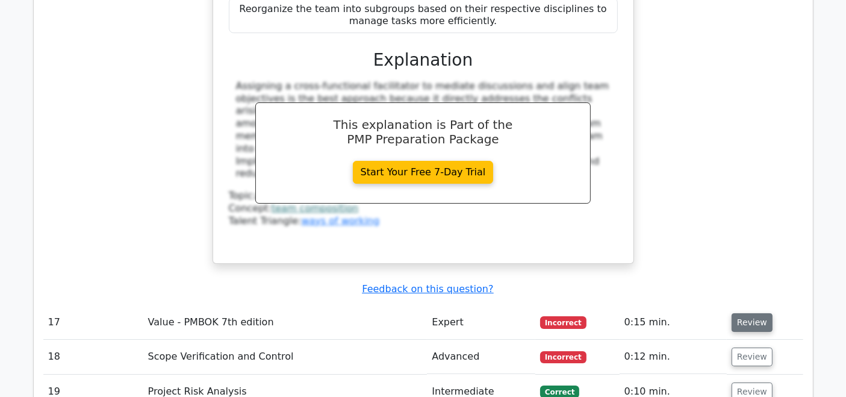
click at [739, 313] on button "Review" at bounding box center [751, 322] width 41 height 19
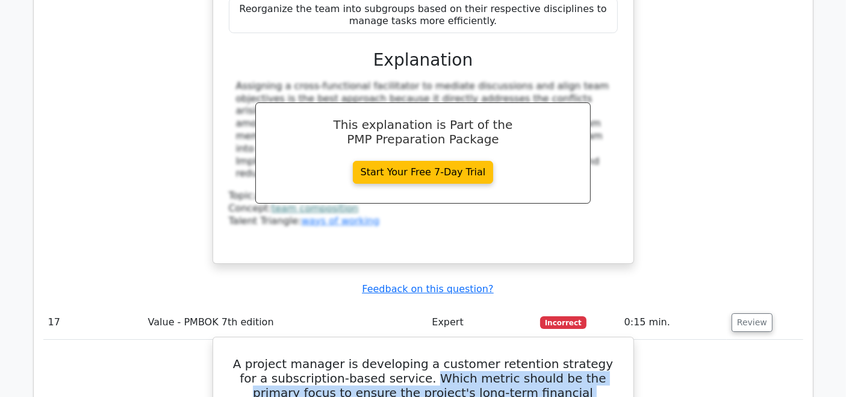
drag, startPoint x: 383, startPoint y: 139, endPoint x: 557, endPoint y: 157, distance: 174.3
click at [557, 356] on h5 "A project manager is developing a customer retention strategy for a subscriptio…" at bounding box center [422, 385] width 391 height 58
copy h5 "Which metric should be the primary focus to ensure the project's long-term fina…"
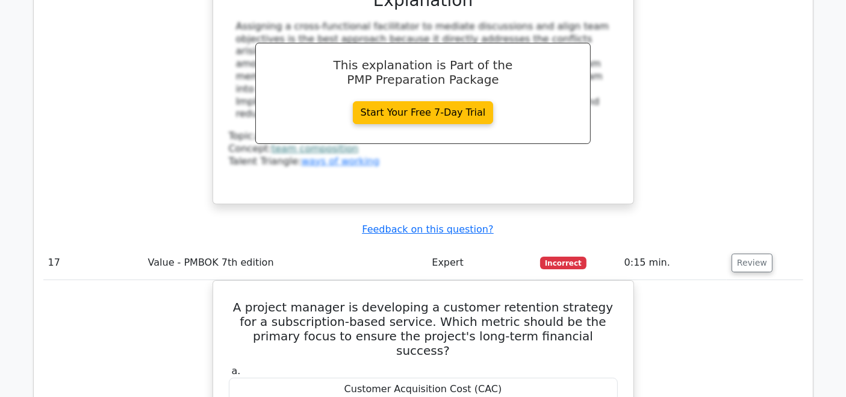
scroll to position [4535, 0]
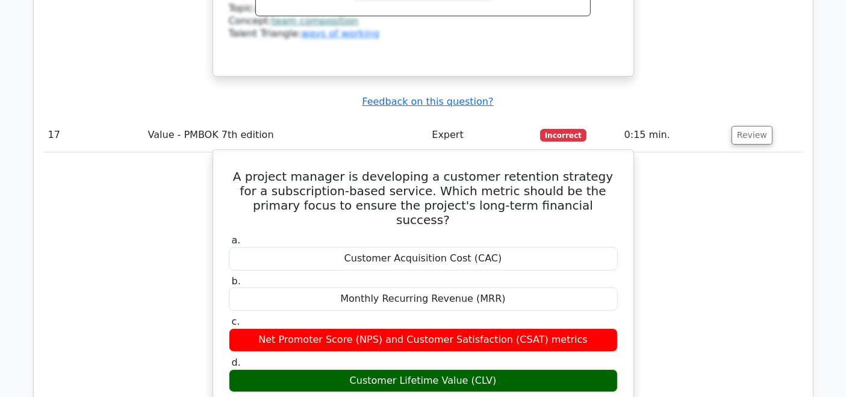
drag, startPoint x: 236, startPoint y: 268, endPoint x: 380, endPoint y: 332, distance: 158.1
drag, startPoint x: 235, startPoint y: 188, endPoint x: 370, endPoint y: 246, distance: 146.7
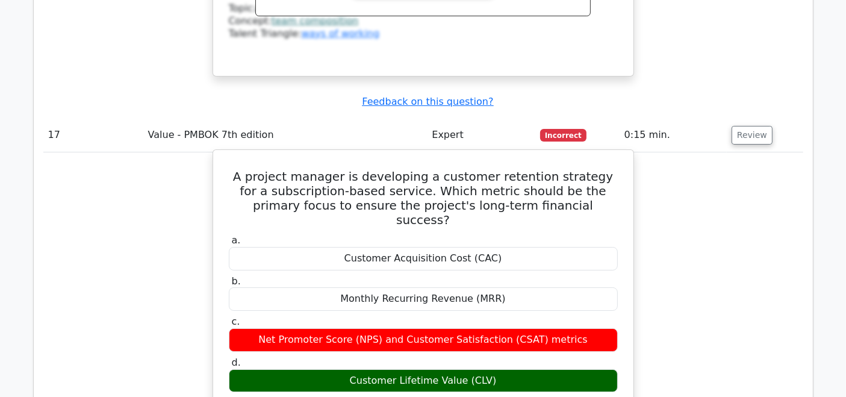
drag, startPoint x: 235, startPoint y: 187, endPoint x: 376, endPoint y: 240, distance: 150.5
copy div "Customer Lifetime Value (CLV) should be the primary focus for a customer retent…"
drag, startPoint x: 236, startPoint y: 264, endPoint x: 382, endPoint y: 327, distance: 158.8
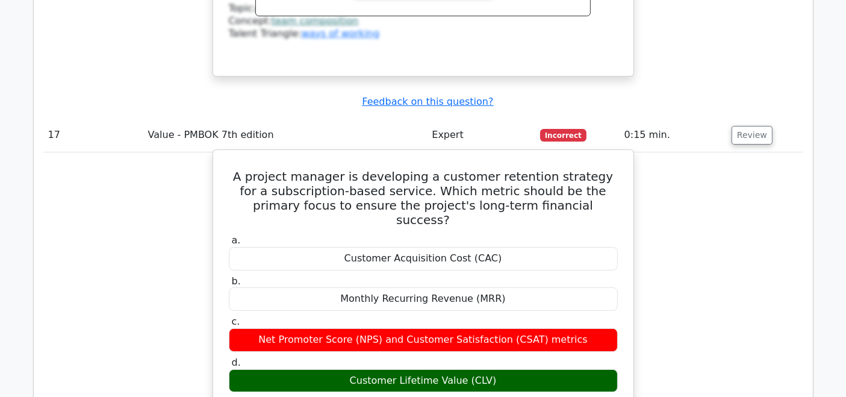
copy div "Customer Acquisition Cost (CAC) is important, but it focuses on the cost of acq…"
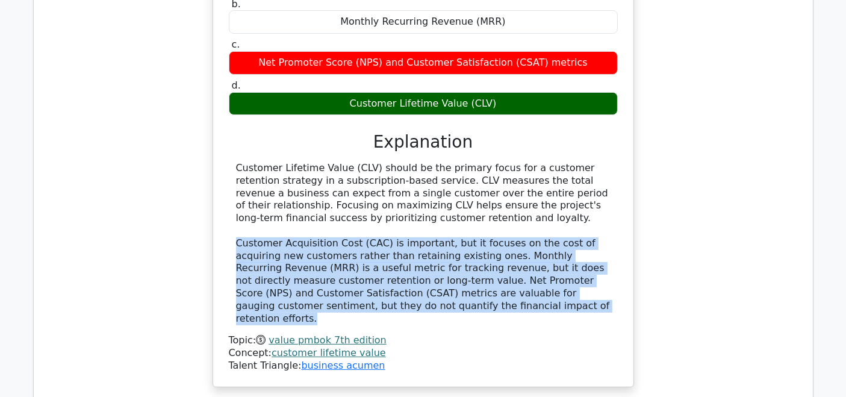
scroll to position [4833, 0]
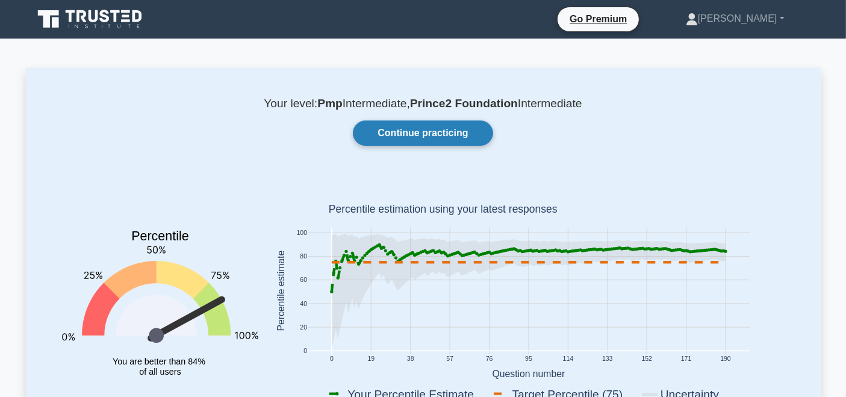
click at [452, 135] on link "Continue practicing" at bounding box center [423, 132] width 140 height 25
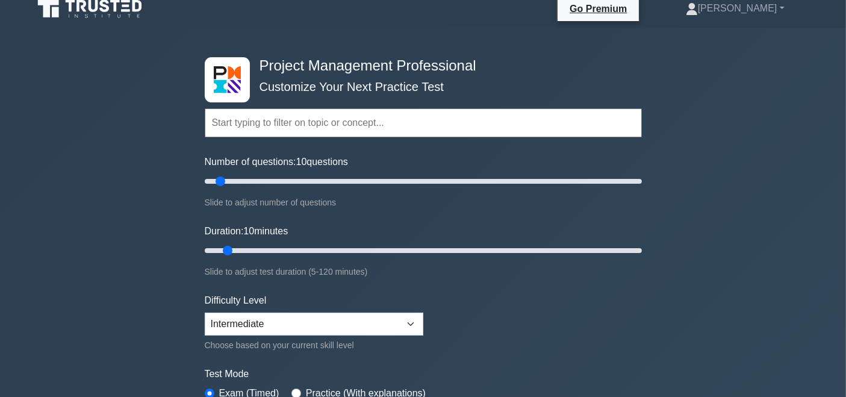
scroll to position [45, 0]
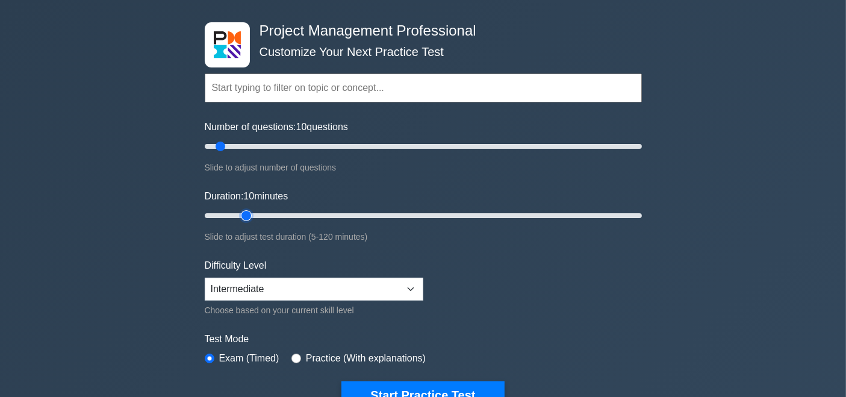
click at [241, 215] on input "Duration: 10 minutes" at bounding box center [423, 215] width 437 height 14
click at [237, 214] on input "Duration: 15 minutes" at bounding box center [423, 215] width 437 height 14
click at [237, 214] on input "Duration: 10 minutes" at bounding box center [423, 215] width 437 height 14
drag, startPoint x: 227, startPoint y: 217, endPoint x: 247, endPoint y: 214, distance: 19.5
type input "15"
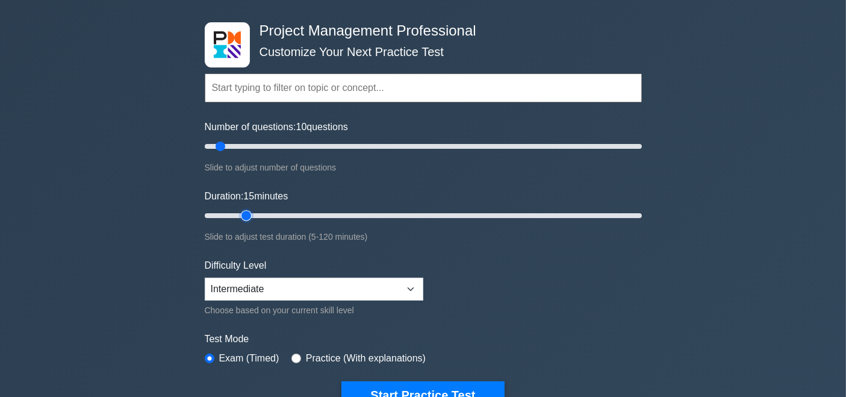
click at [247, 214] on input "Duration: 15 minutes" at bounding box center [423, 215] width 437 height 14
click at [451, 384] on button "Start Practice Test" at bounding box center [422, 395] width 162 height 28
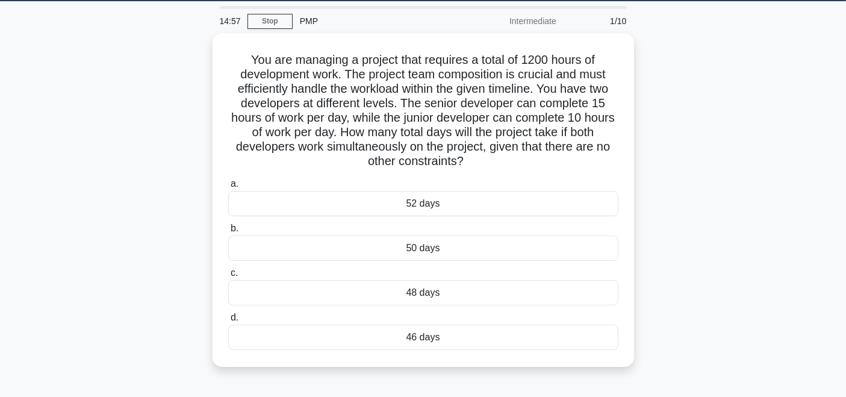
scroll to position [41, 0]
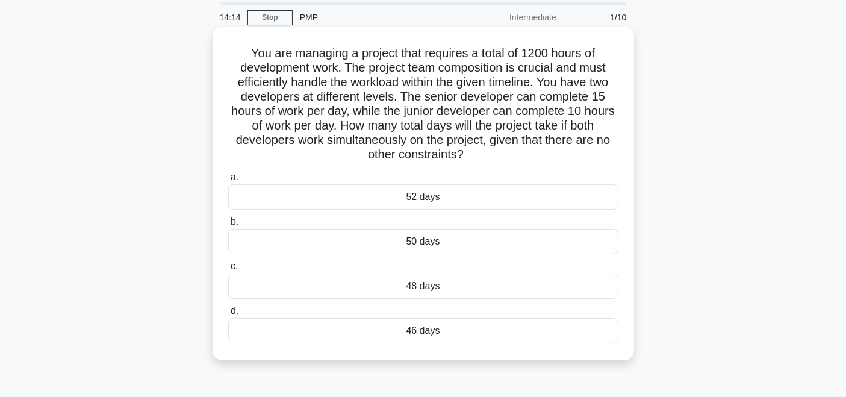
click at [434, 289] on div "48 days" at bounding box center [423, 285] width 390 height 25
click at [228, 270] on input "c. 48 days" at bounding box center [228, 266] width 0 height 8
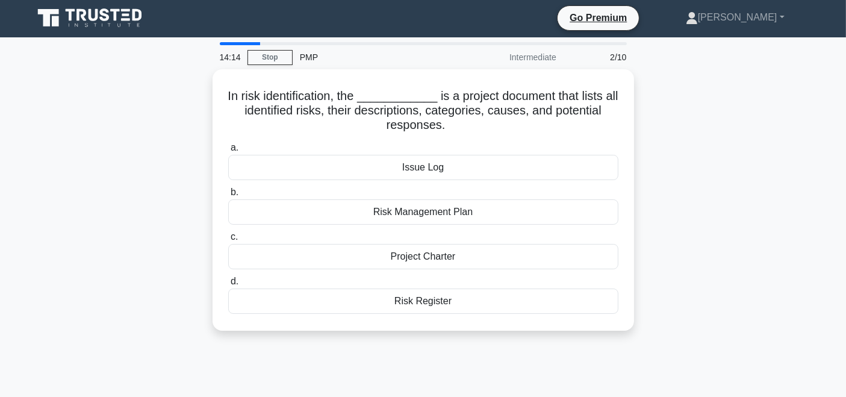
scroll to position [0, 0]
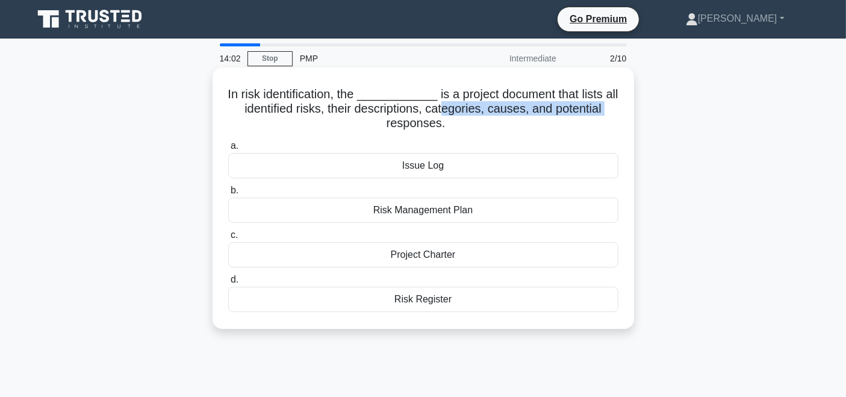
drag, startPoint x: 444, startPoint y: 116, endPoint x: 297, endPoint y: 121, distance: 147.0
click at [297, 121] on h5 "In risk identification, the ____________ is a project document that lists all i…" at bounding box center [423, 109] width 392 height 45
drag, startPoint x: 225, startPoint y: 88, endPoint x: 476, endPoint y: 133, distance: 254.9
click at [476, 133] on div "In risk identification, the ____________ is a project document that lists all i…" at bounding box center [423, 198] width 412 height 252
copy h5 "In risk identification, the ____________ is a project document that lists all i…"
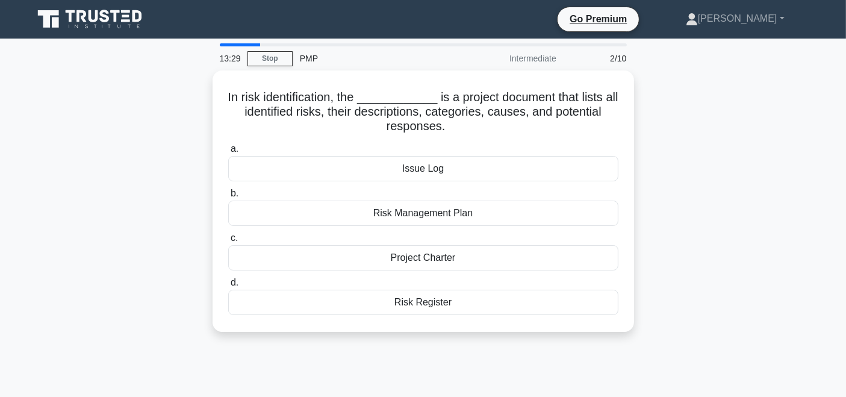
click at [770, 226] on div "In risk identification, the ____________ is a project document that lists all i…" at bounding box center [423, 208] width 794 height 276
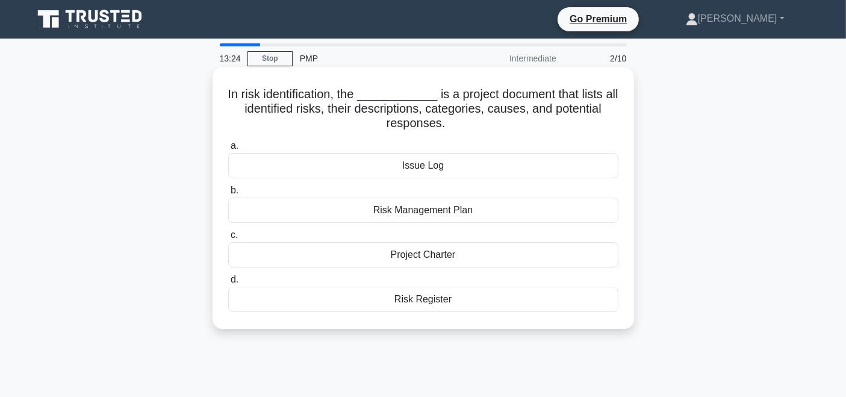
click at [435, 303] on div "Risk Register" at bounding box center [423, 298] width 390 height 25
click at [228, 283] on input "d. Risk Register" at bounding box center [228, 280] width 0 height 8
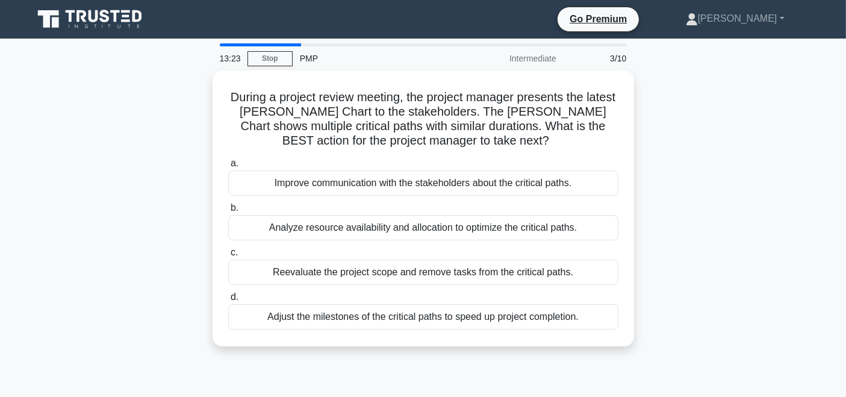
scroll to position [21, 0]
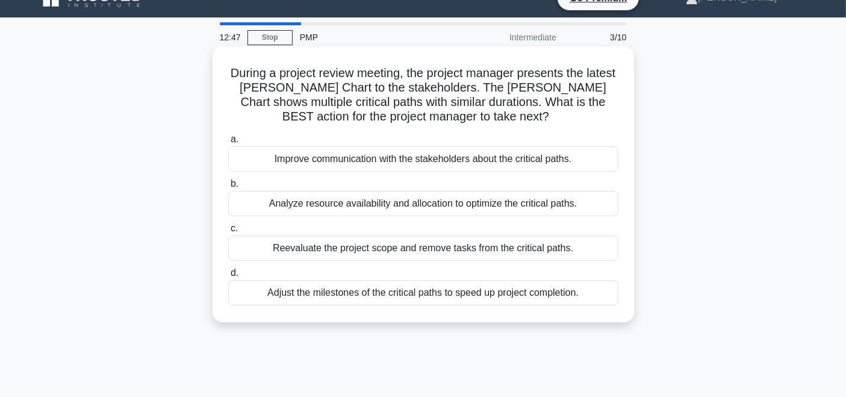
click at [506, 206] on div "Analyze resource availability and allocation to optimize the critical paths." at bounding box center [423, 203] width 390 height 25
click at [228, 188] on input "b. Analyze resource availability and allocation to optimize the critical paths." at bounding box center [228, 184] width 0 height 8
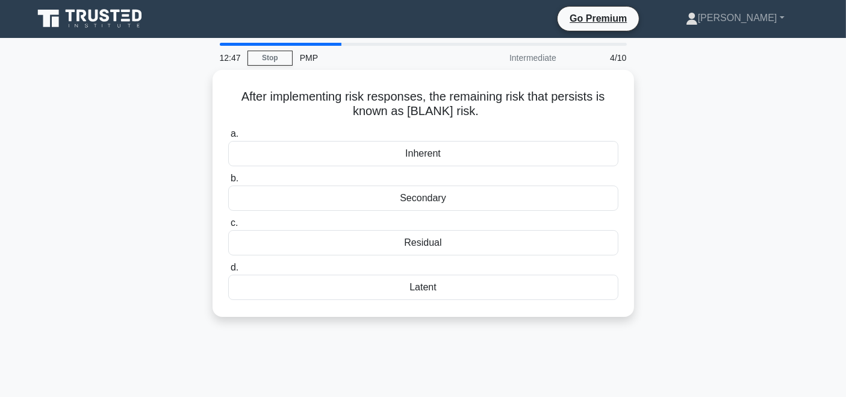
scroll to position [0, 0]
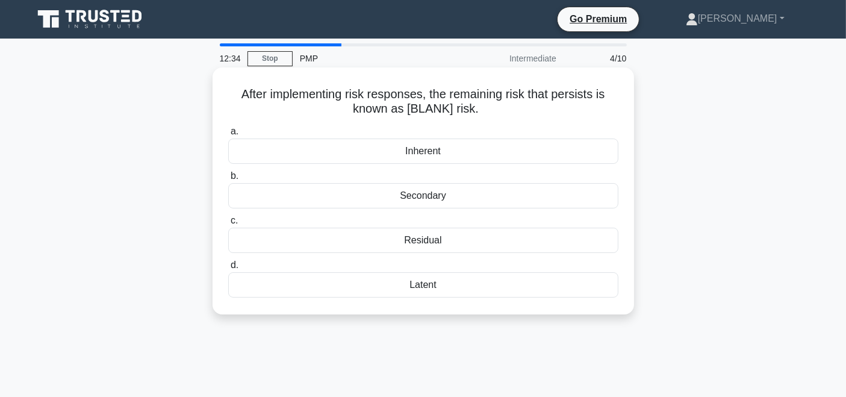
click at [471, 239] on div "Residual" at bounding box center [423, 239] width 390 height 25
click at [228, 224] on input "c. Residual" at bounding box center [228, 221] width 0 height 8
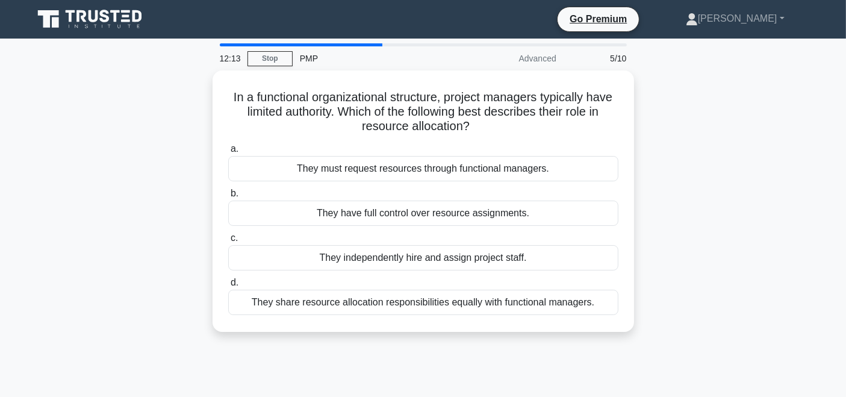
click at [845, 97] on main "12:13 Stop PMP Advanced 5/10 In a functional organizational structure, project …" at bounding box center [423, 344] width 846 height 611
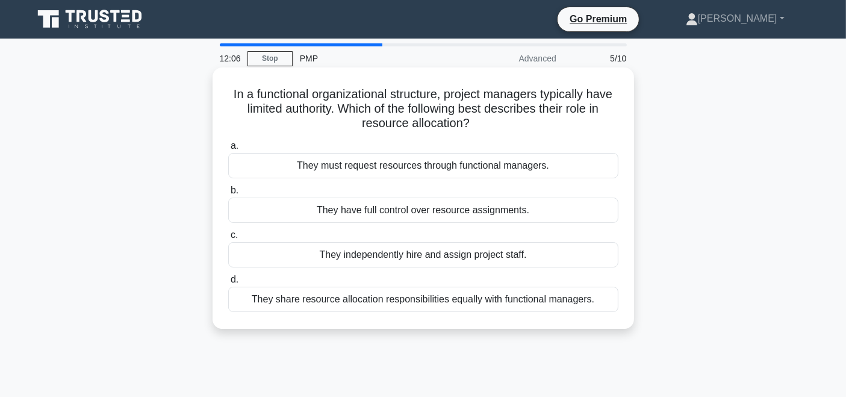
click at [437, 167] on div "They must request resources through functional managers." at bounding box center [423, 165] width 390 height 25
click at [228, 150] on input "a. They must request resources through functional managers." at bounding box center [228, 146] width 0 height 8
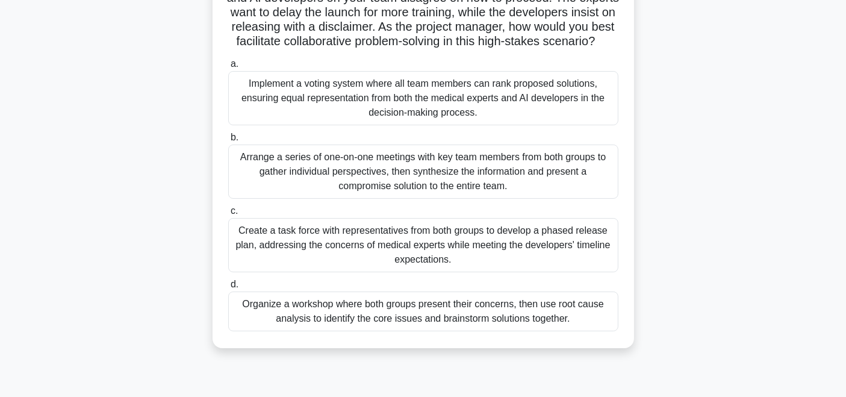
scroll to position [173, 0]
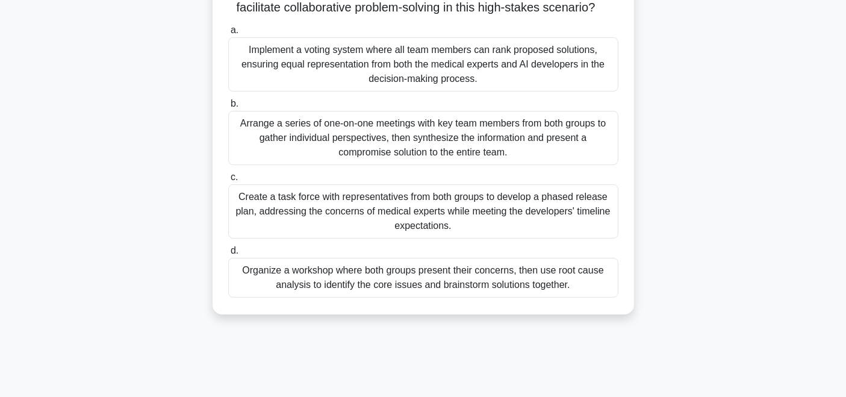
click at [524, 294] on div "Organize a workshop where both groups present their concerns, then use root cau…" at bounding box center [423, 278] width 390 height 40
click at [228, 255] on input "d. Organize a workshop where both groups present their concerns, then use root …" at bounding box center [228, 251] width 0 height 8
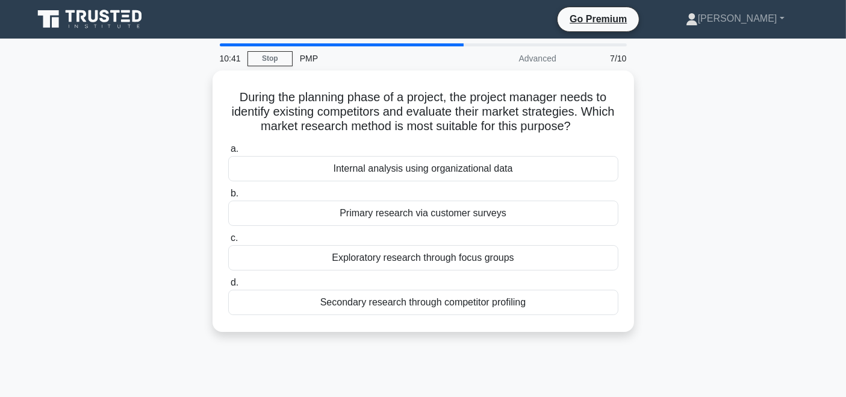
scroll to position [11, 0]
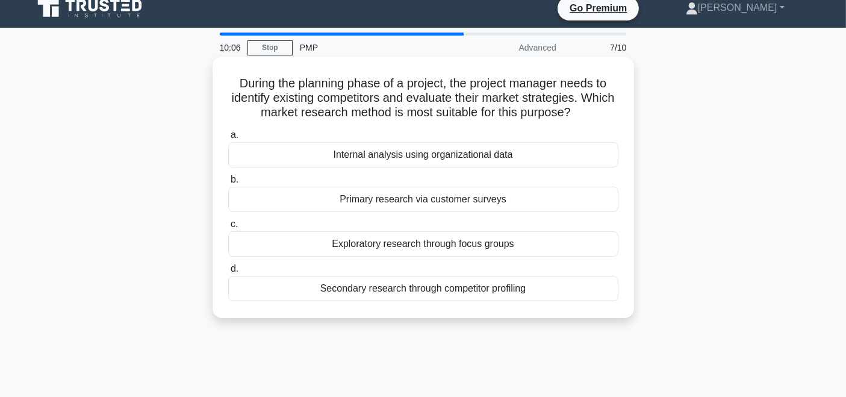
click at [477, 291] on div "Secondary research through competitor profiling" at bounding box center [423, 288] width 390 height 25
click at [228, 273] on input "d. Secondary research through competitor profiling" at bounding box center [228, 269] width 0 height 8
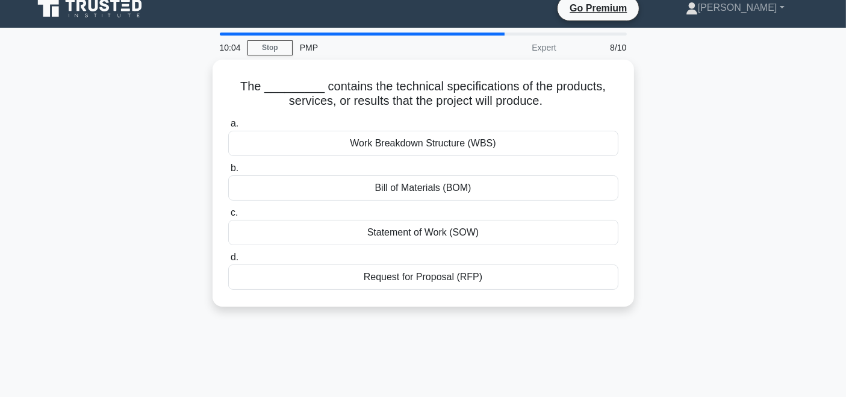
scroll to position [0, 0]
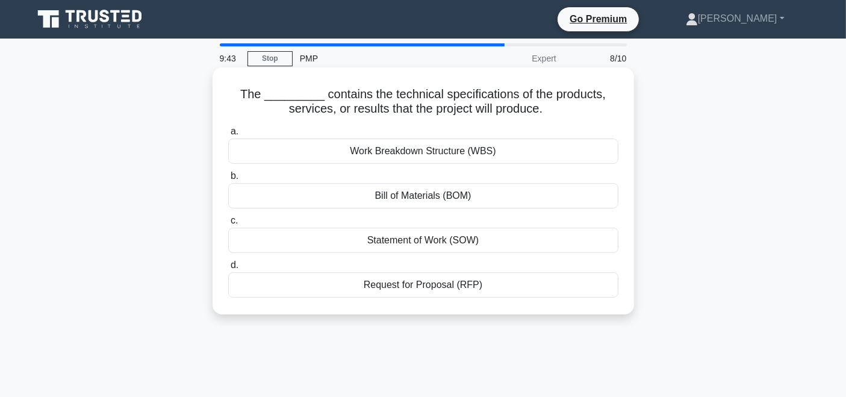
click at [421, 241] on div "Statement of Work (SOW)" at bounding box center [423, 239] width 390 height 25
click at [228, 224] on input "c. Statement of Work (SOW)" at bounding box center [228, 221] width 0 height 8
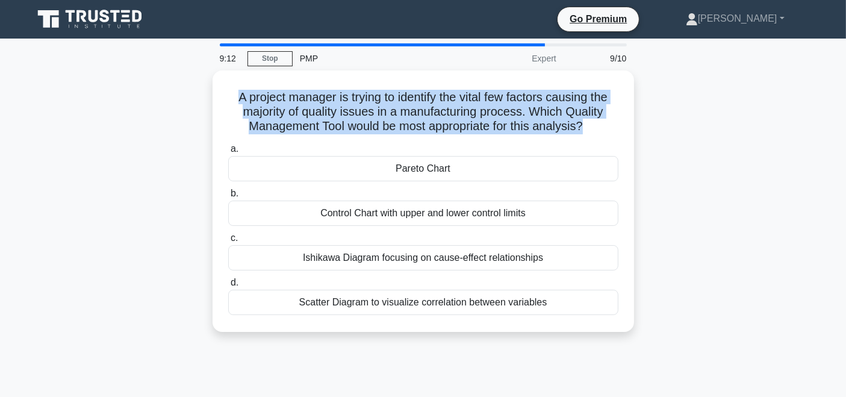
drag, startPoint x: 586, startPoint y: 126, endPoint x: 175, endPoint y: 99, distance: 412.6
click at [175, 99] on div "A project manager is trying to identify the vital few factors causing the major…" at bounding box center [423, 208] width 794 height 276
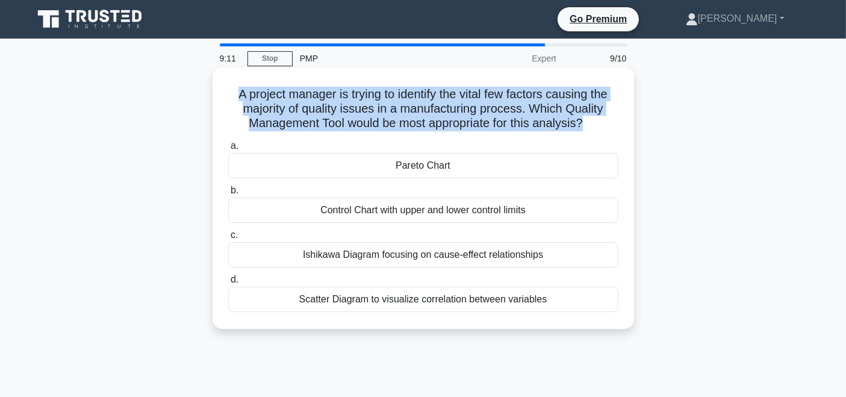
copy h5 "A project manager is trying to identify the vital few factors causing the major…"
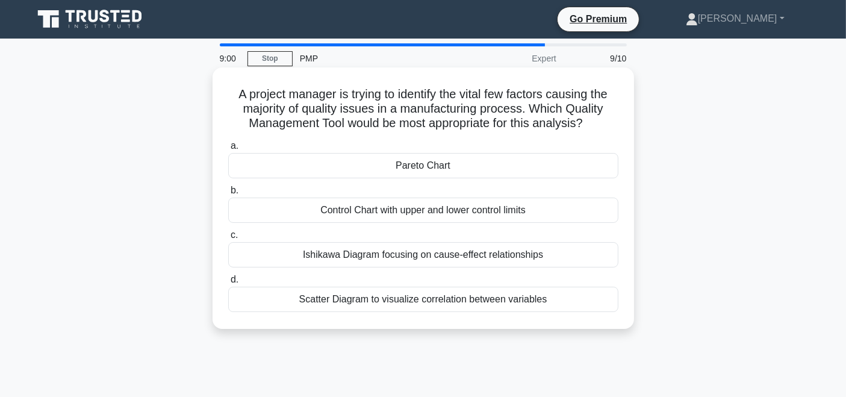
click at [416, 165] on div "Pareto Chart" at bounding box center [423, 165] width 390 height 25
click at [228, 150] on input "a. Pareto Chart" at bounding box center [228, 146] width 0 height 8
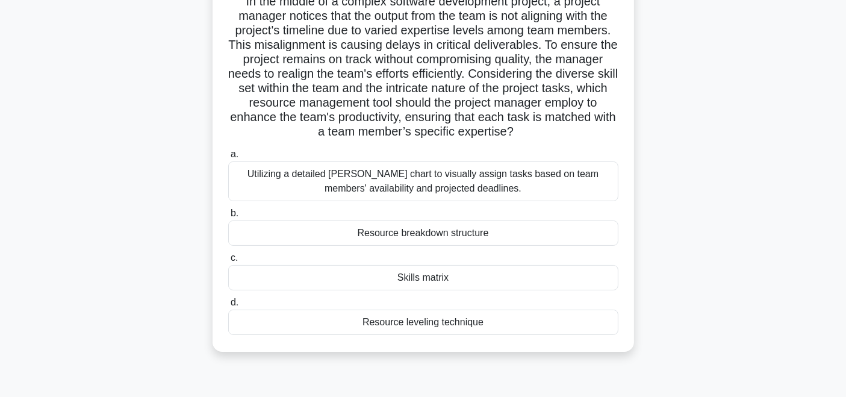
scroll to position [99, 0]
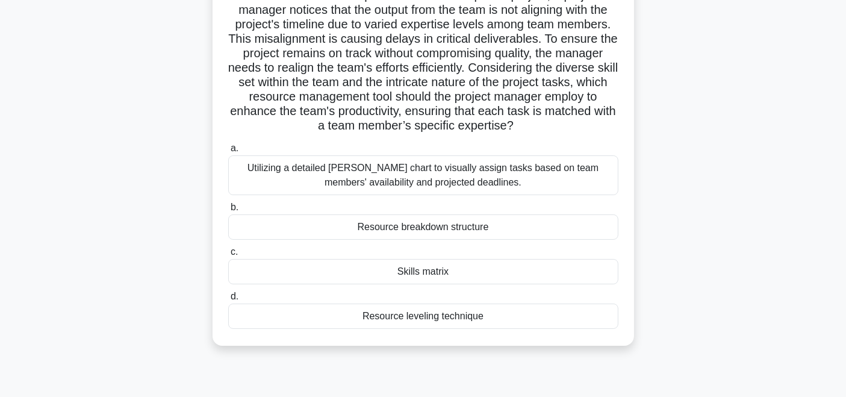
click at [519, 265] on div "Skills matrix" at bounding box center [423, 271] width 390 height 25
click at [228, 256] on input "c. Skills matrix" at bounding box center [228, 252] width 0 height 8
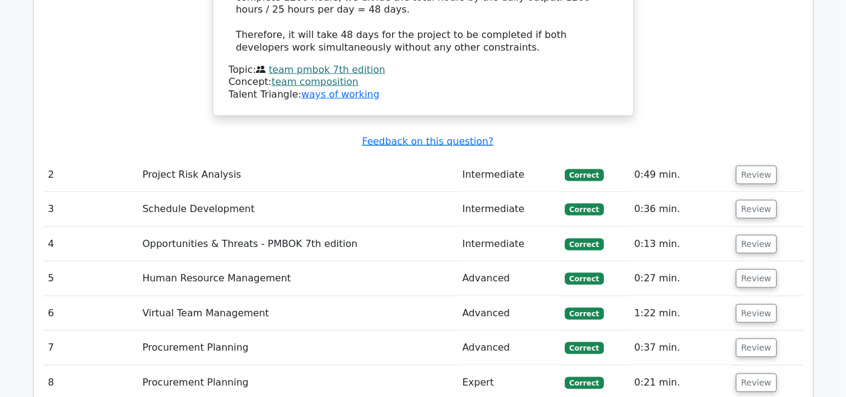
scroll to position [1741, 0]
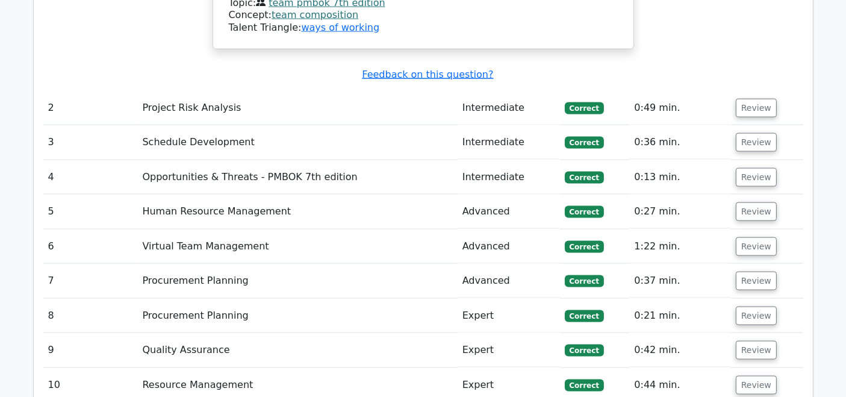
drag, startPoint x: 852, startPoint y: 58, endPoint x: 830, endPoint y: 303, distance: 245.9
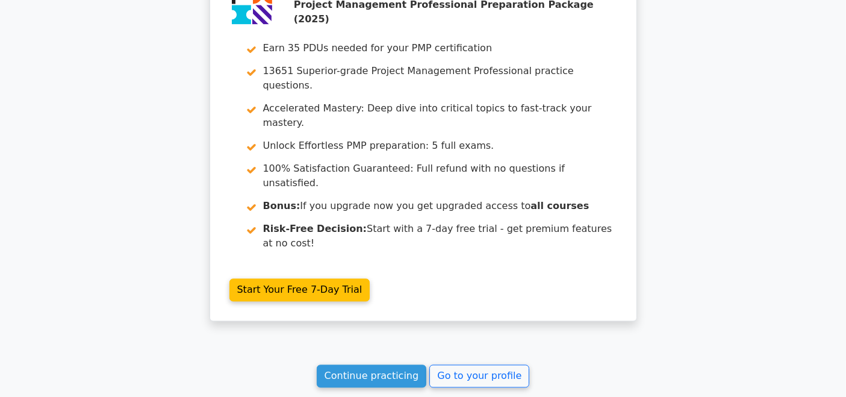
scroll to position [2245, 0]
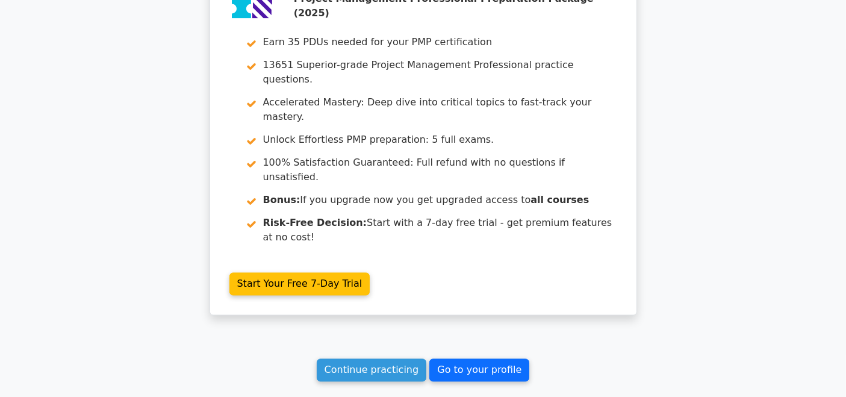
click at [491, 359] on link "Go to your profile" at bounding box center [479, 370] width 100 height 23
